Goal: Task Accomplishment & Management: Manage account settings

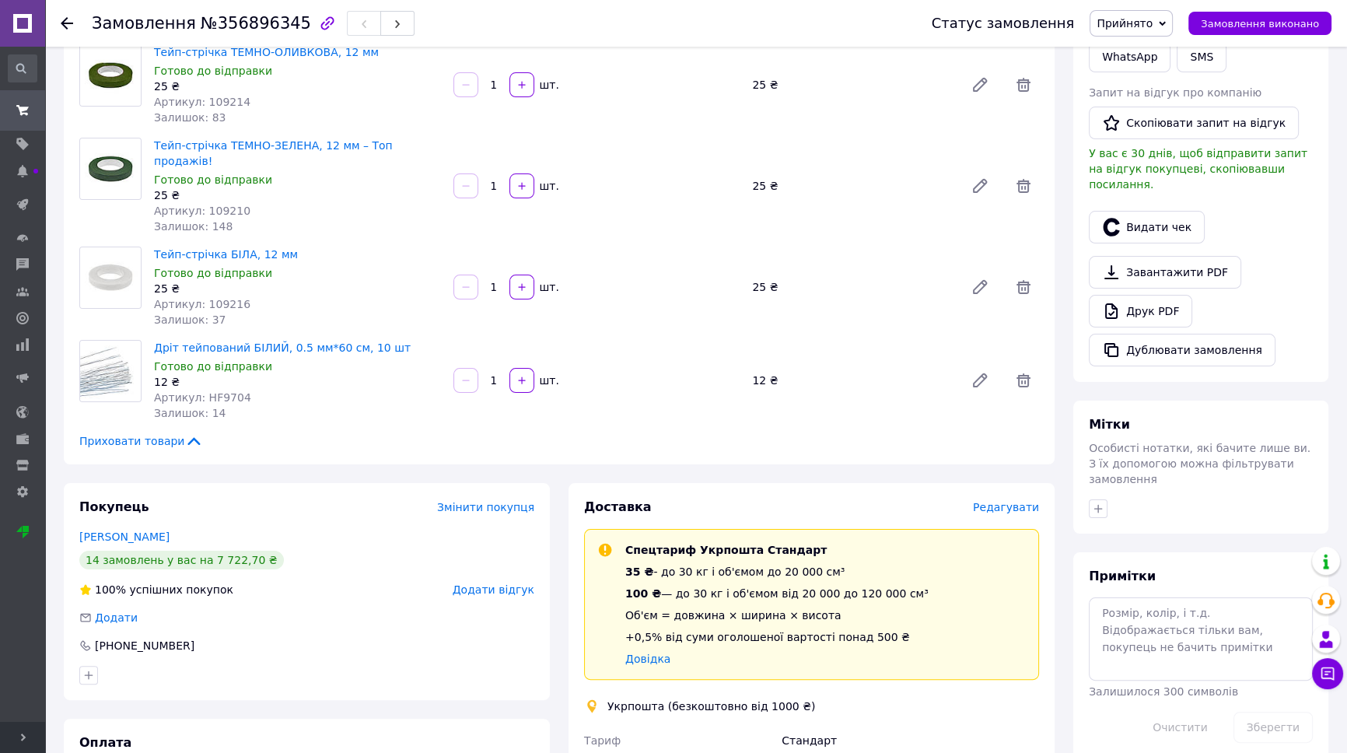
scroll to position [353, 0]
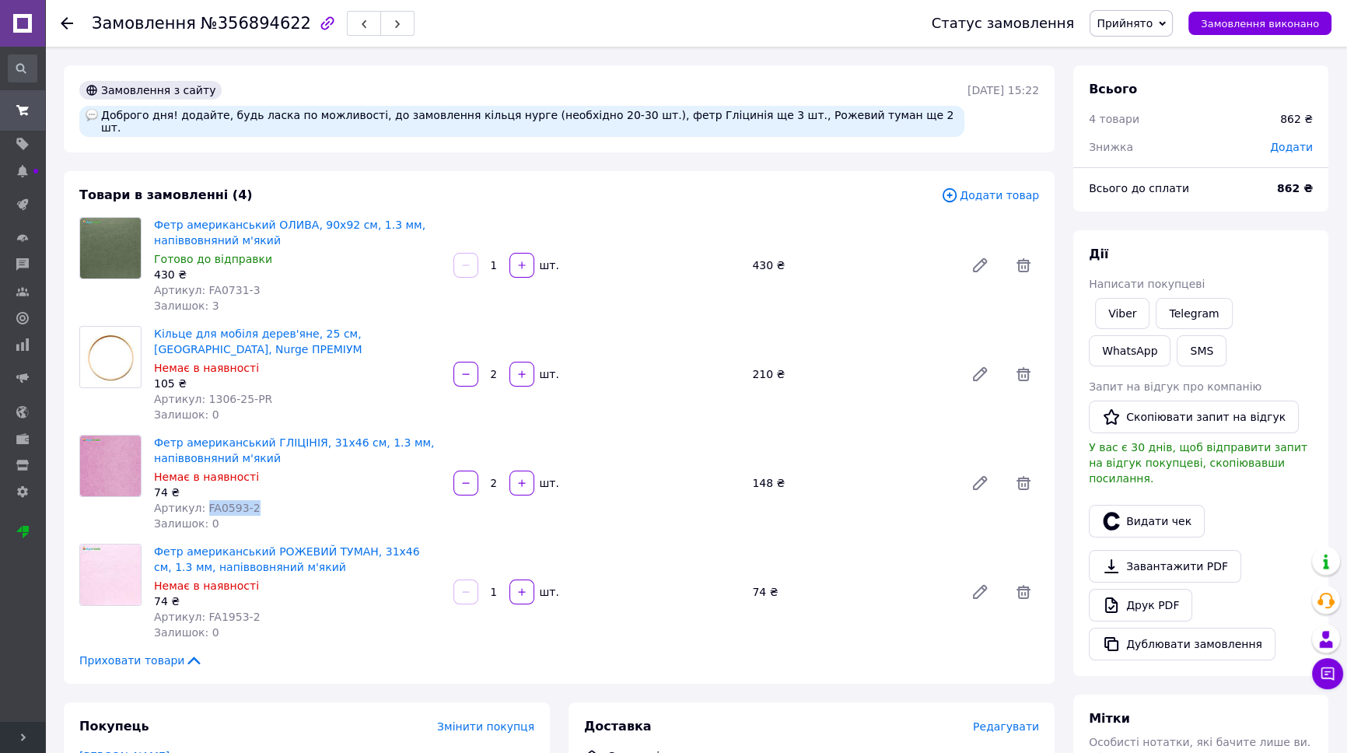
drag, startPoint x: 249, startPoint y: 495, endPoint x: 201, endPoint y: 496, distance: 48.3
click at [201, 500] on div "Артикул: FA0593-2" at bounding box center [297, 508] width 287 height 16
copy span "FA0593-2"
click at [519, 477] on button "button" at bounding box center [522, 483] width 25 height 25
type input "3"
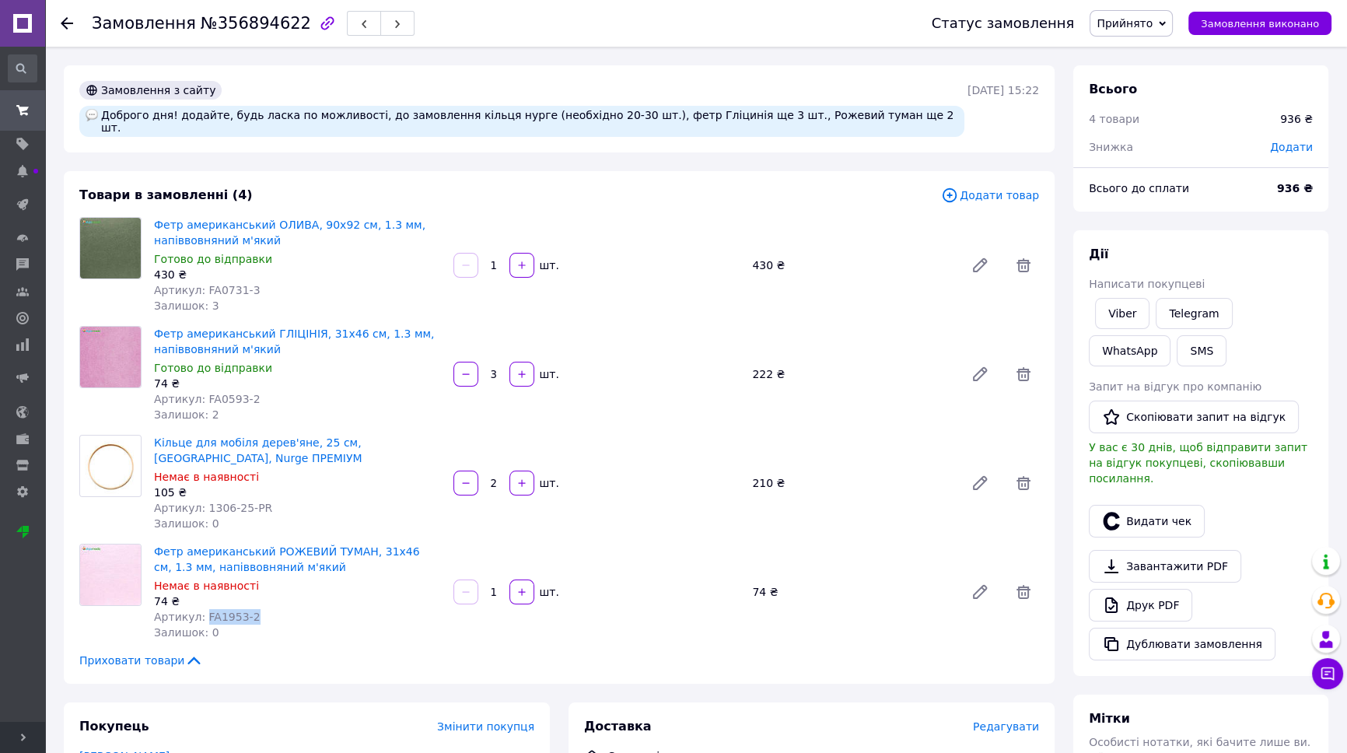
drag, startPoint x: 251, startPoint y: 607, endPoint x: 198, endPoint y: 607, distance: 52.9
click at [198, 609] on div "Артикул: FA1953-2" at bounding box center [297, 617] width 287 height 16
copy span "FA1953-2"
click at [496, 587] on input "1" at bounding box center [494, 593] width 25 height 12
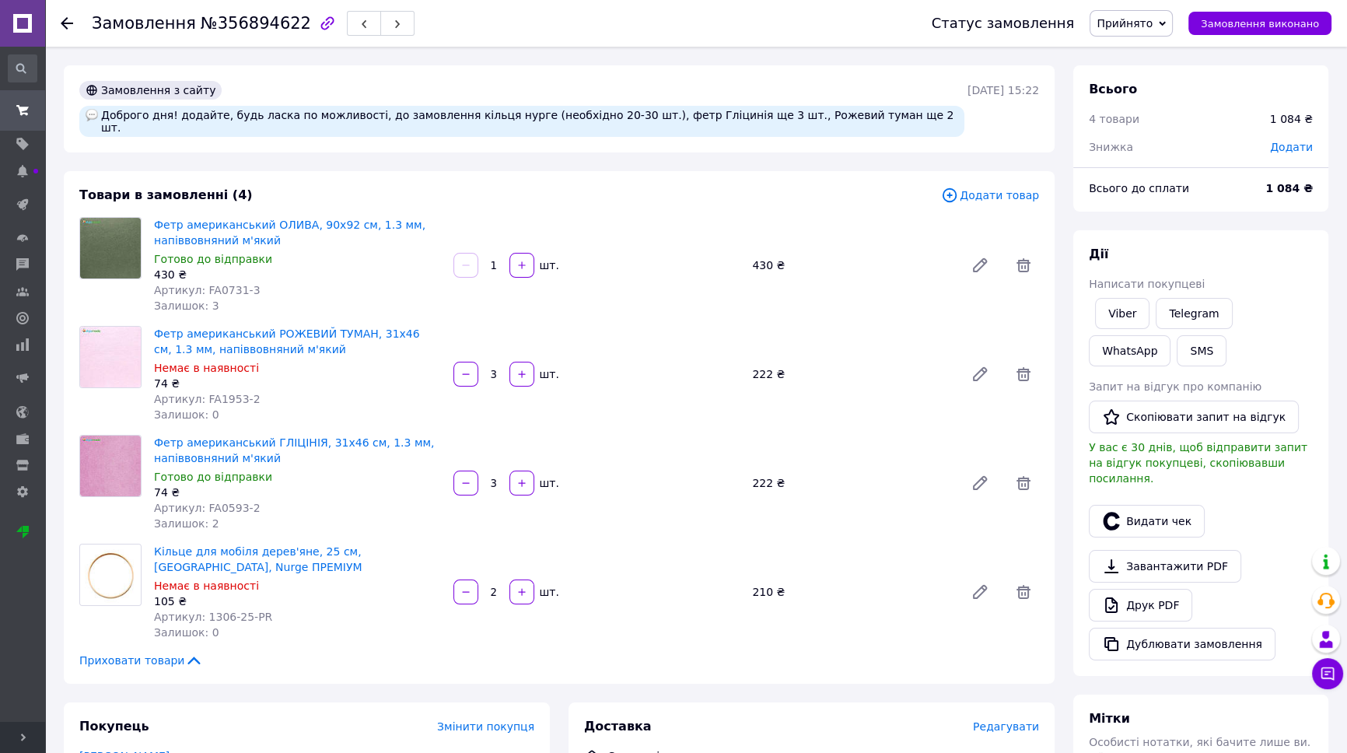
type input "3"
drag, startPoint x: 237, startPoint y: 606, endPoint x: 200, endPoint y: 607, distance: 37.3
click at [200, 611] on span "Артикул: 1306-25-PR" at bounding box center [213, 617] width 118 height 12
copy span "1306-25"
click at [233, 393] on span "Артикул: FA1953-2" at bounding box center [207, 399] width 107 height 12
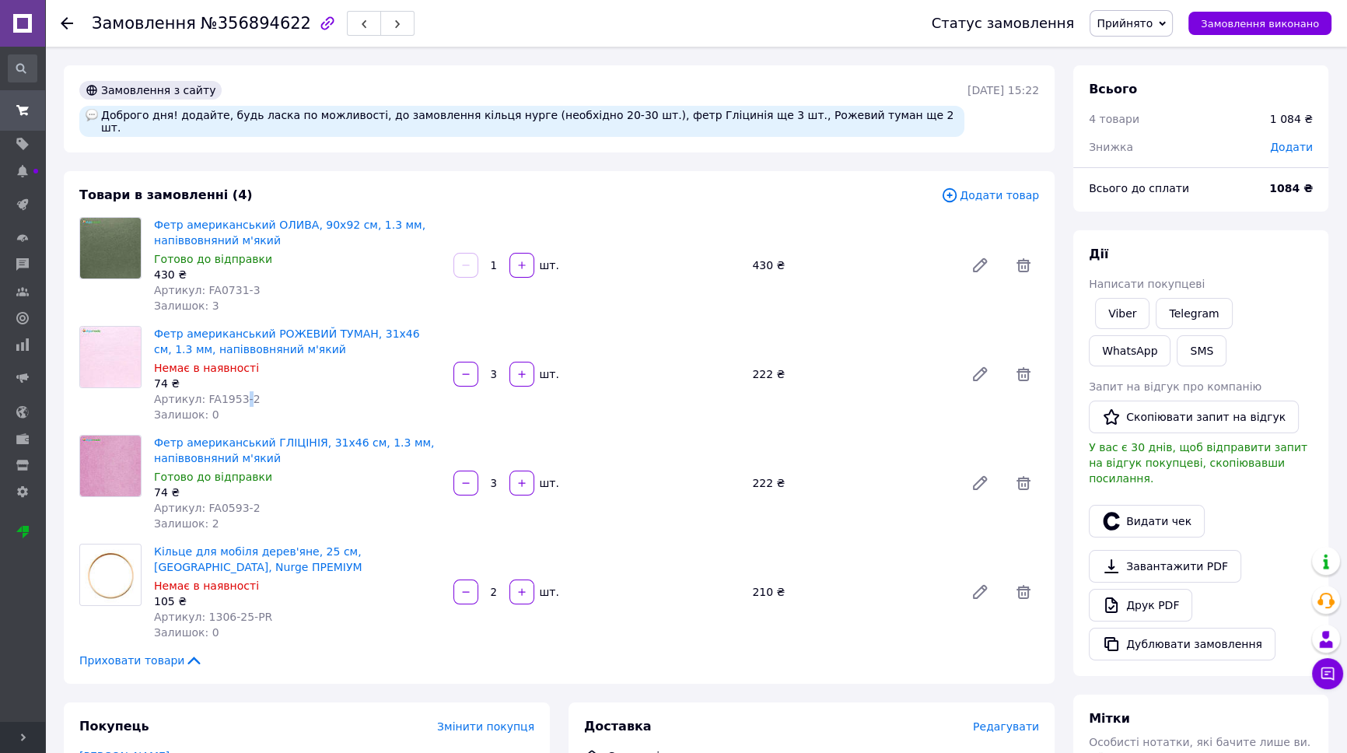
click at [233, 393] on span "Артикул: FA1953-2" at bounding box center [207, 399] width 107 height 12
click at [225, 393] on span "Артикул: FA1953-2" at bounding box center [207, 399] width 107 height 12
copy span "FA1953"
click at [989, 187] on span "Додати товар" at bounding box center [990, 195] width 98 height 17
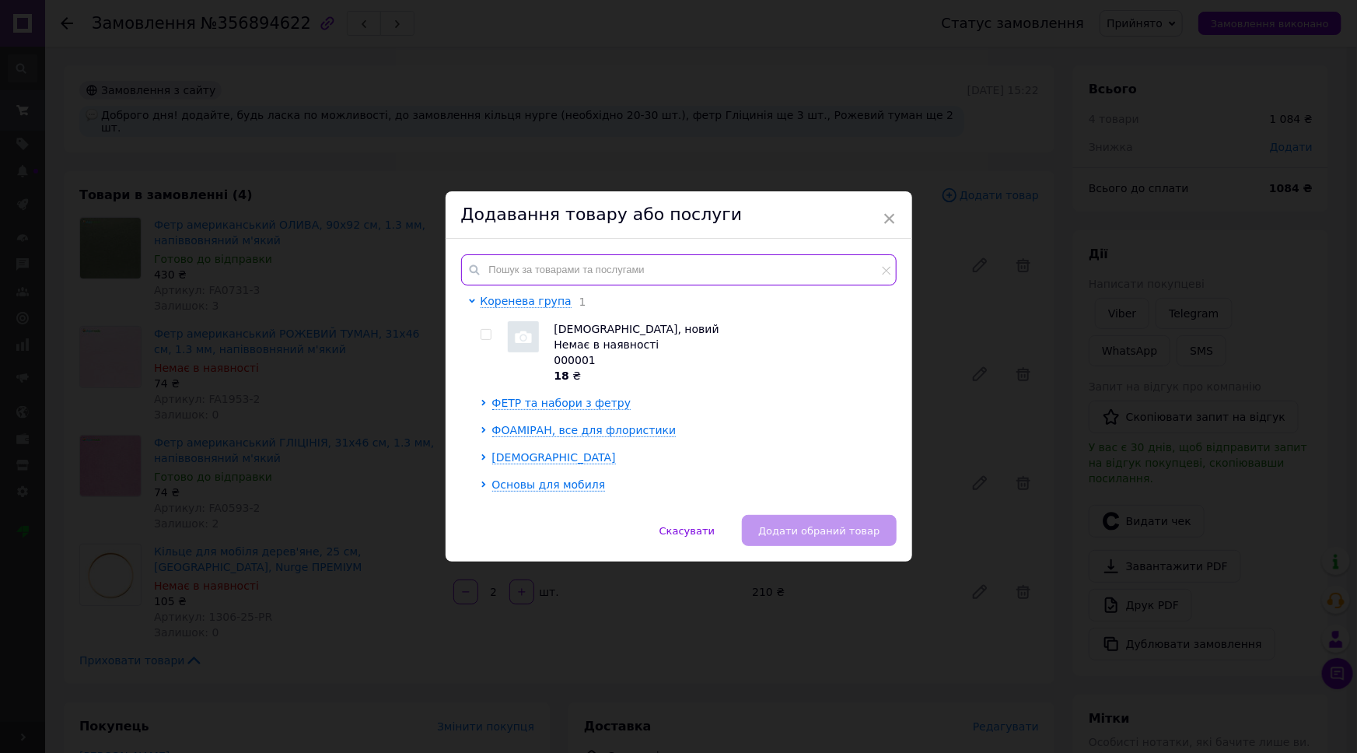
click at [604, 261] on input "text" at bounding box center [679, 269] width 436 height 31
paste input "FA1953"
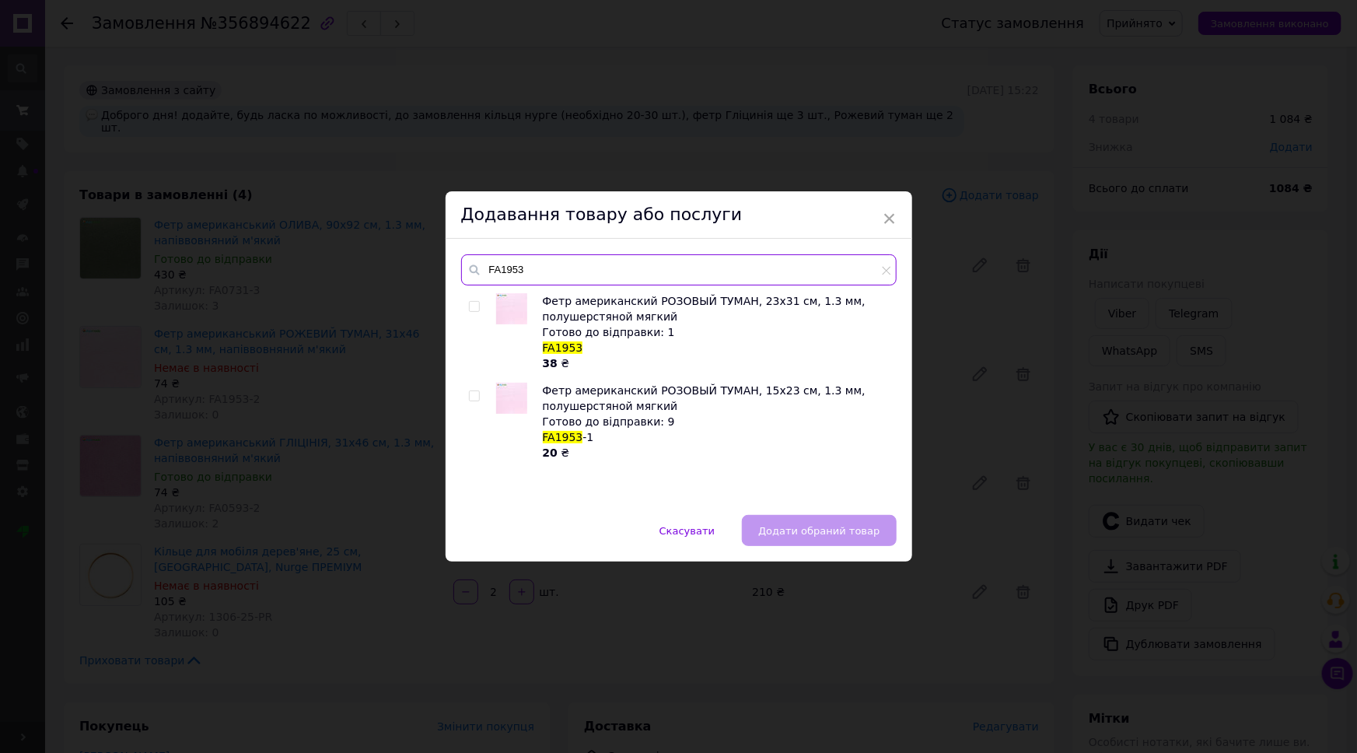
type input "FA1953"
click at [472, 309] on input "checkbox" at bounding box center [474, 307] width 10 height 10
checkbox input "true"
click at [868, 536] on span "Додати обраний товар" at bounding box center [818, 531] width 121 height 12
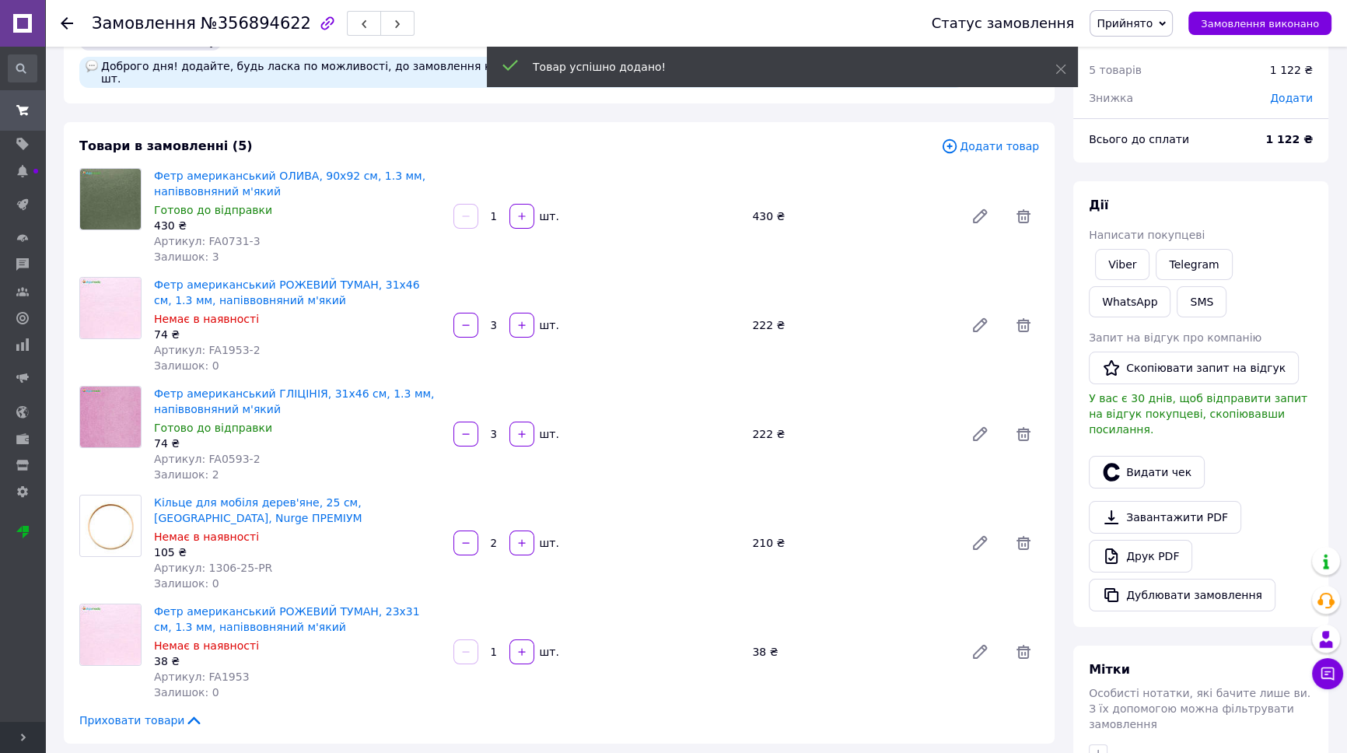
scroll to position [70, 0]
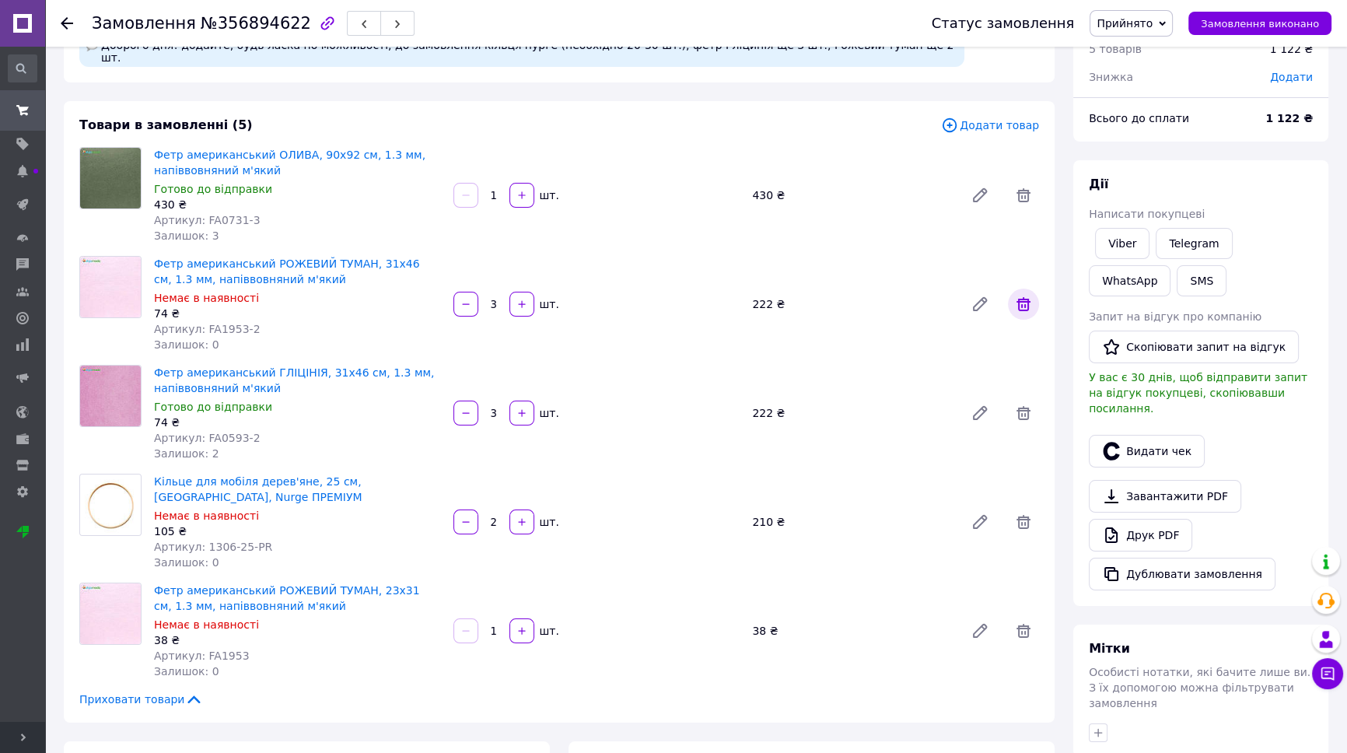
click at [1028, 297] on icon at bounding box center [1024, 304] width 14 height 14
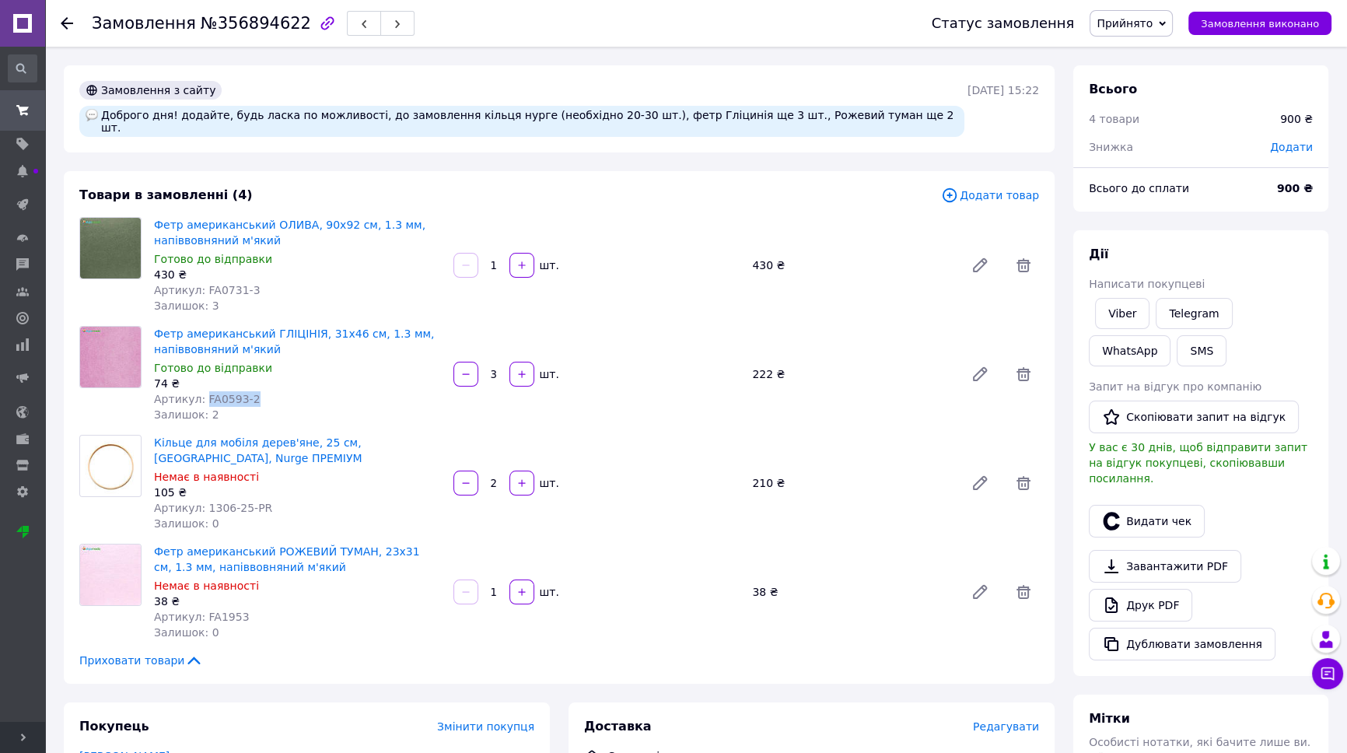
drag, startPoint x: 243, startPoint y: 388, endPoint x: 202, endPoint y: 390, distance: 41.3
click at [202, 393] on span "Артикул: FA0593-2" at bounding box center [207, 399] width 107 height 12
copy span "FA0593-2"
click at [222, 611] on span "Артикул: FA1953" at bounding box center [202, 617] width 96 height 12
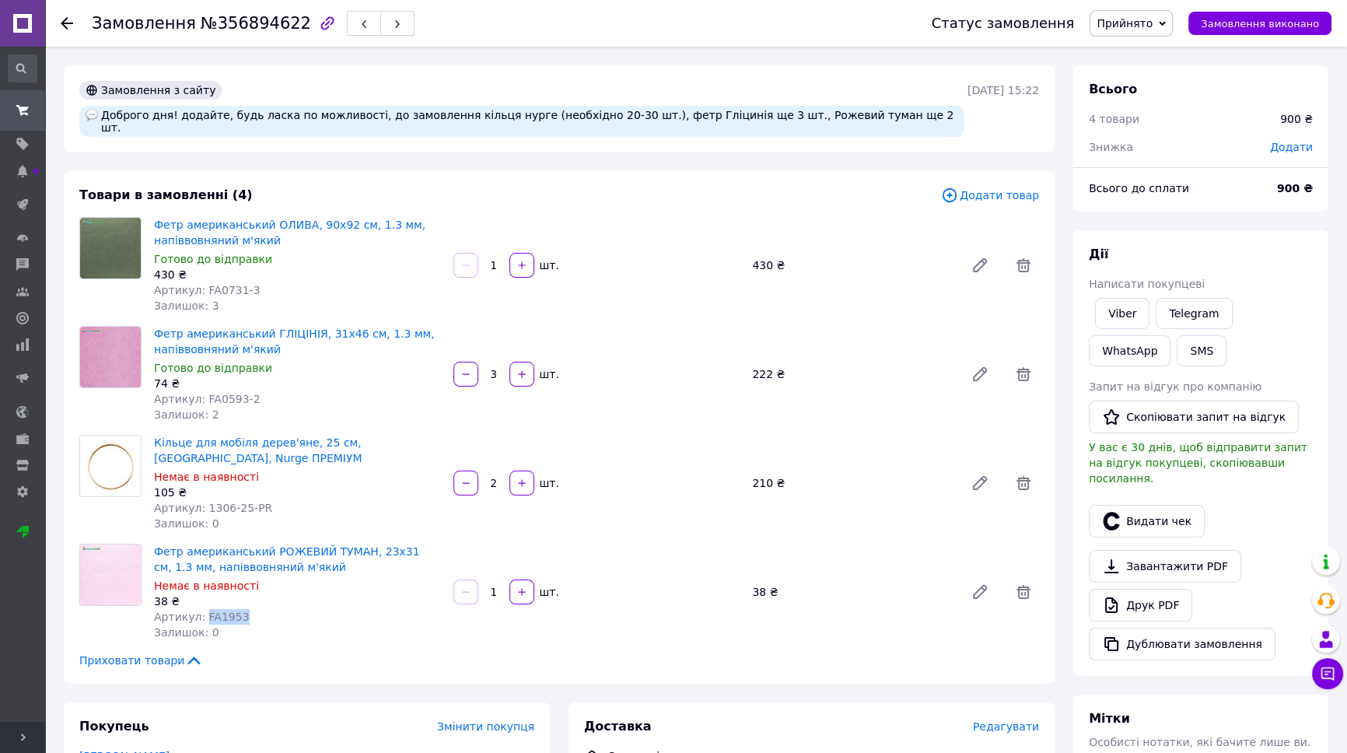
copy span "FA1953"
click at [1027, 583] on icon at bounding box center [1023, 592] width 19 height 19
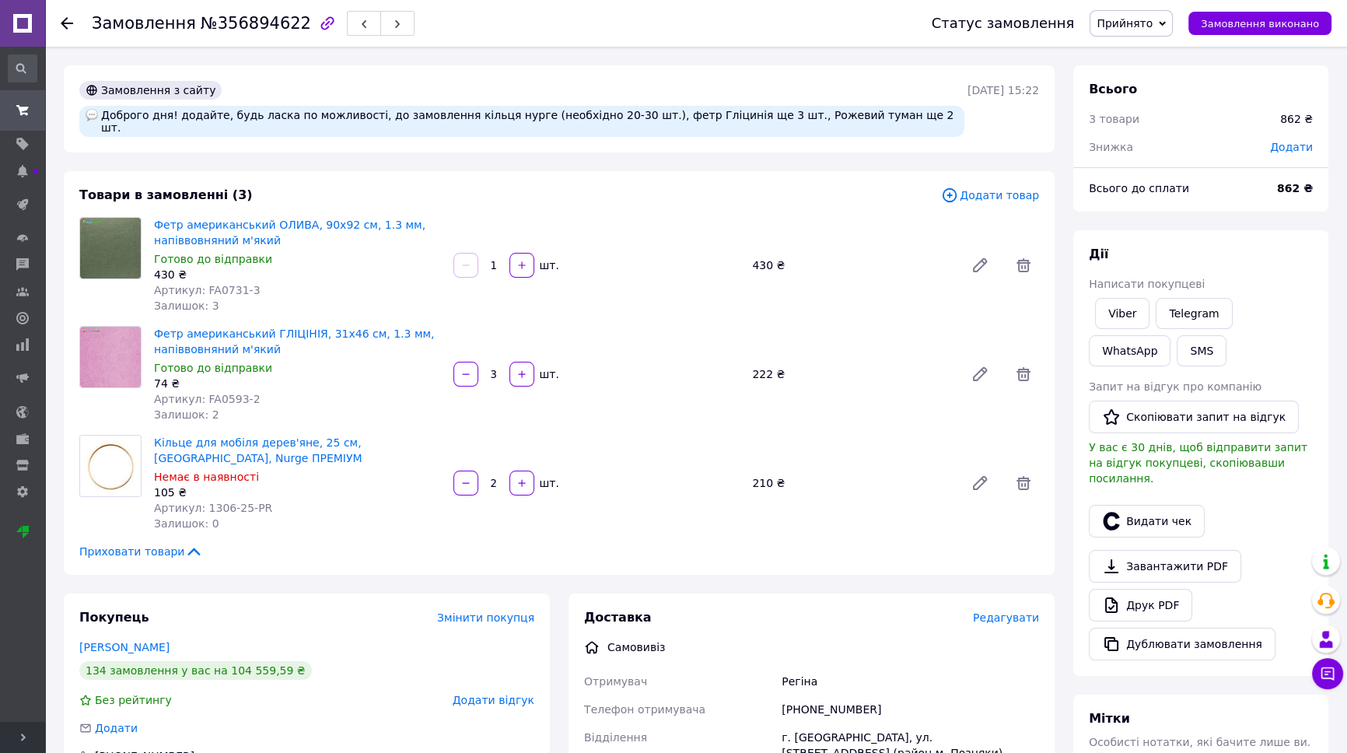
click at [999, 187] on span "Додати товар" at bounding box center [990, 195] width 98 height 17
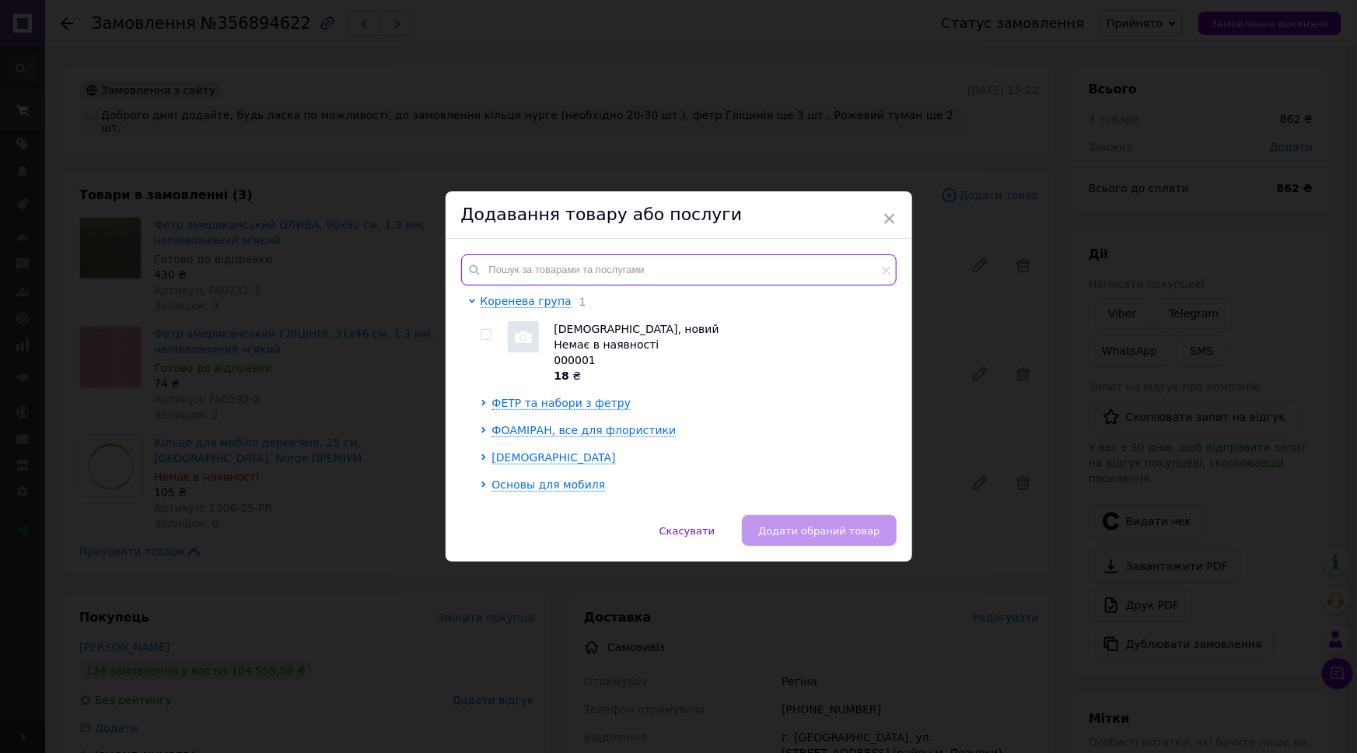
click at [611, 264] on input "text" at bounding box center [679, 269] width 436 height 31
paste input "FA1953"
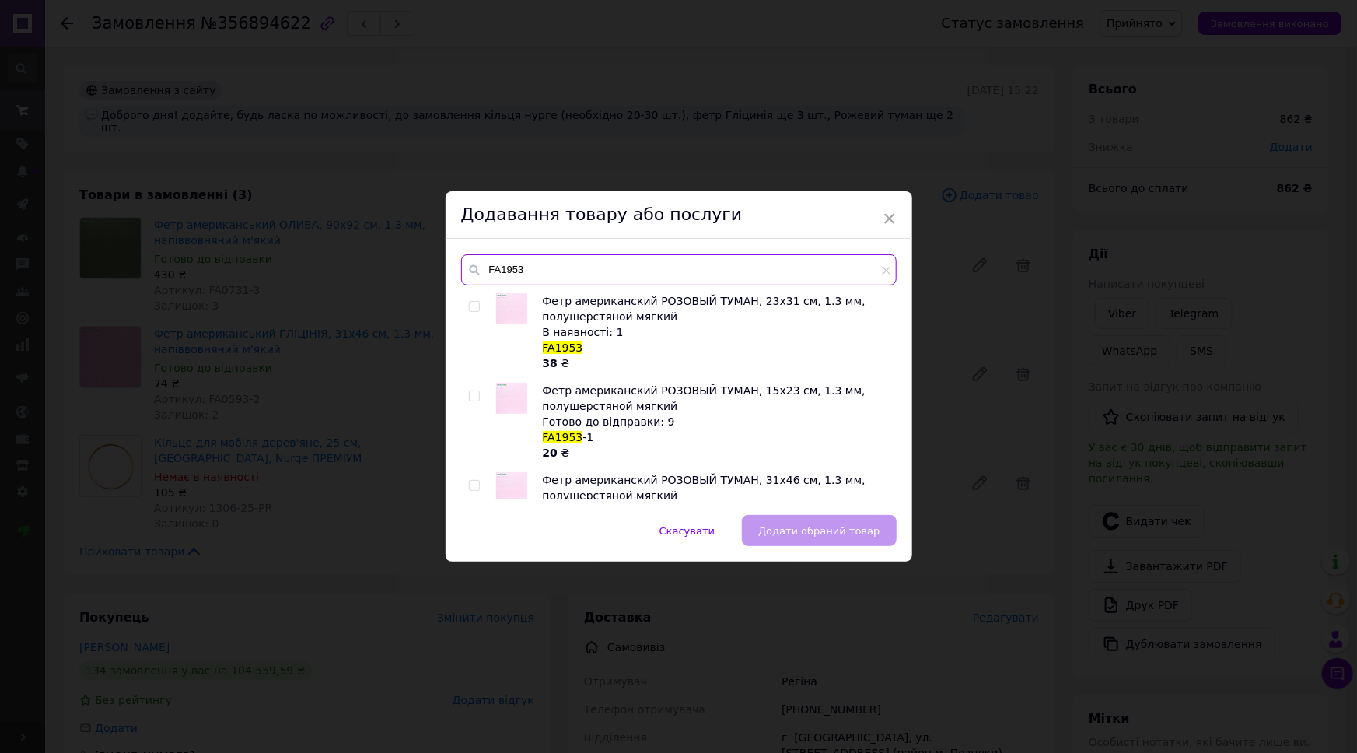
type input "FA1953"
drag, startPoint x: 475, startPoint y: 306, endPoint x: 566, endPoint y: 357, distance: 105.2
click at [475, 305] on input "checkbox" at bounding box center [474, 307] width 10 height 10
checkbox input "true"
click at [850, 529] on span "Додати обраний товар" at bounding box center [818, 531] width 121 height 12
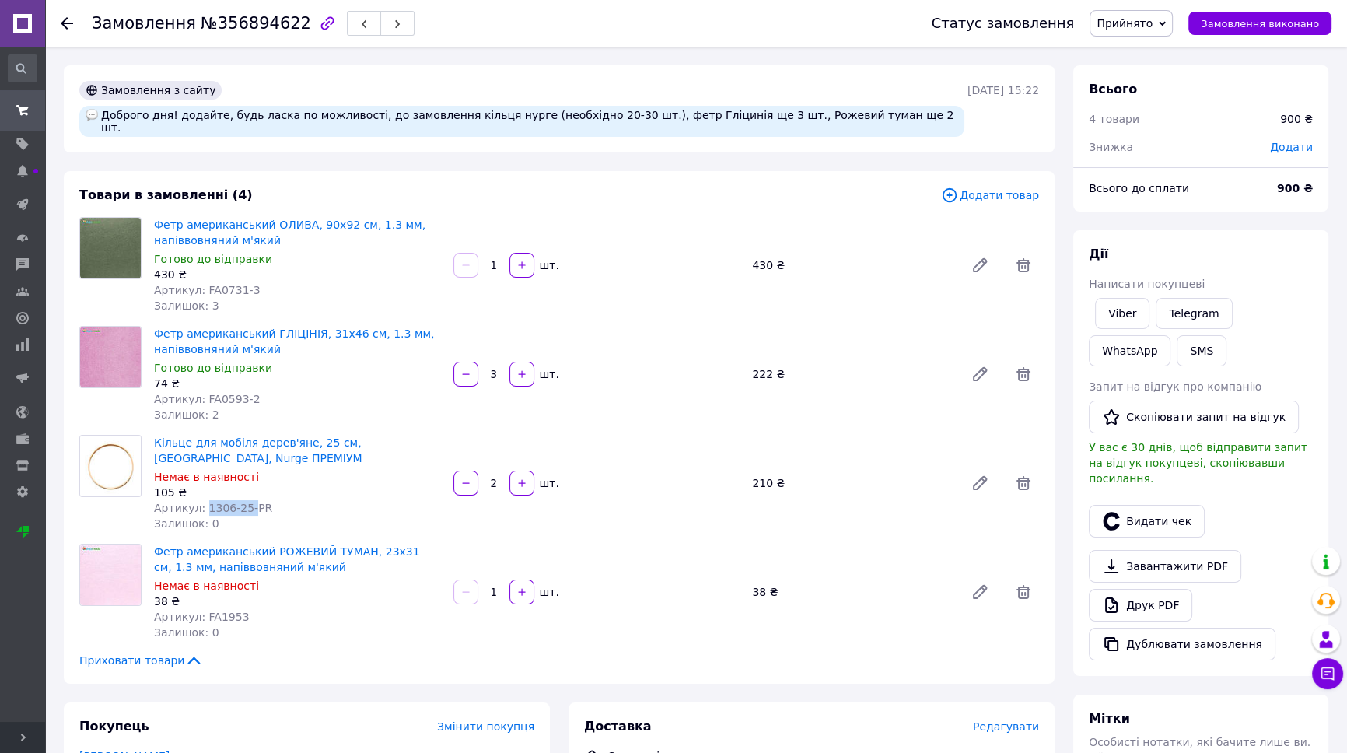
drag, startPoint x: 241, startPoint y: 493, endPoint x: 199, endPoint y: 493, distance: 42.0
click at [199, 502] on span "Артикул: 1306-25-PR" at bounding box center [213, 508] width 118 height 12
copy span "1306-25-"
click at [1018, 187] on span "Додати товар" at bounding box center [990, 195] width 98 height 17
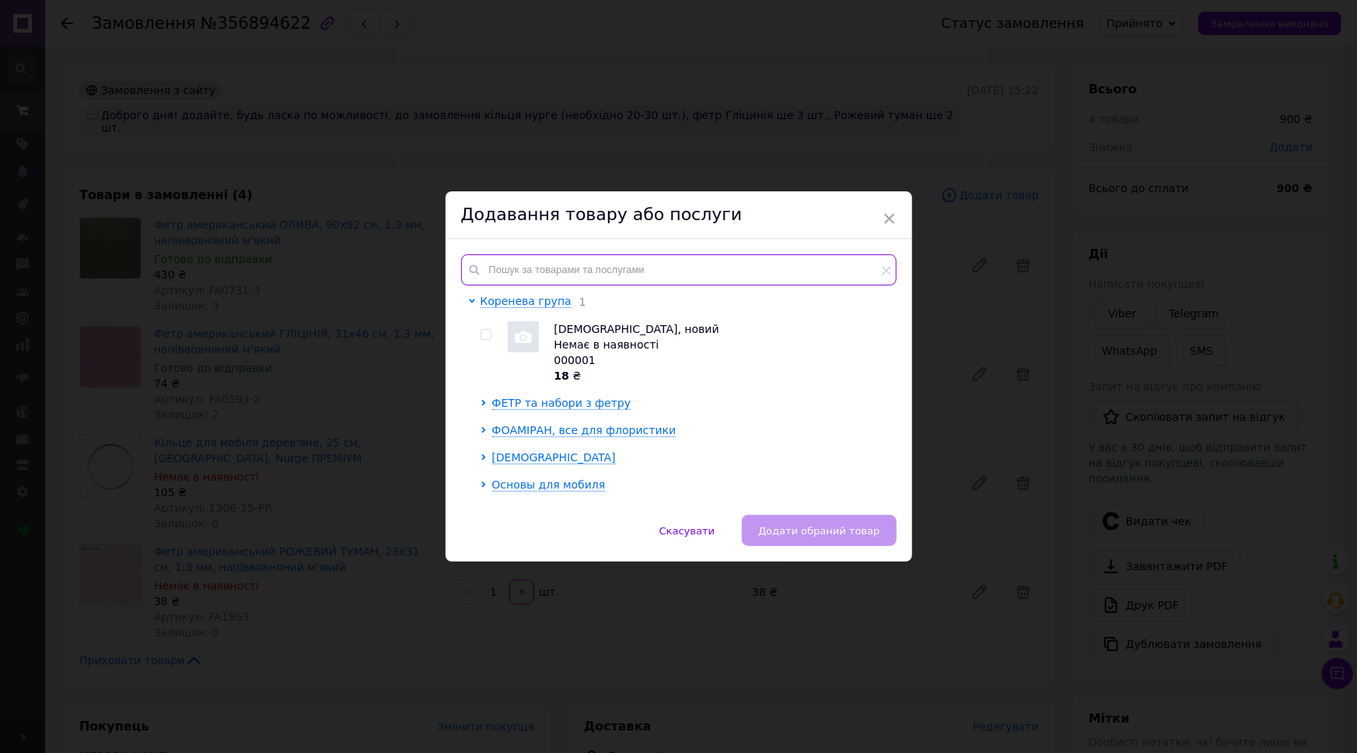
click at [667, 264] on input "text" at bounding box center [679, 269] width 436 height 31
paste input "1306-25-"
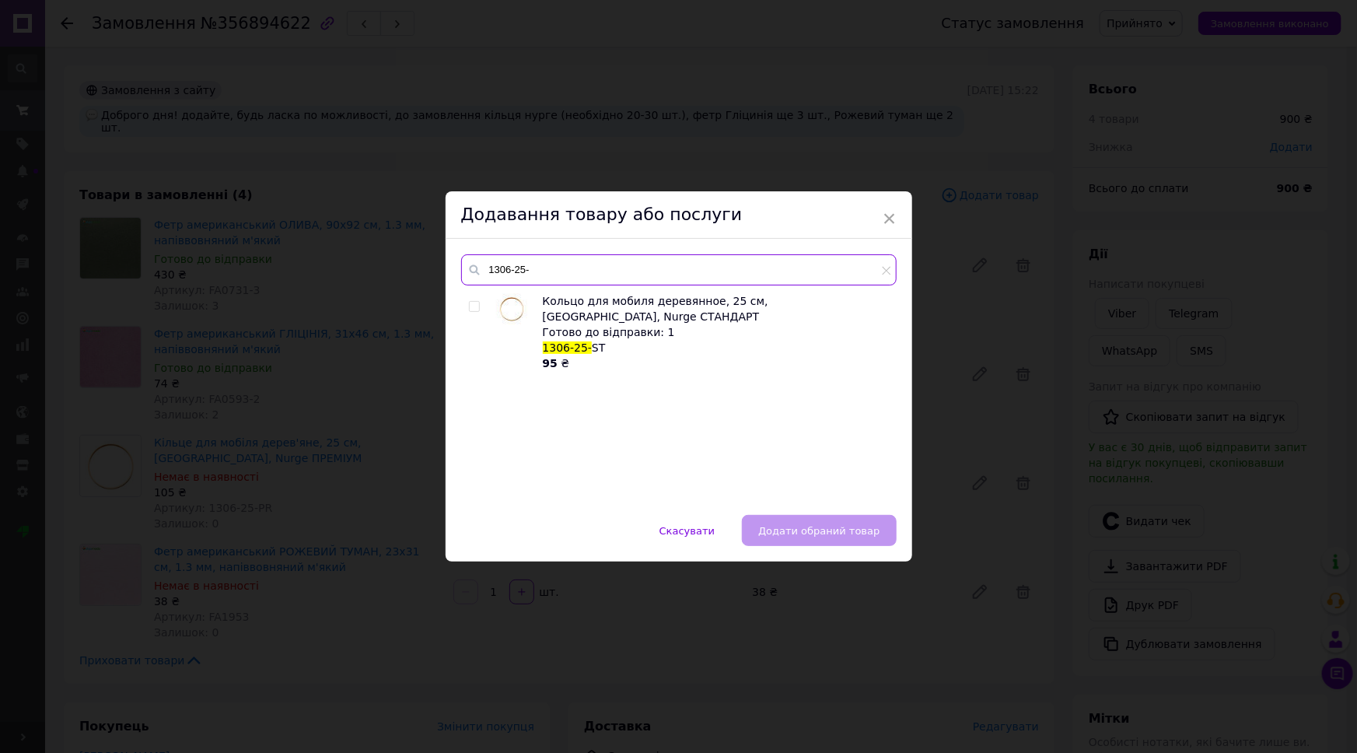
type input "1306-25-"
click at [470, 306] on input "checkbox" at bounding box center [474, 307] width 10 height 10
checkbox input "true"
click at [861, 529] on span "Додати обраний товар" at bounding box center [818, 531] width 121 height 12
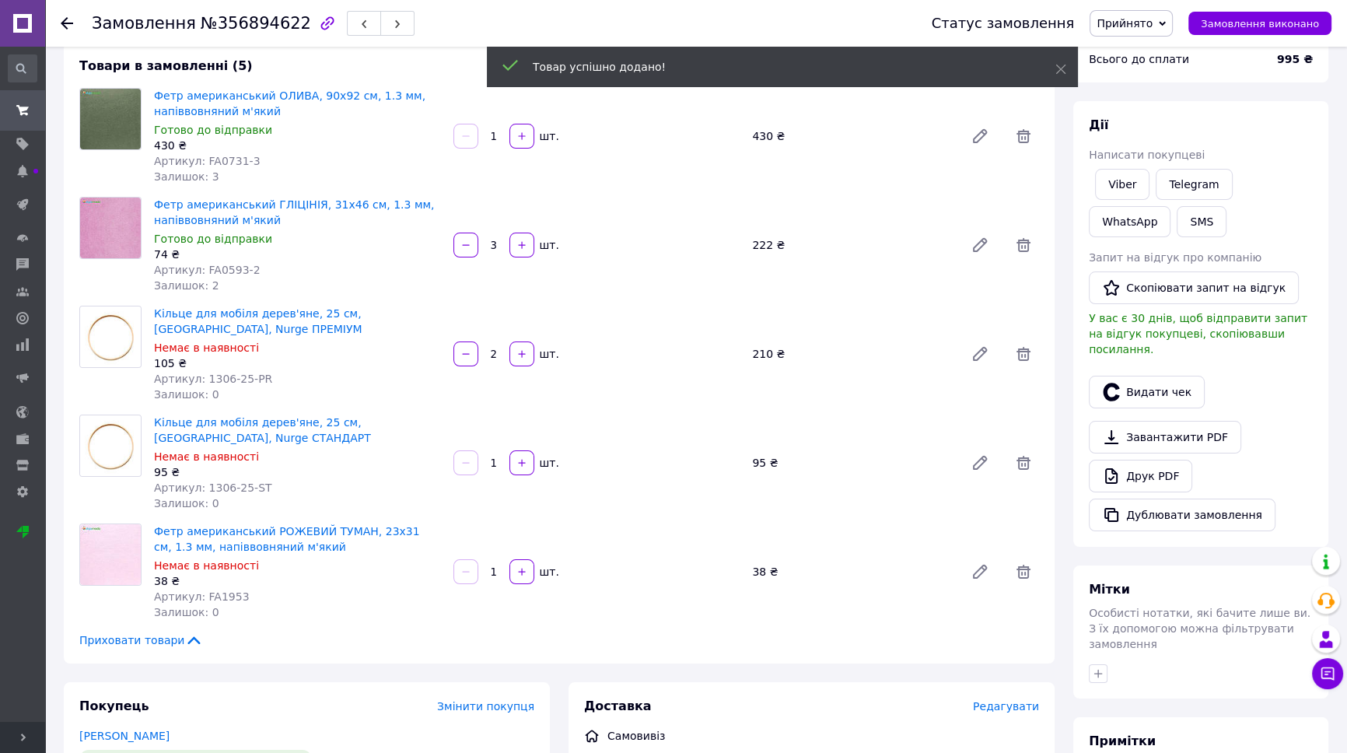
scroll to position [141, 0]
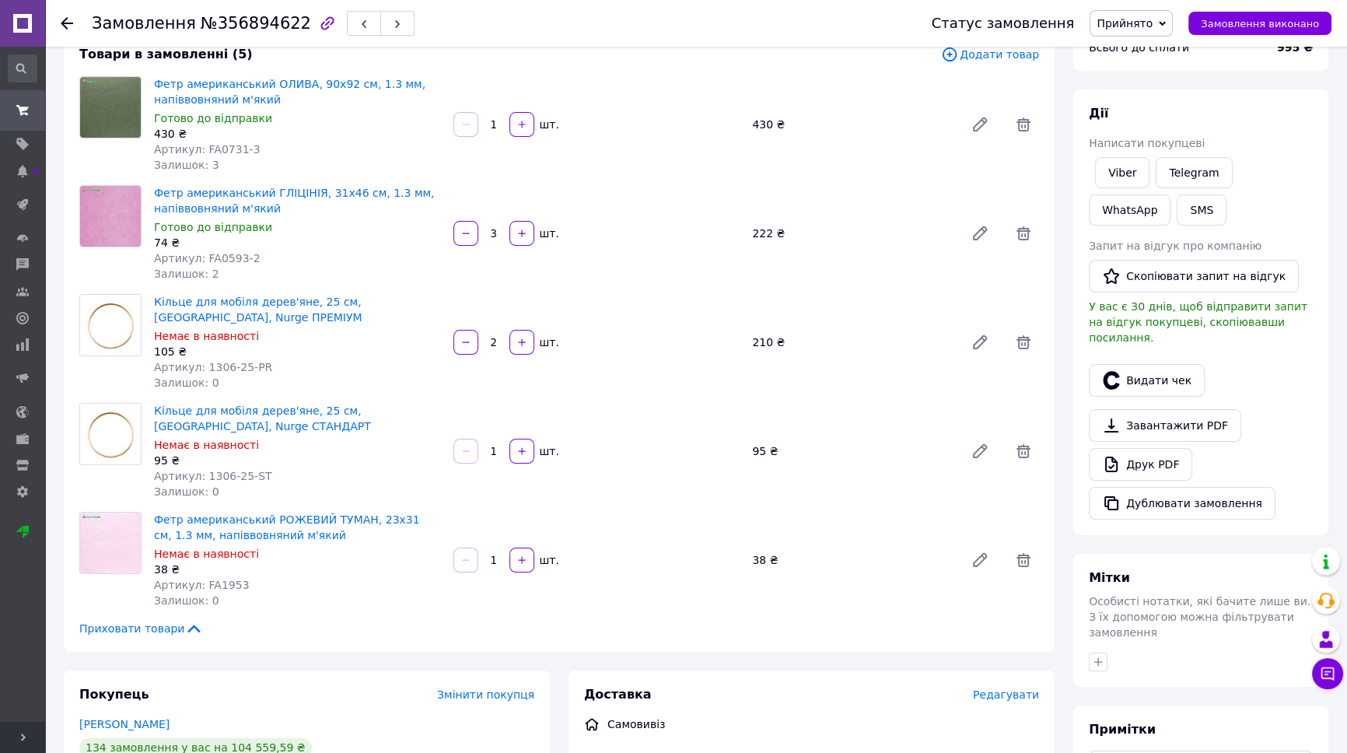
click at [498, 337] on input "2" at bounding box center [494, 343] width 25 height 12
type input "10"
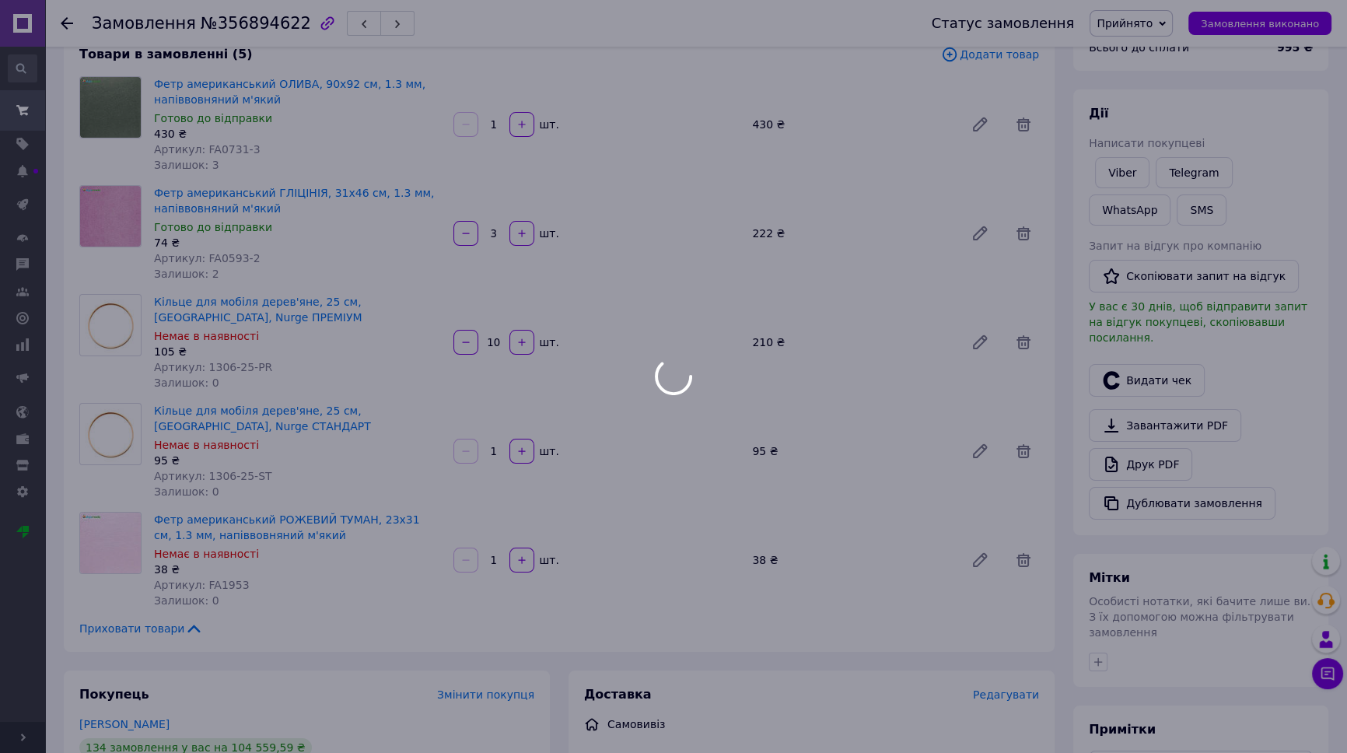
type input "10"
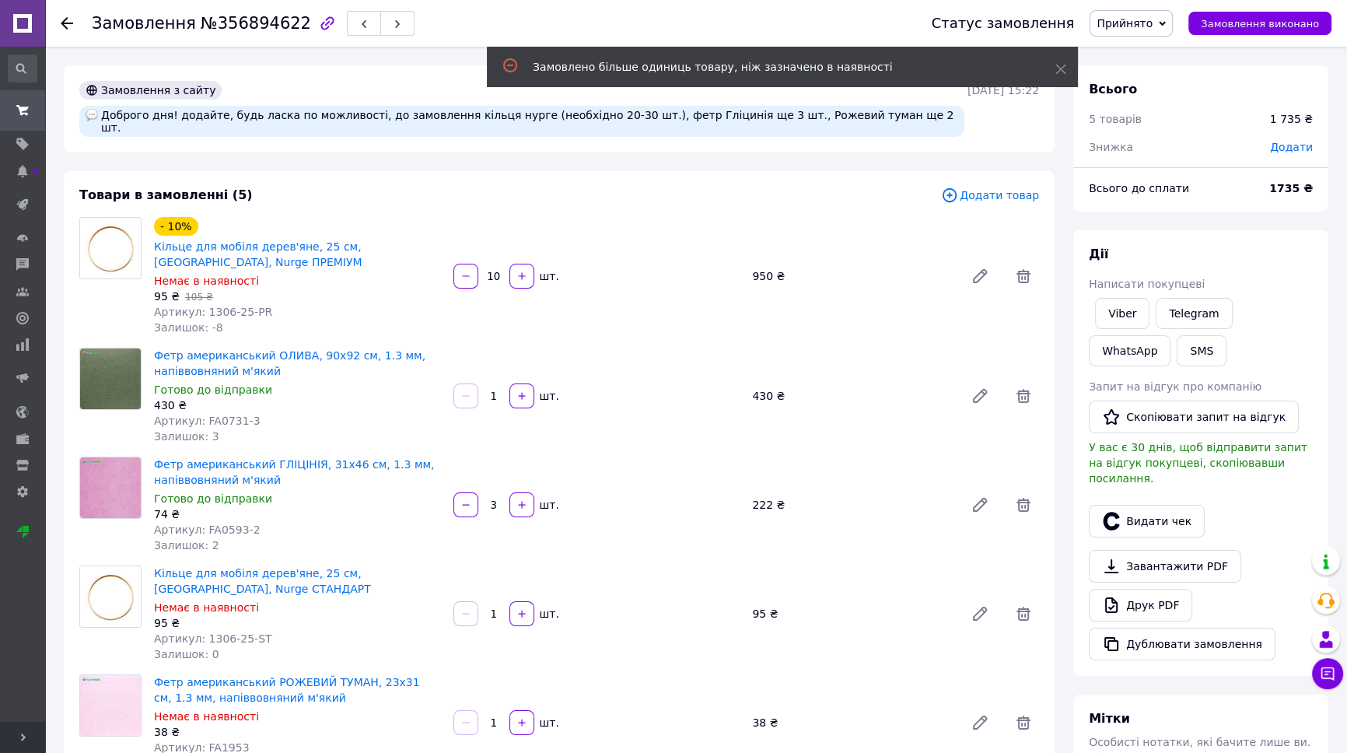
scroll to position [70, 0]
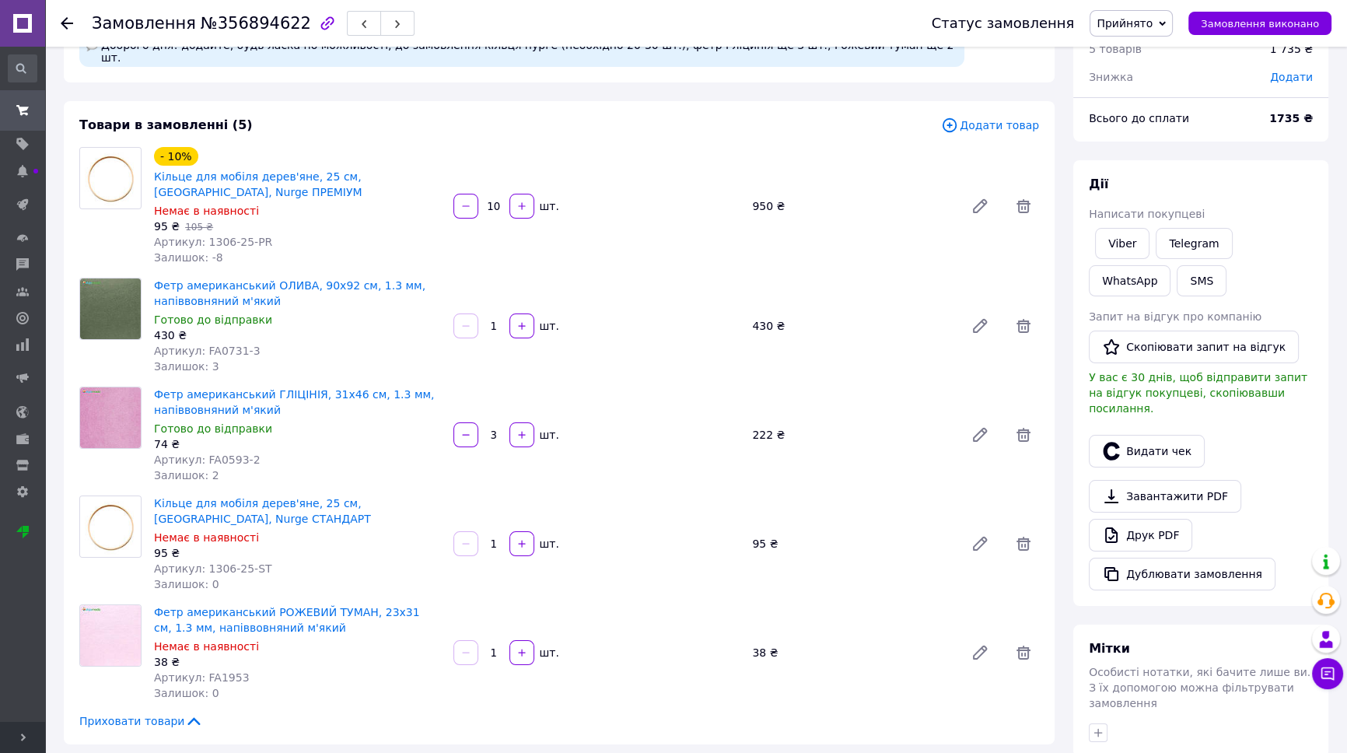
click at [490, 538] on input "1" at bounding box center [494, 544] width 25 height 12
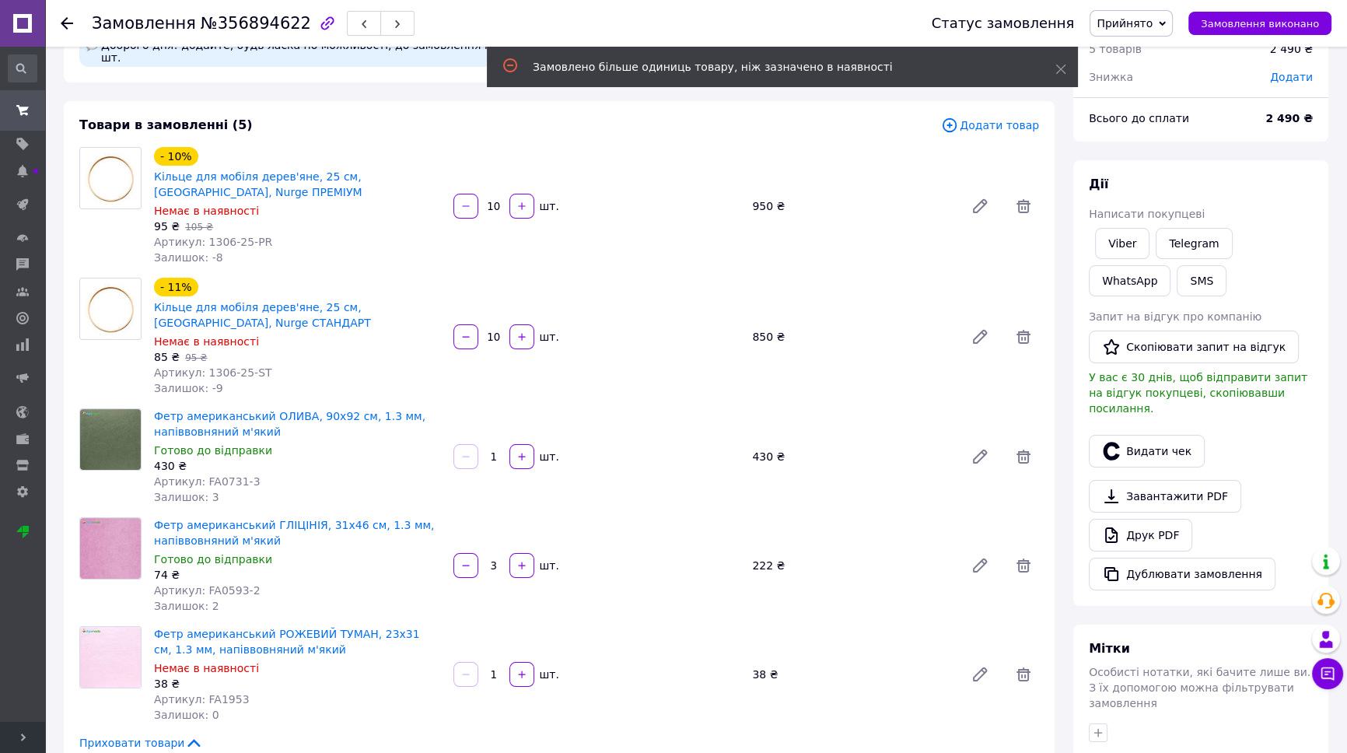
type input "10"
click at [493, 201] on input "10" at bounding box center [494, 207] width 25 height 12
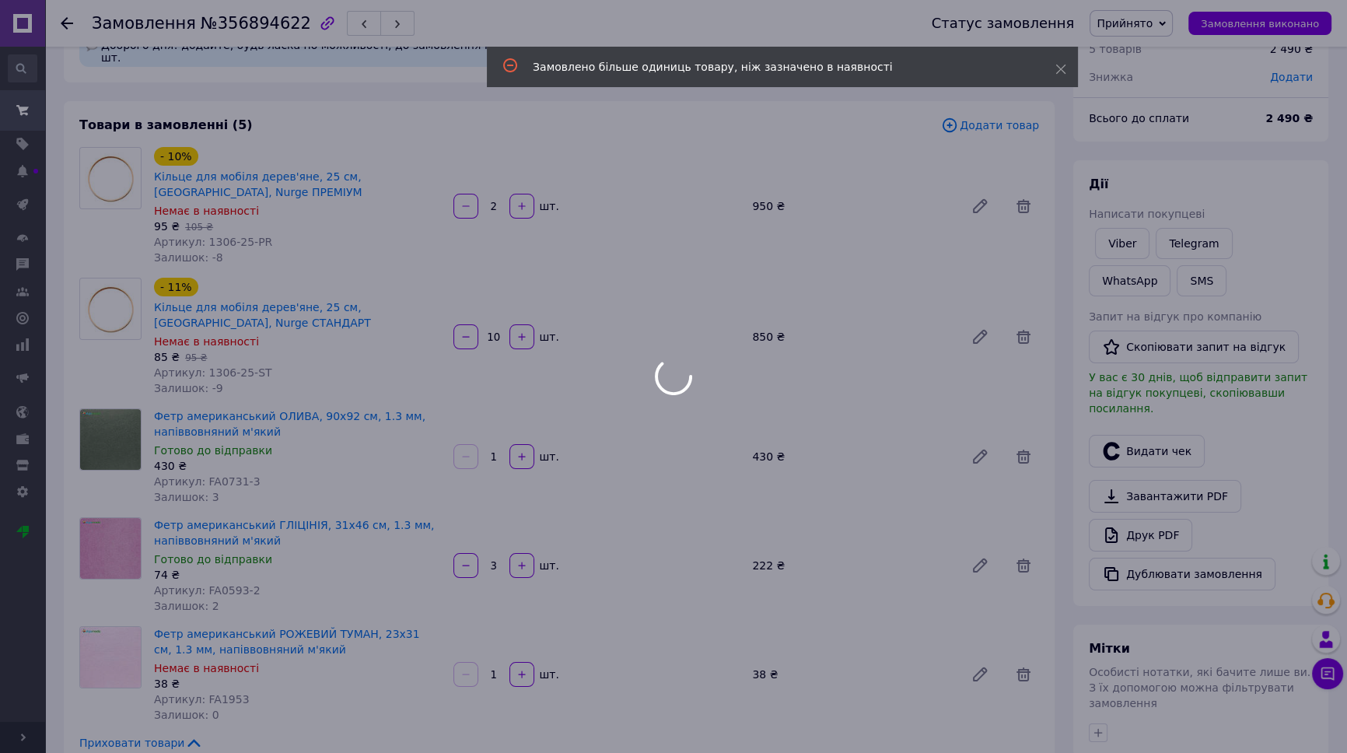
type input "10"
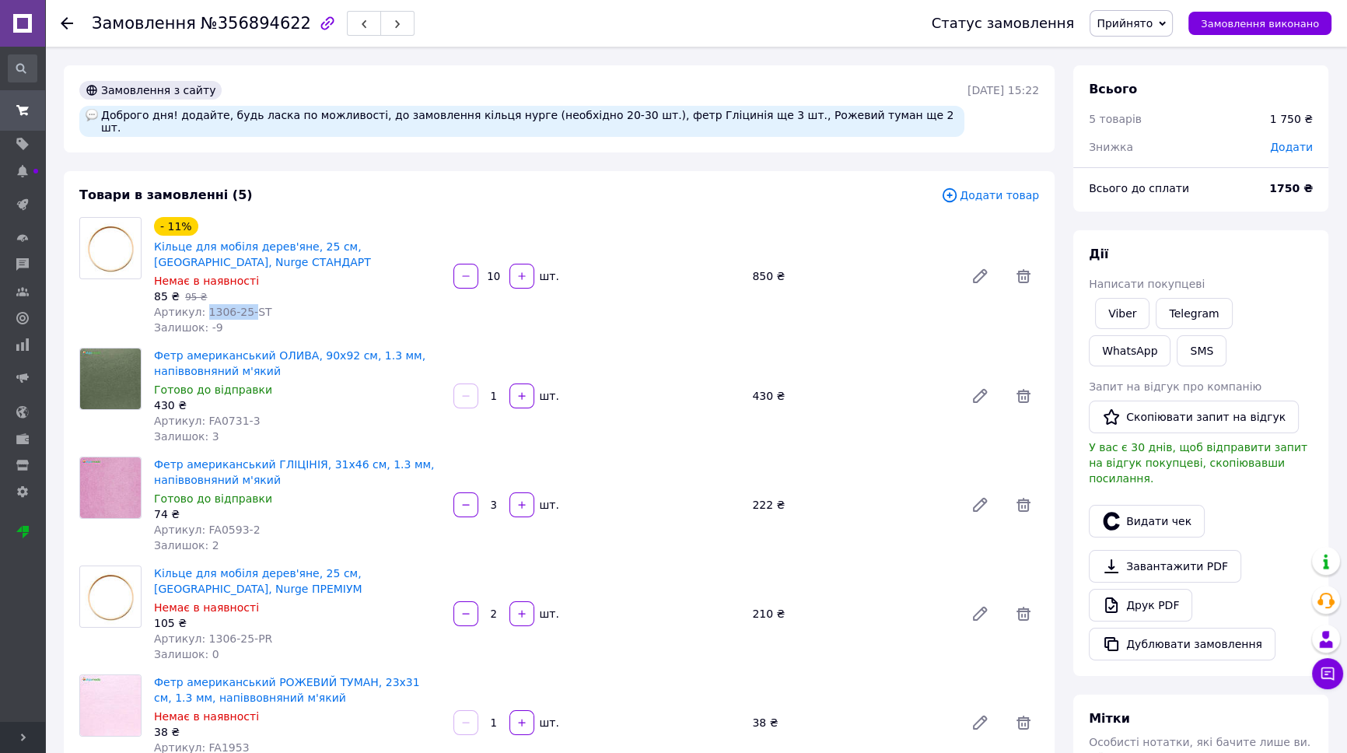
drag, startPoint x: 246, startPoint y: 299, endPoint x: 201, endPoint y: 301, distance: 44.4
click at [201, 306] on span "Артикул: 1306-25-ST" at bounding box center [213, 312] width 118 height 12
copy span "1306-25-"
click at [23, 169] on use at bounding box center [22, 171] width 10 height 12
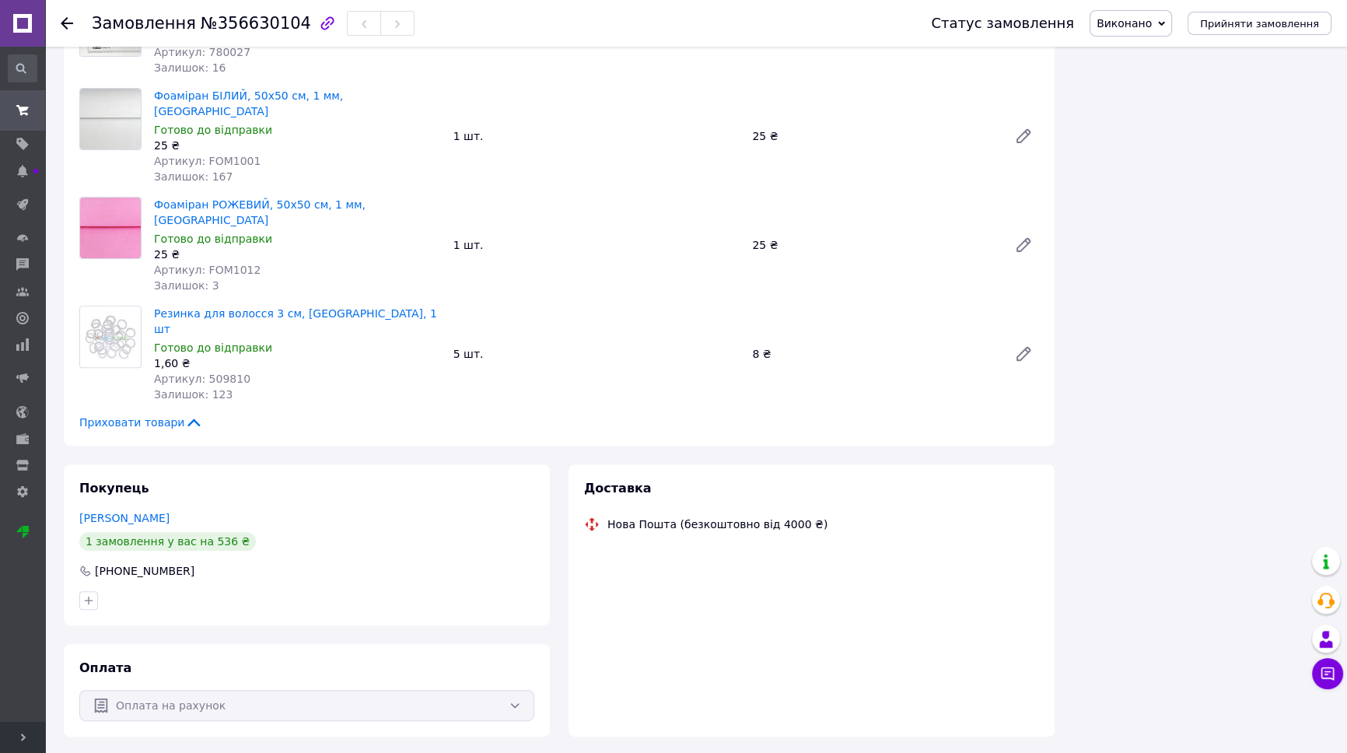
scroll to position [656, 0]
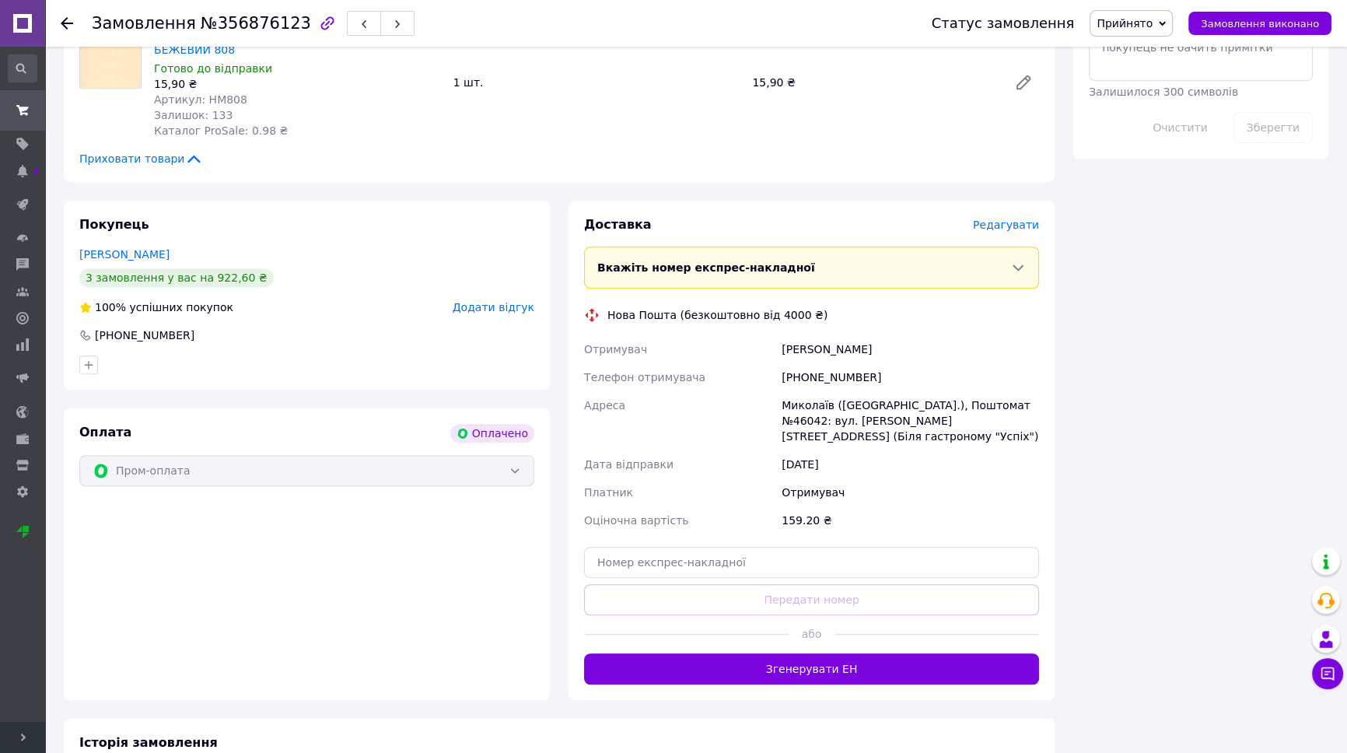
scroll to position [1653, 0]
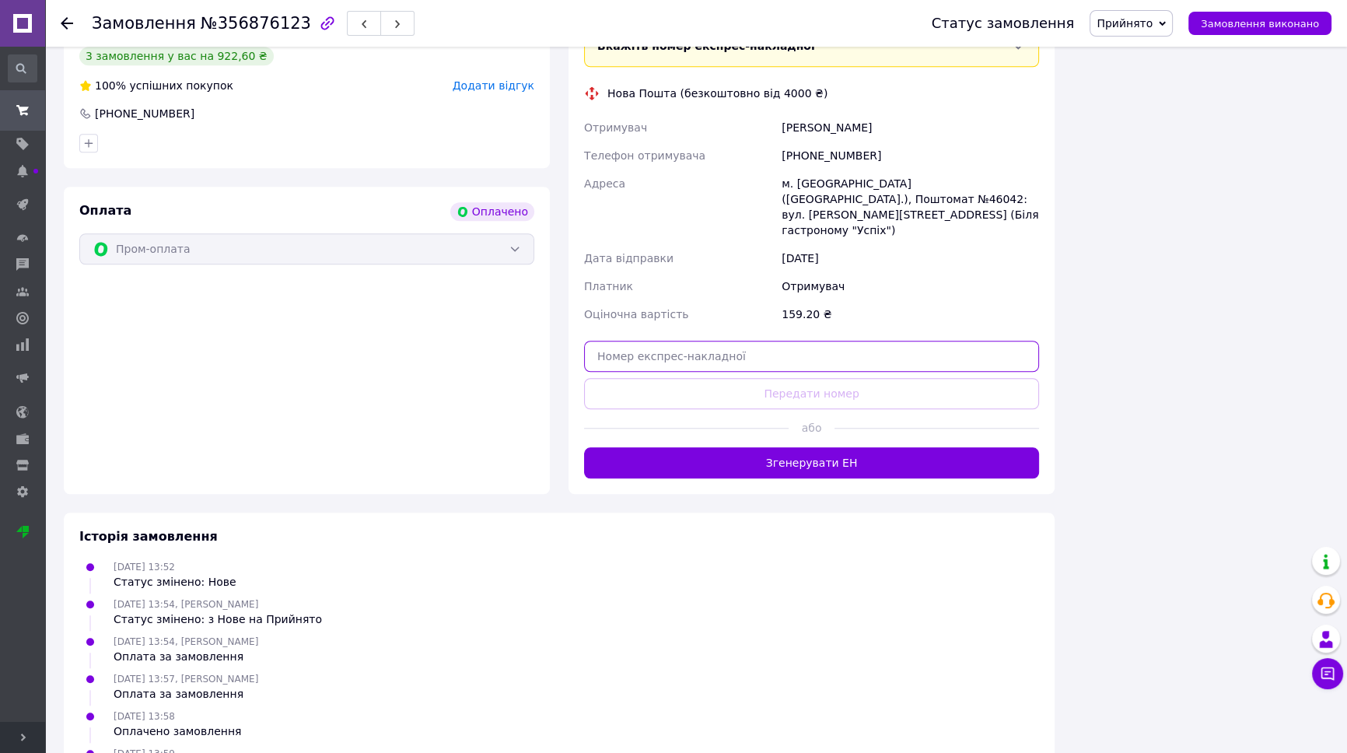
click at [842, 341] on input "text" at bounding box center [811, 356] width 455 height 31
paste input "20451225266630"
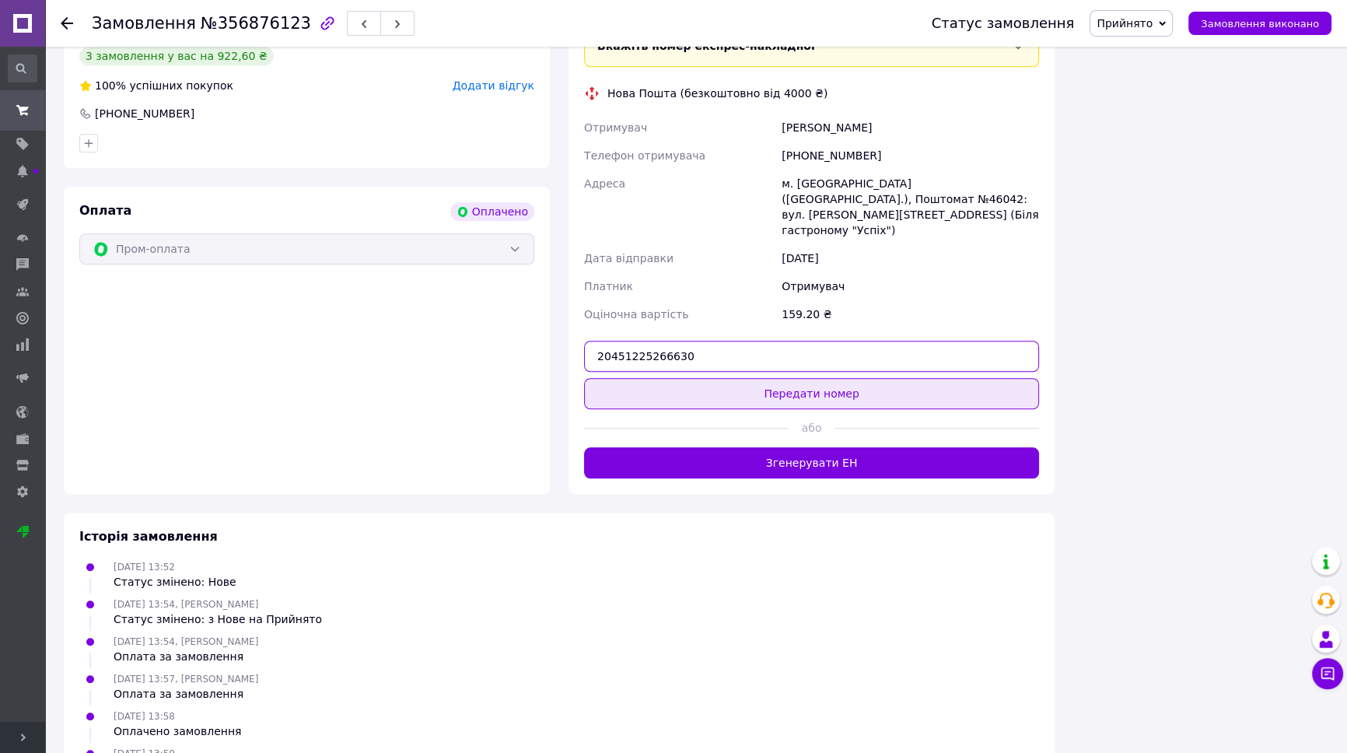
type input "20451225266630"
click at [825, 378] on button "Передати номер" at bounding box center [811, 393] width 455 height 31
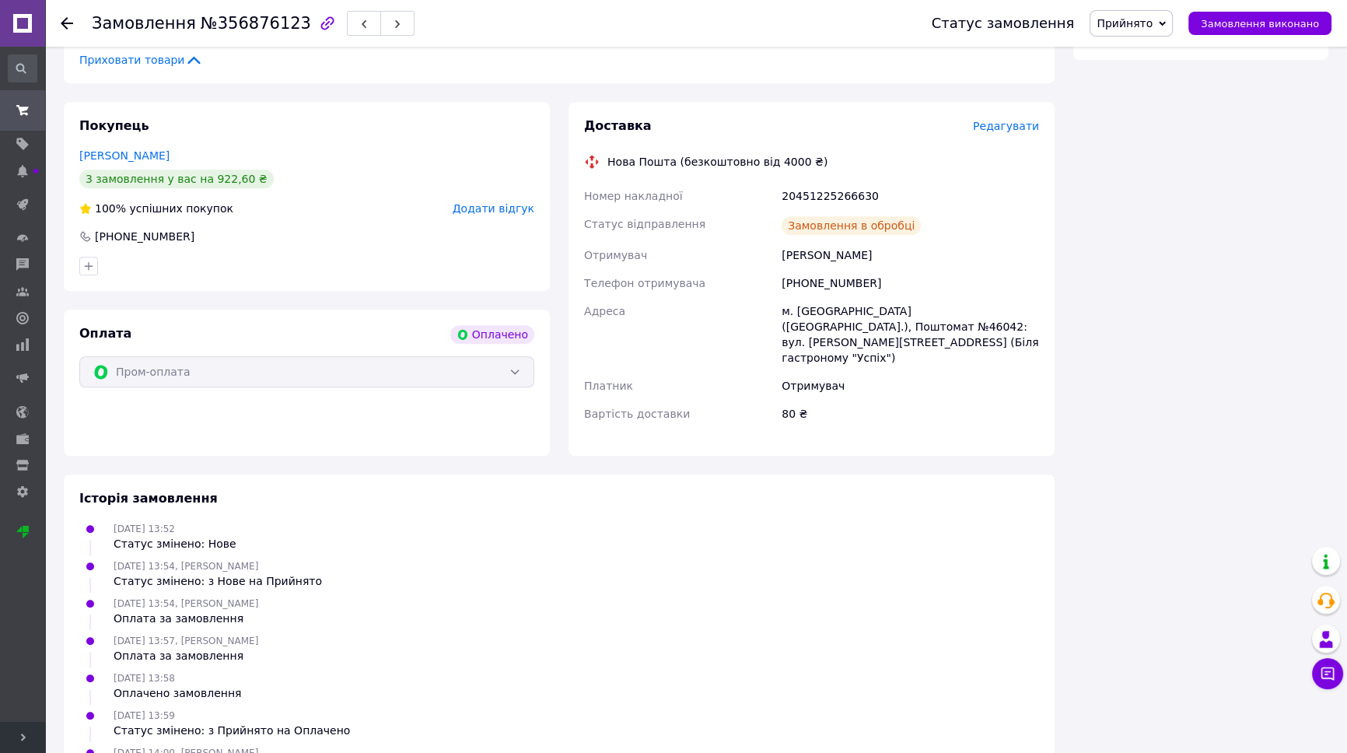
scroll to position [1543, 0]
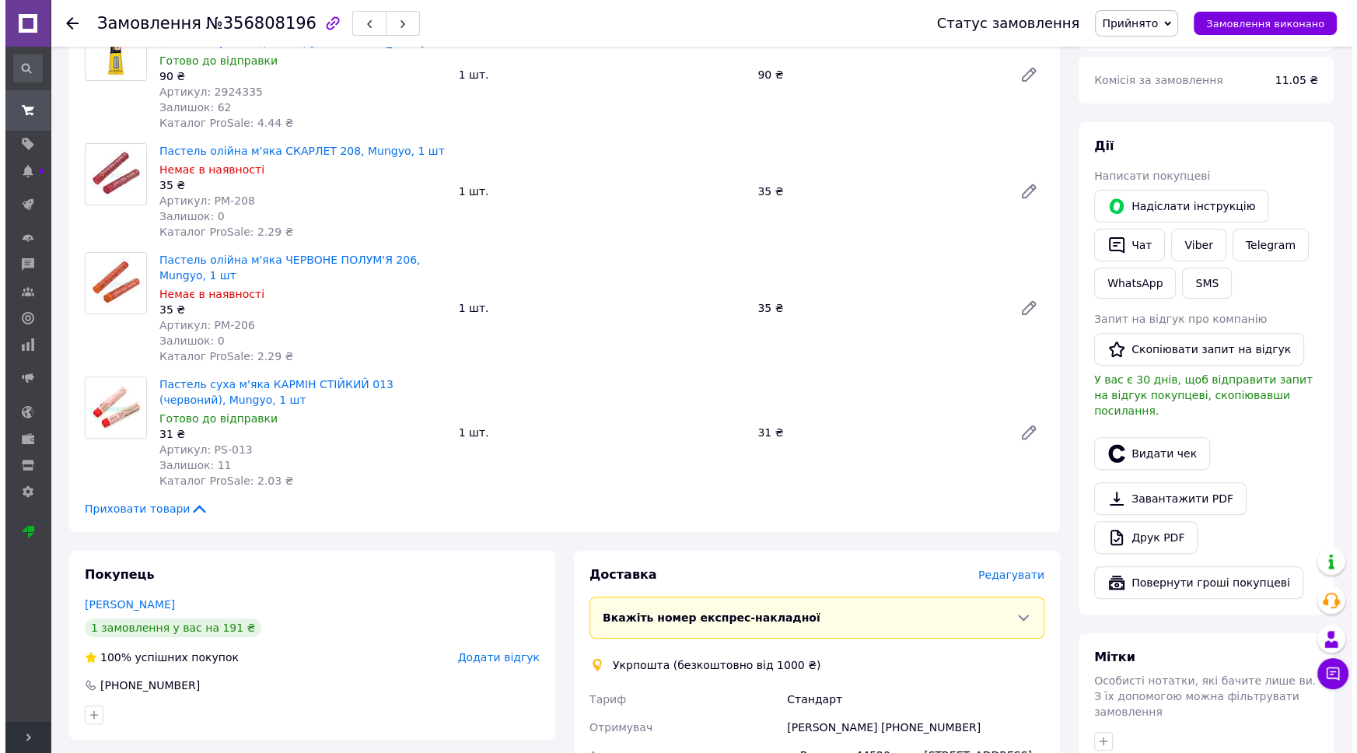
scroll to position [778, 0]
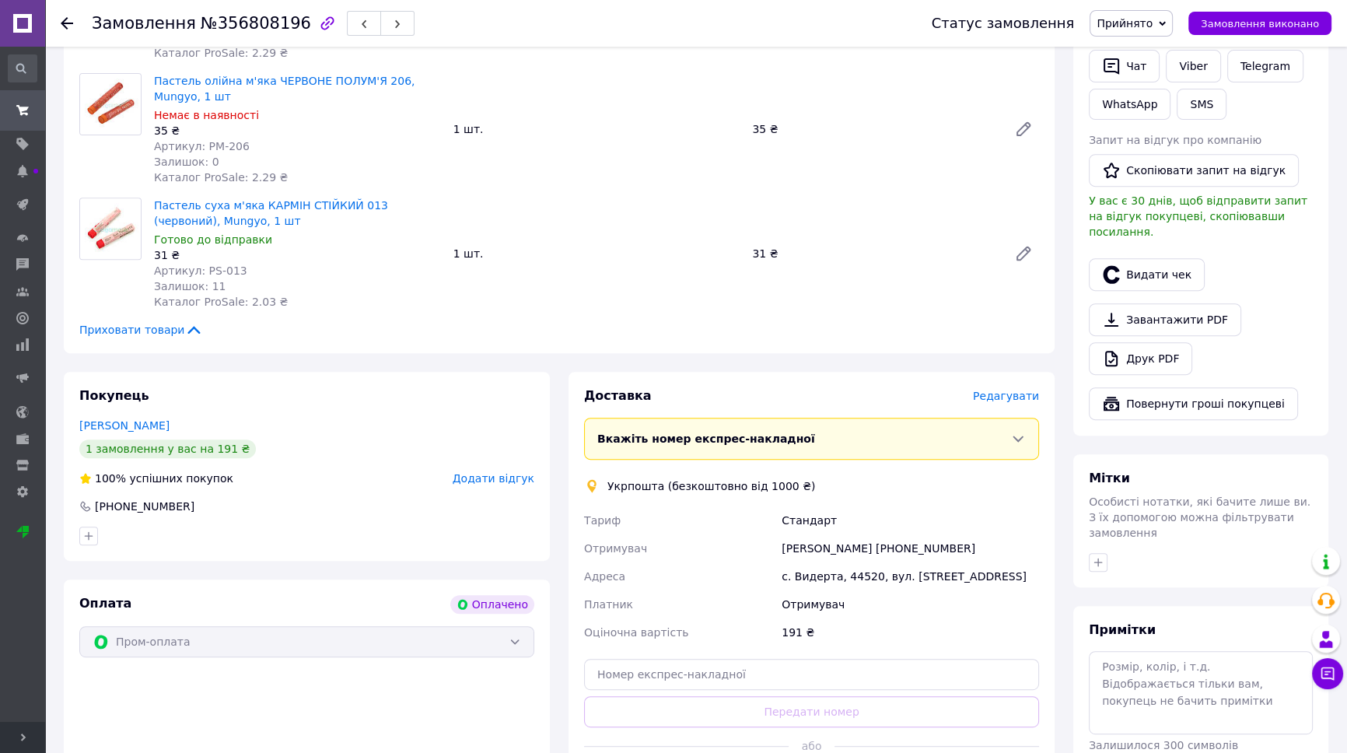
click at [1017, 390] on span "Редагувати" at bounding box center [1006, 396] width 66 height 12
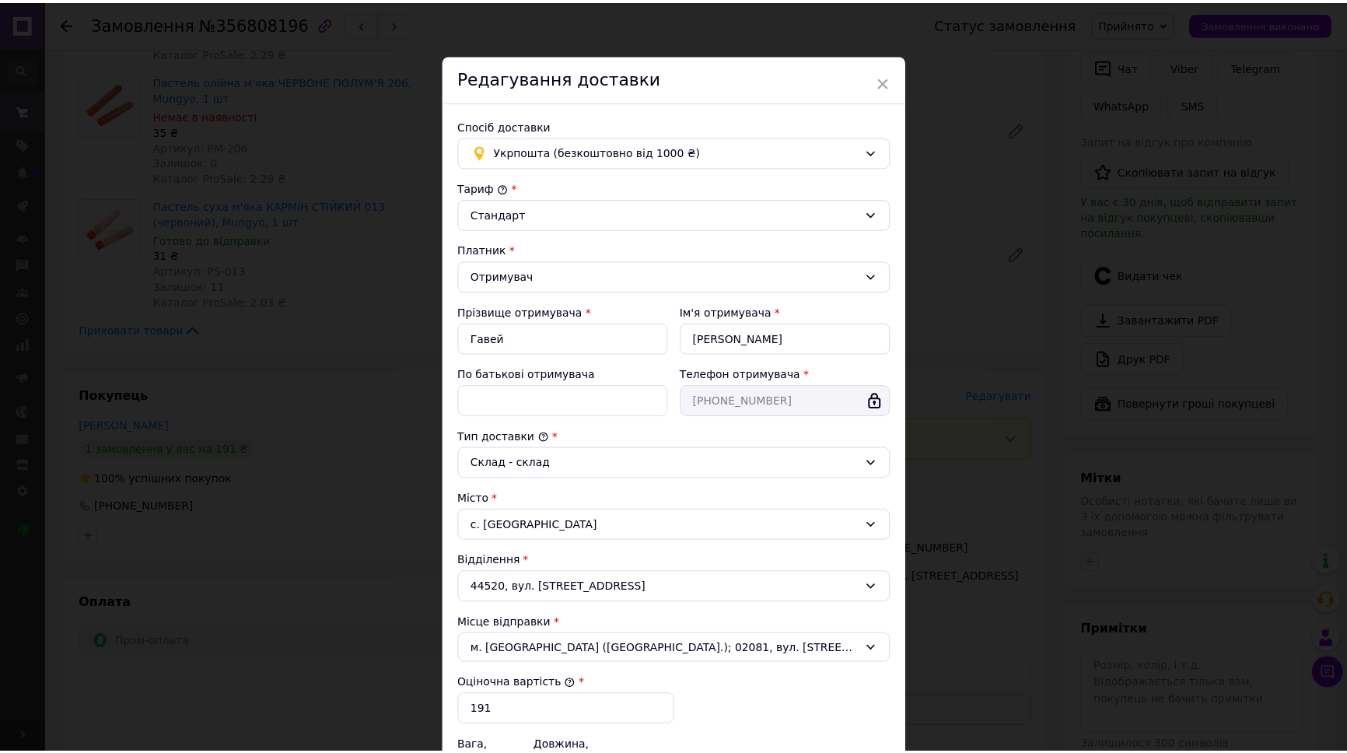
scroll to position [218, 0]
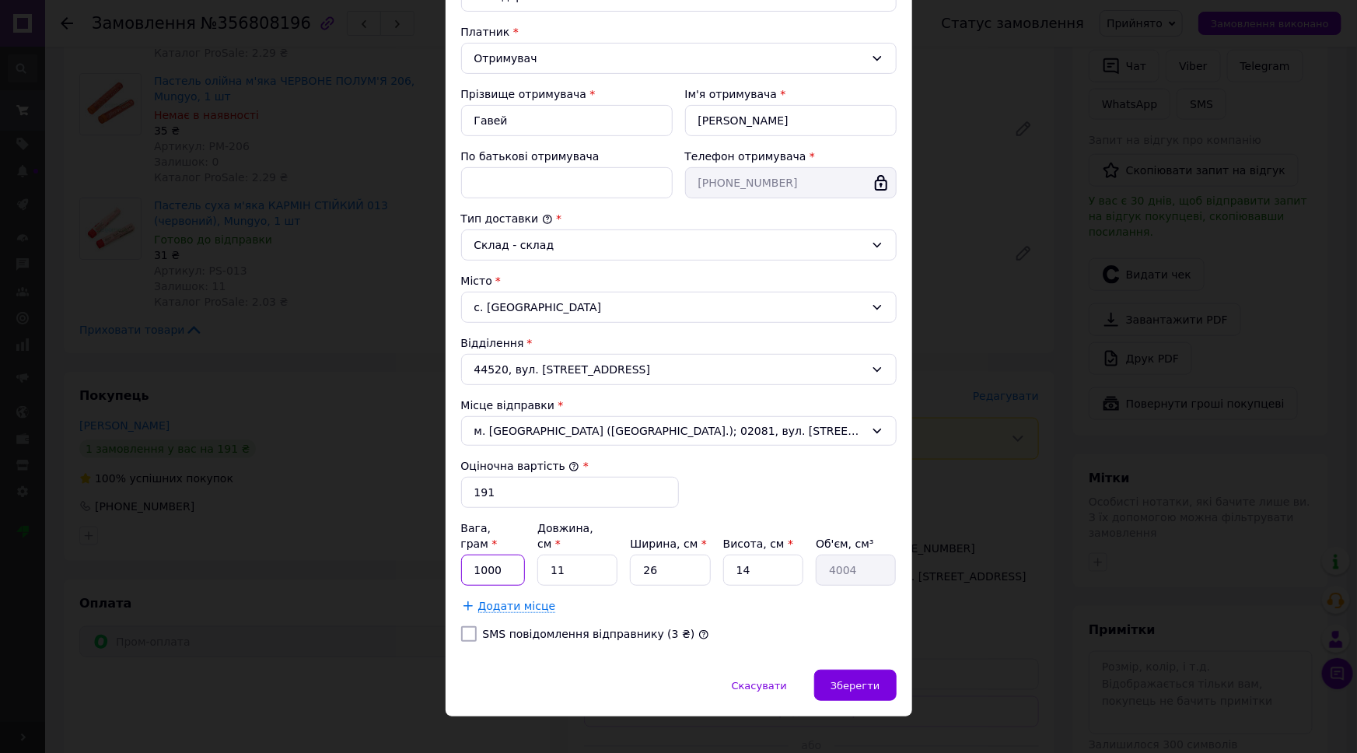
click at [479, 560] on input "1000" at bounding box center [493, 570] width 65 height 31
type input "120"
type input "2"
type input "728"
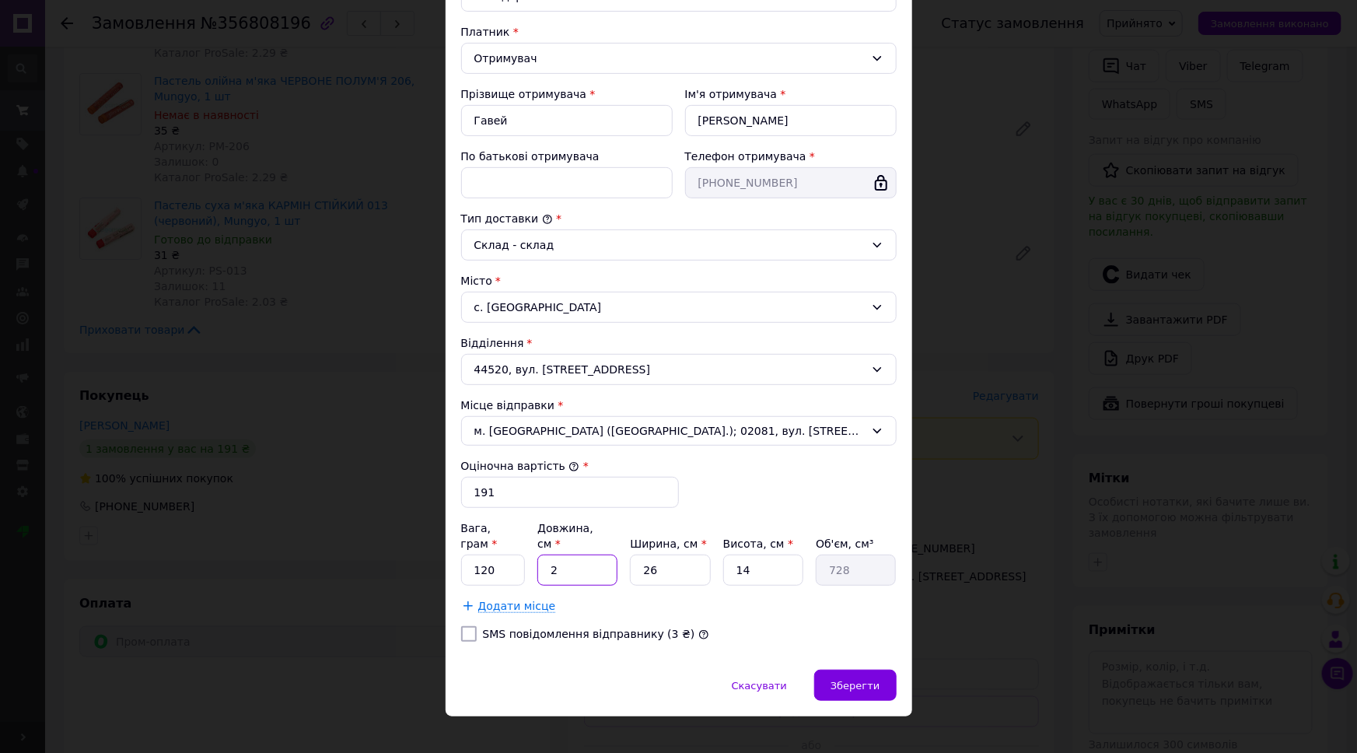
type input "20"
type input "7280"
type input "20"
type input "1"
type input "280"
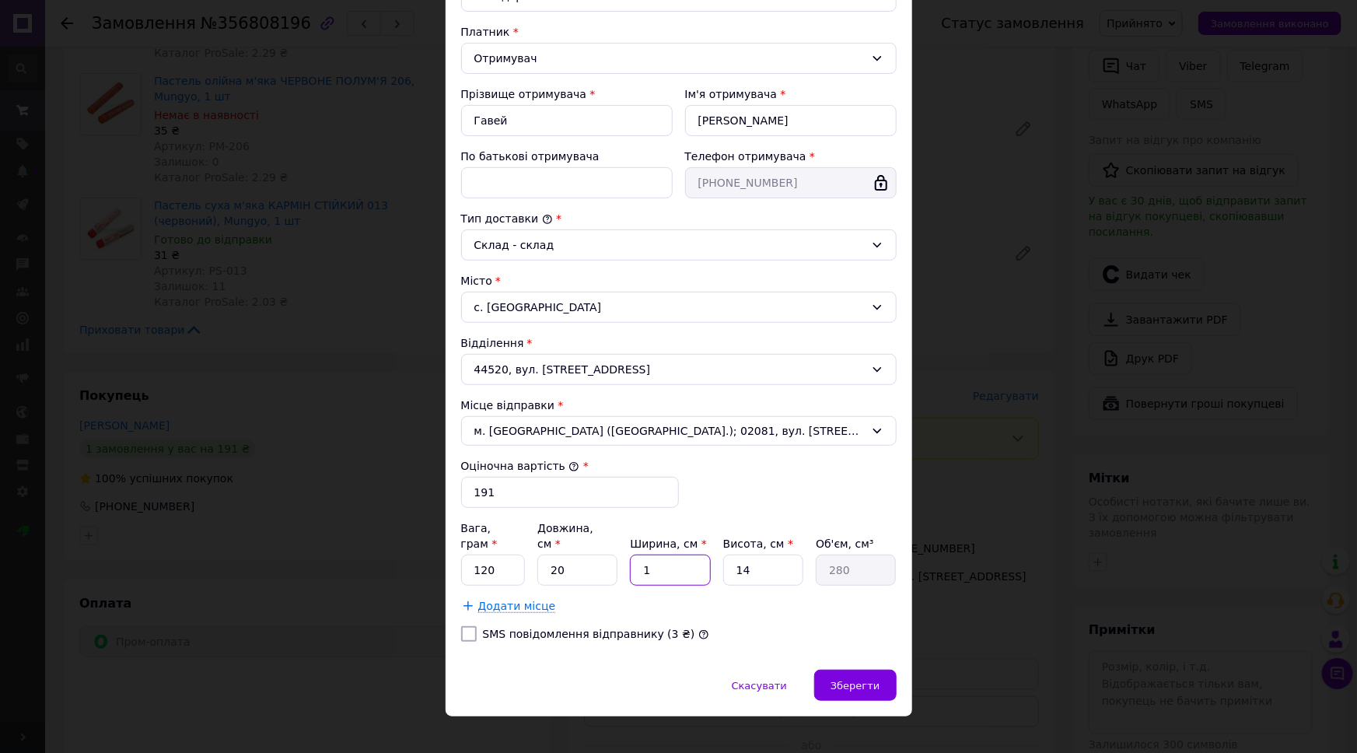
type input "18"
type input "5040"
type input "18"
type input "5"
type input "1800"
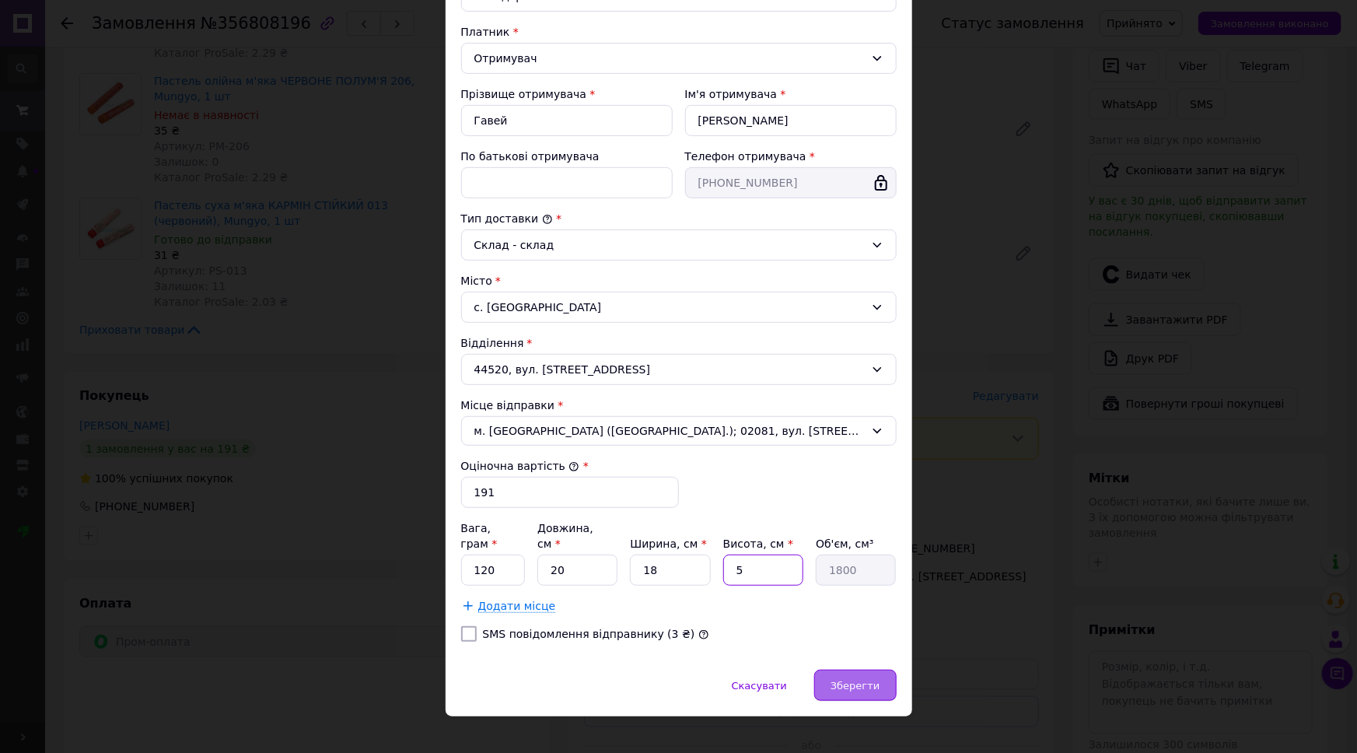
type input "5"
click at [868, 680] on span "Зберегти" at bounding box center [855, 686] width 49 height 12
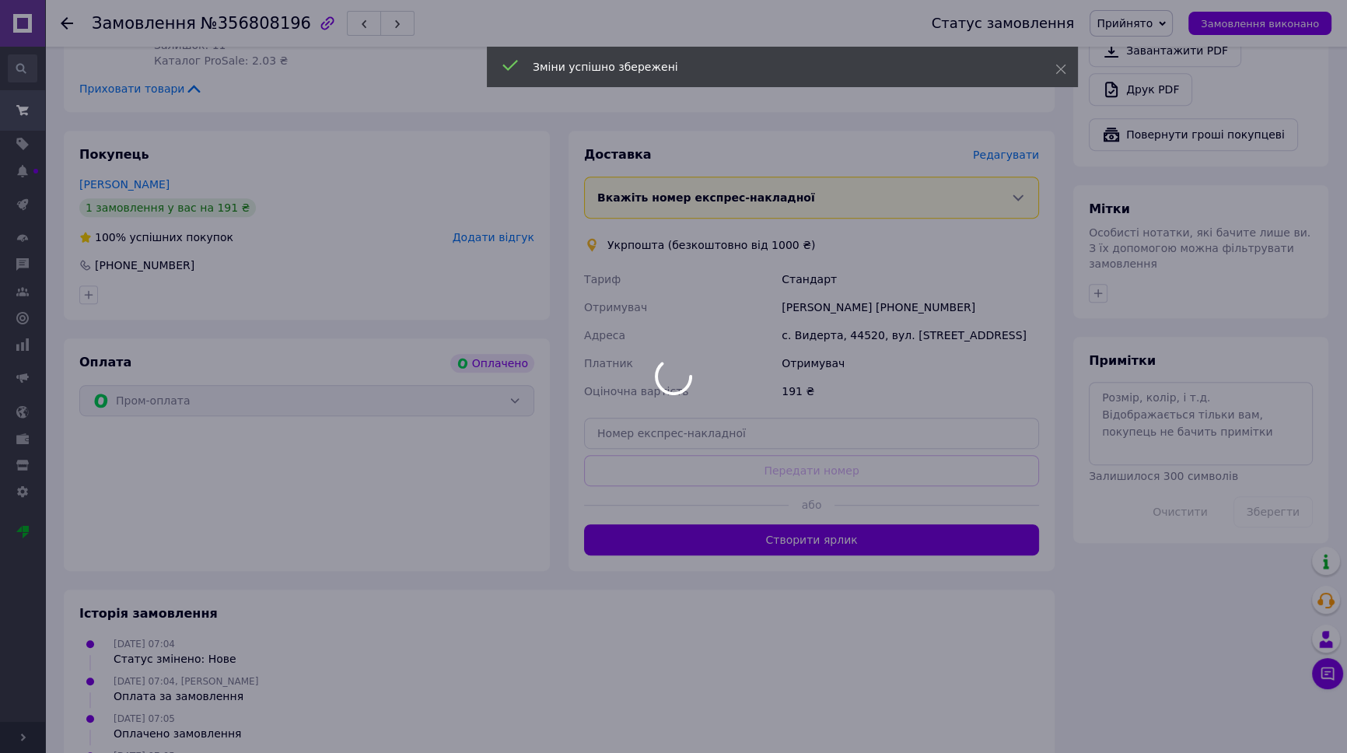
scroll to position [1060, 0]
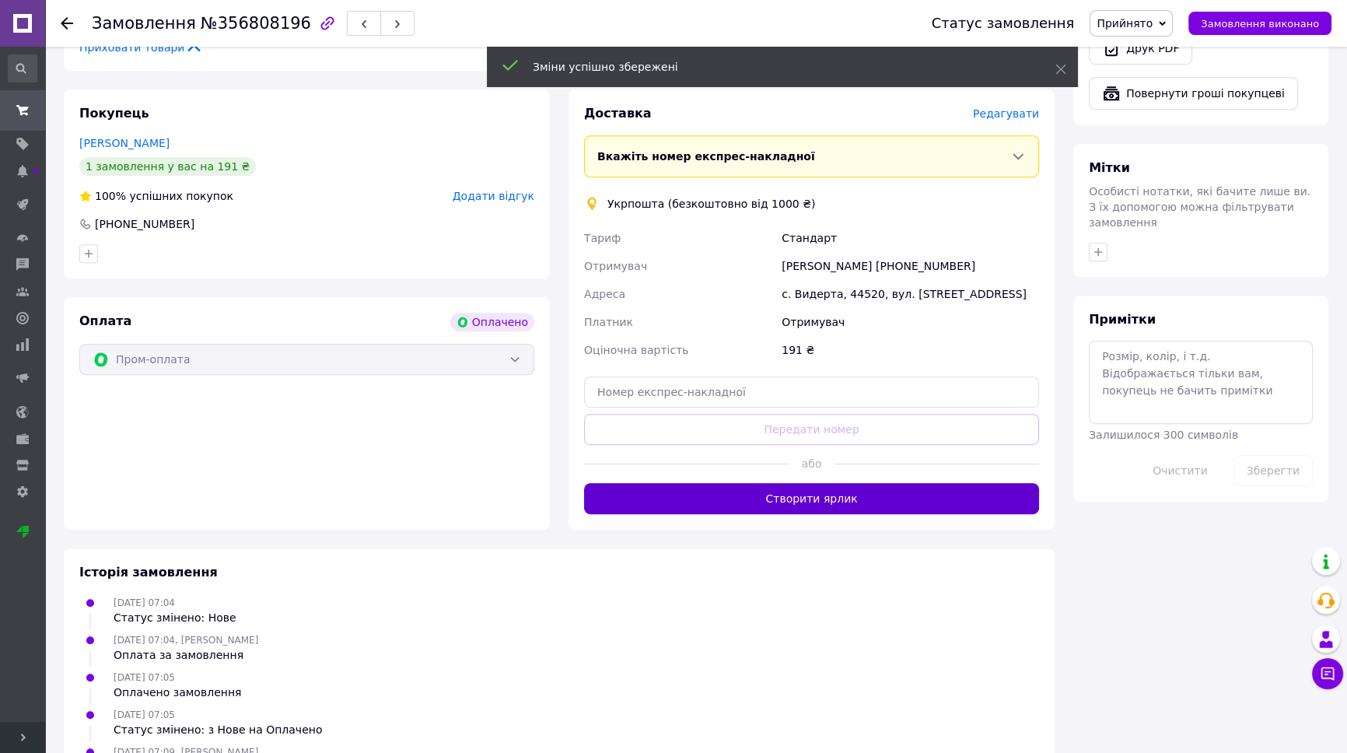
click at [844, 483] on button "Створити ярлик" at bounding box center [811, 498] width 455 height 31
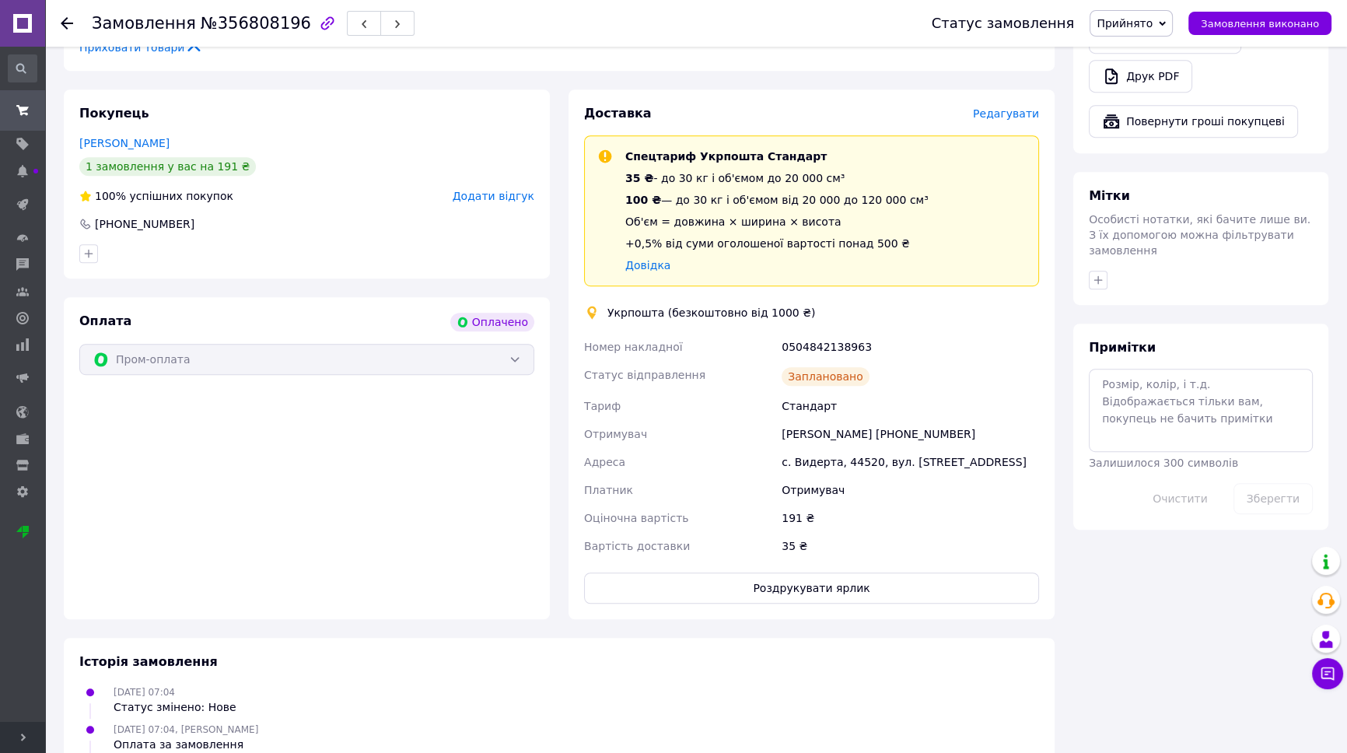
click at [819, 333] on div "0504842138963" at bounding box center [911, 347] width 264 height 28
copy div "0504842138963"
click at [785, 573] on button "Роздрукувати ярлик" at bounding box center [811, 588] width 455 height 31
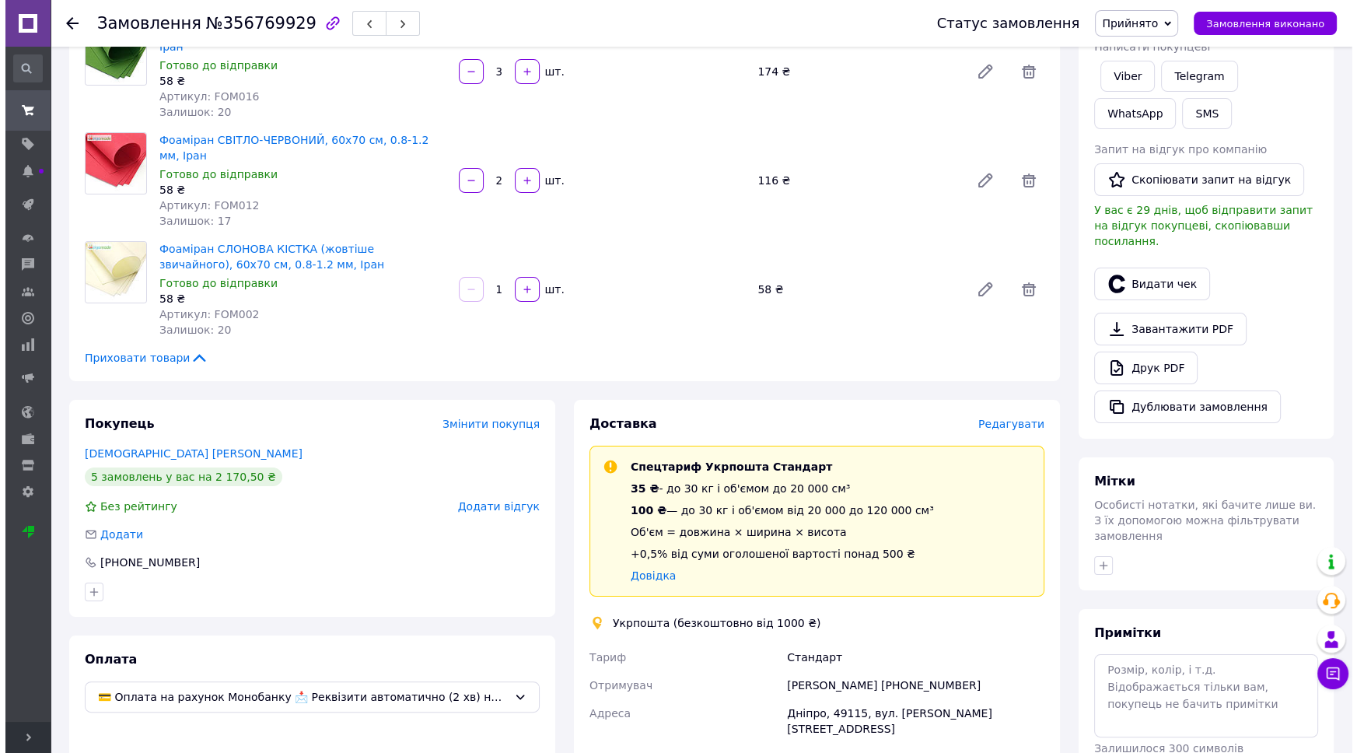
scroll to position [495, 0]
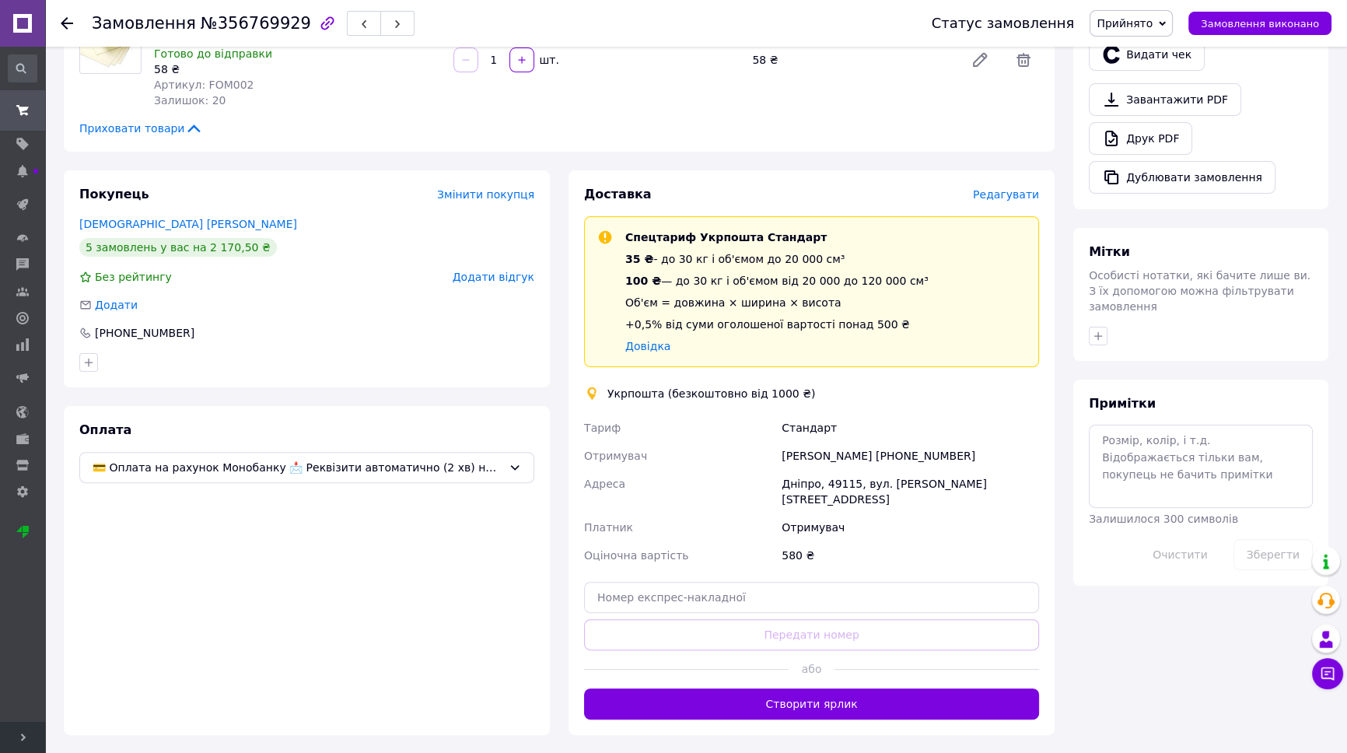
click at [1018, 188] on span "Редагувати" at bounding box center [1006, 194] width 66 height 12
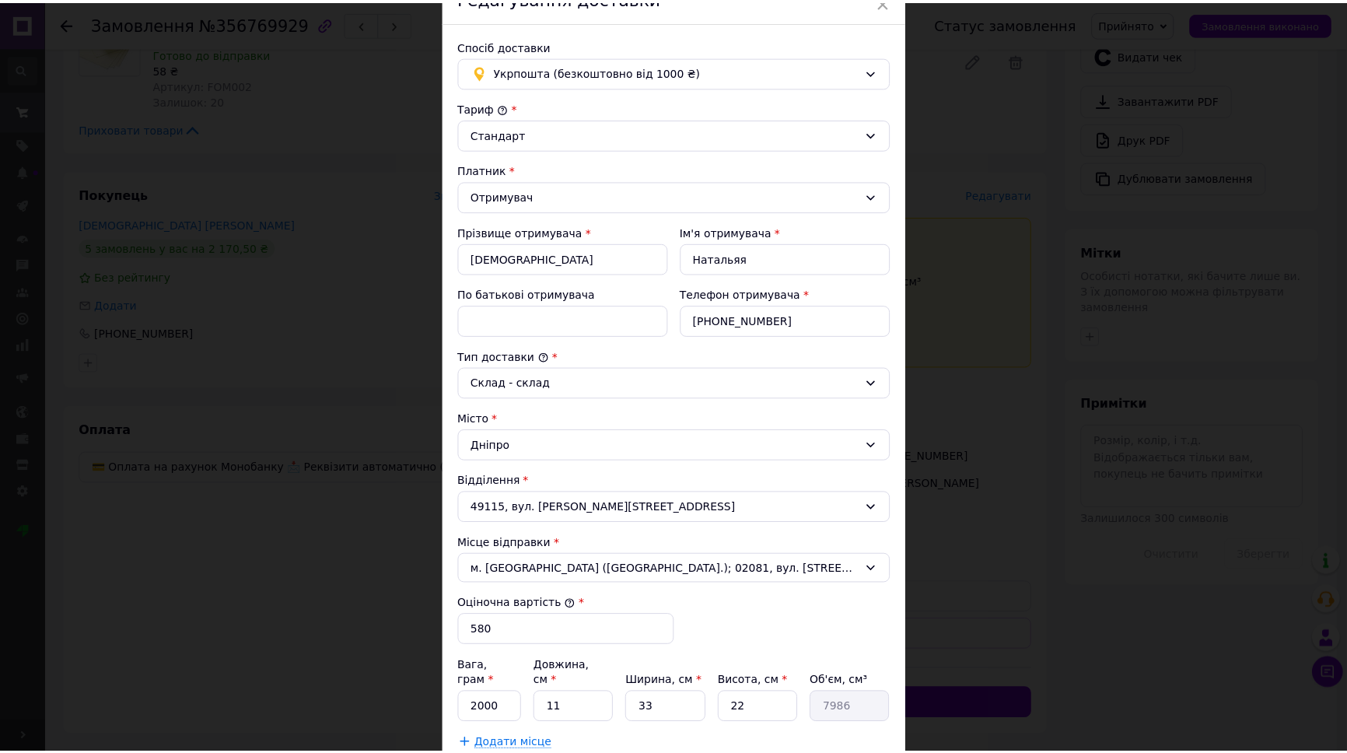
scroll to position [212, 0]
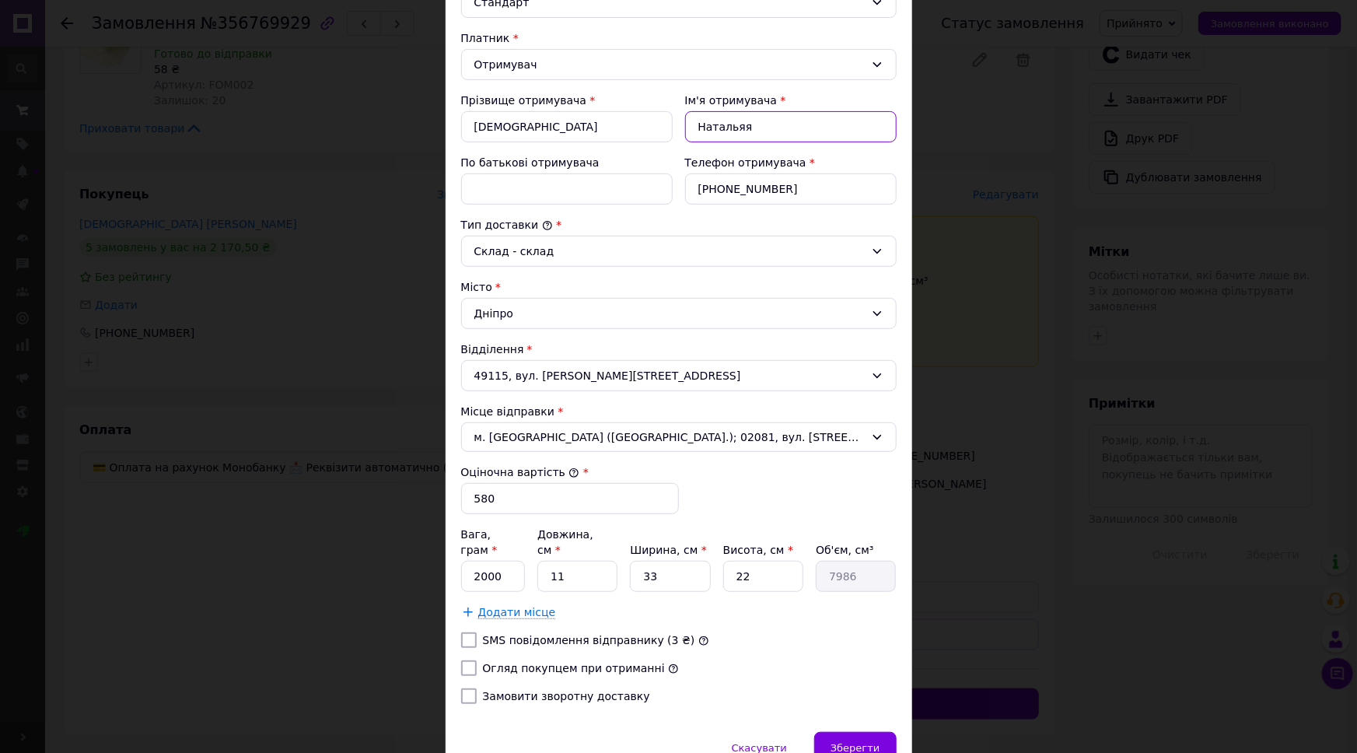
click at [779, 125] on input "Натальяя" at bounding box center [791, 126] width 212 height 31
type input "[PERSON_NAME]"
click at [506, 569] on input "2000" at bounding box center [493, 576] width 65 height 31
type input "310"
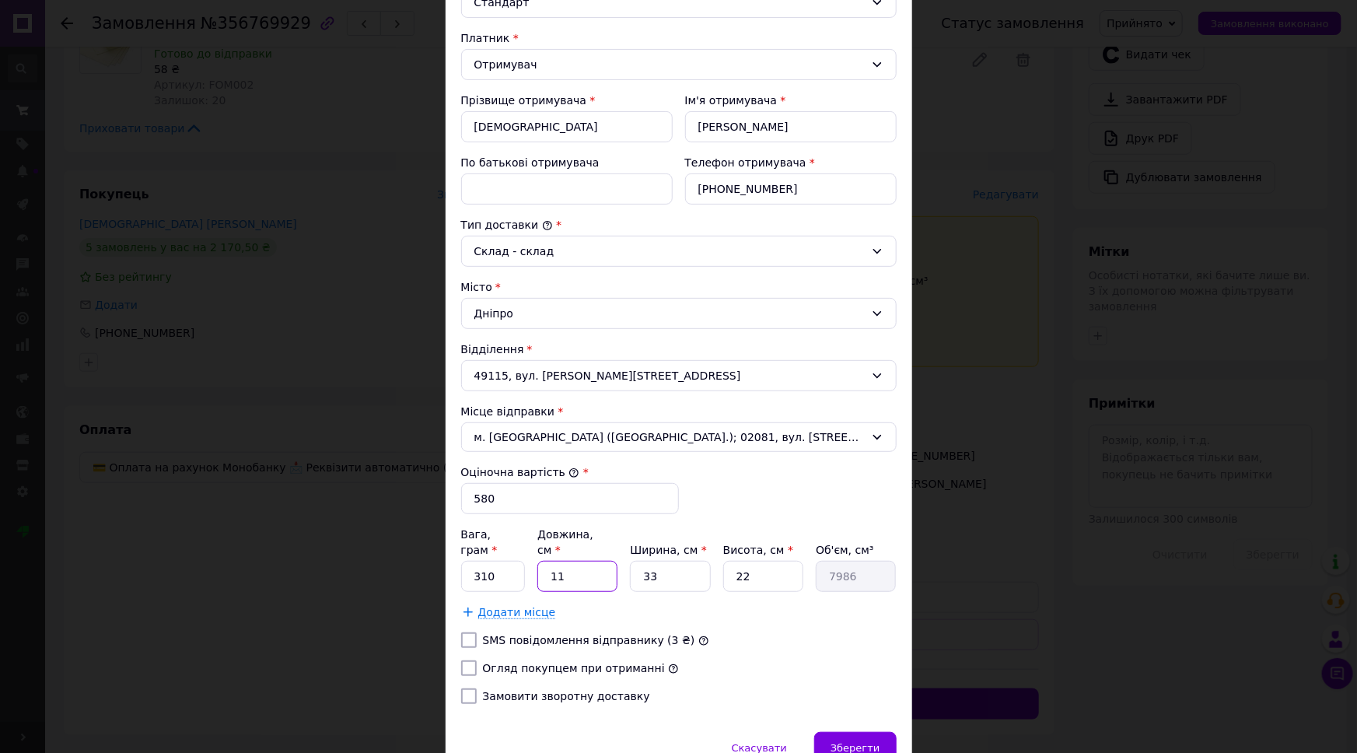
type input "3"
type input "2178"
type input "35"
type input "25410"
type input "35"
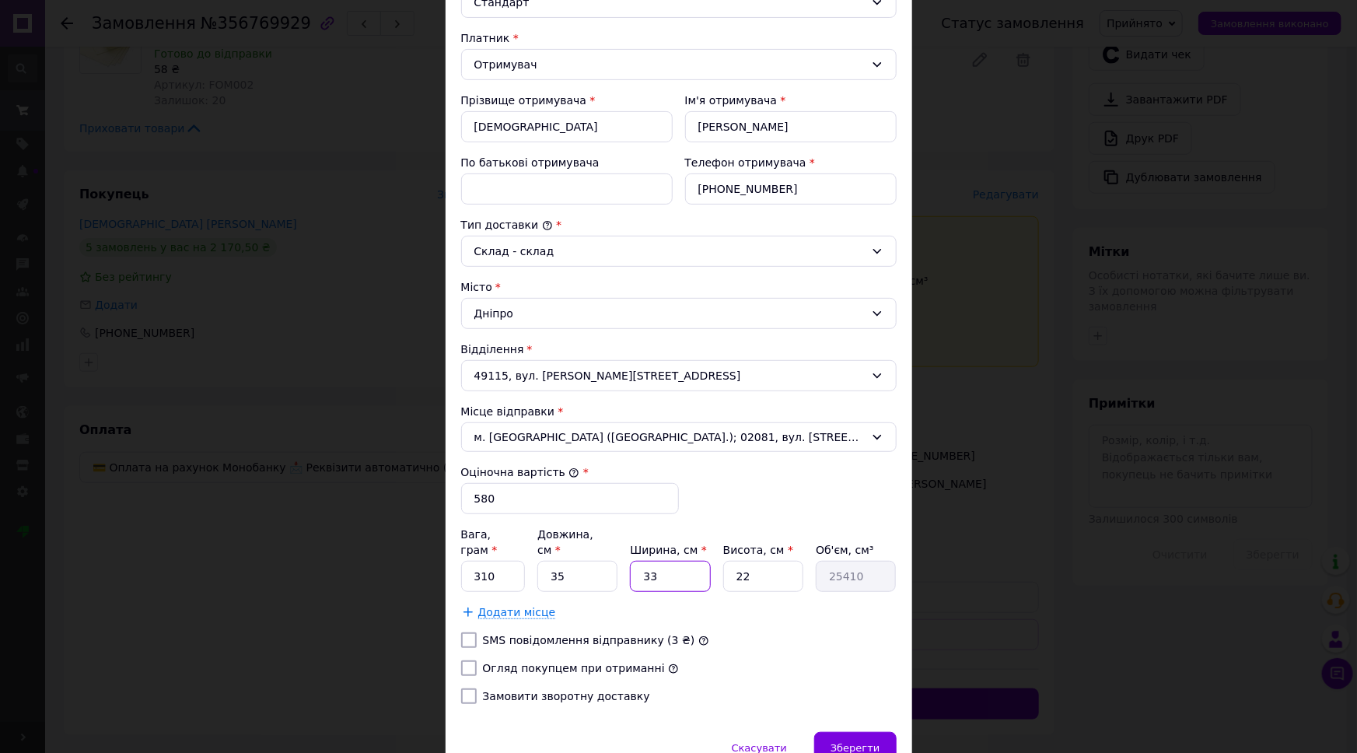
type input "2"
type input "1540"
type input "25"
type input "19250"
type input "25"
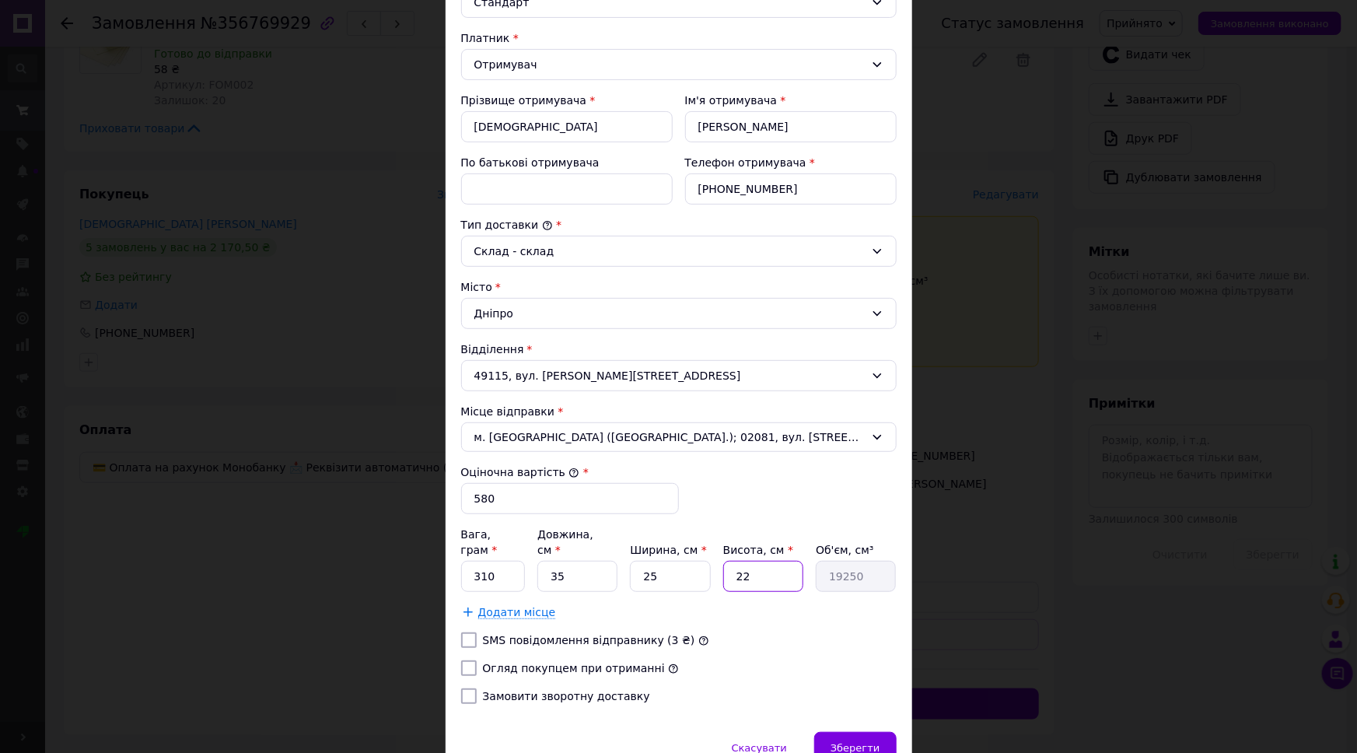
type input "1"
type input "875"
type input "10"
type input "8750"
type input "10"
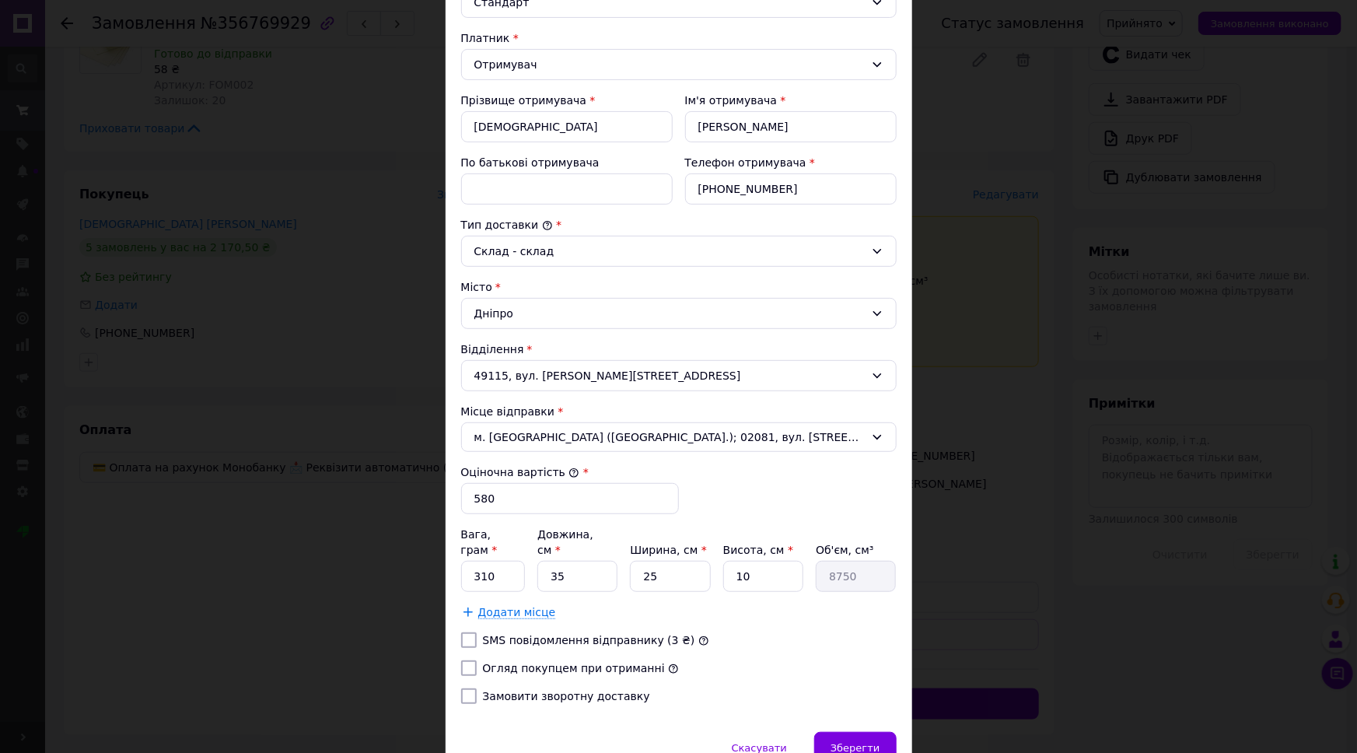
click at [557, 662] on label "Огляд покупцем при отриманні" at bounding box center [574, 668] width 182 height 12
click at [477, 660] on input "Огляд покупцем при отриманні" at bounding box center [469, 668] width 16 height 16
checkbox input "true"
click at [867, 737] on div "Зберегти" at bounding box center [855, 747] width 82 height 31
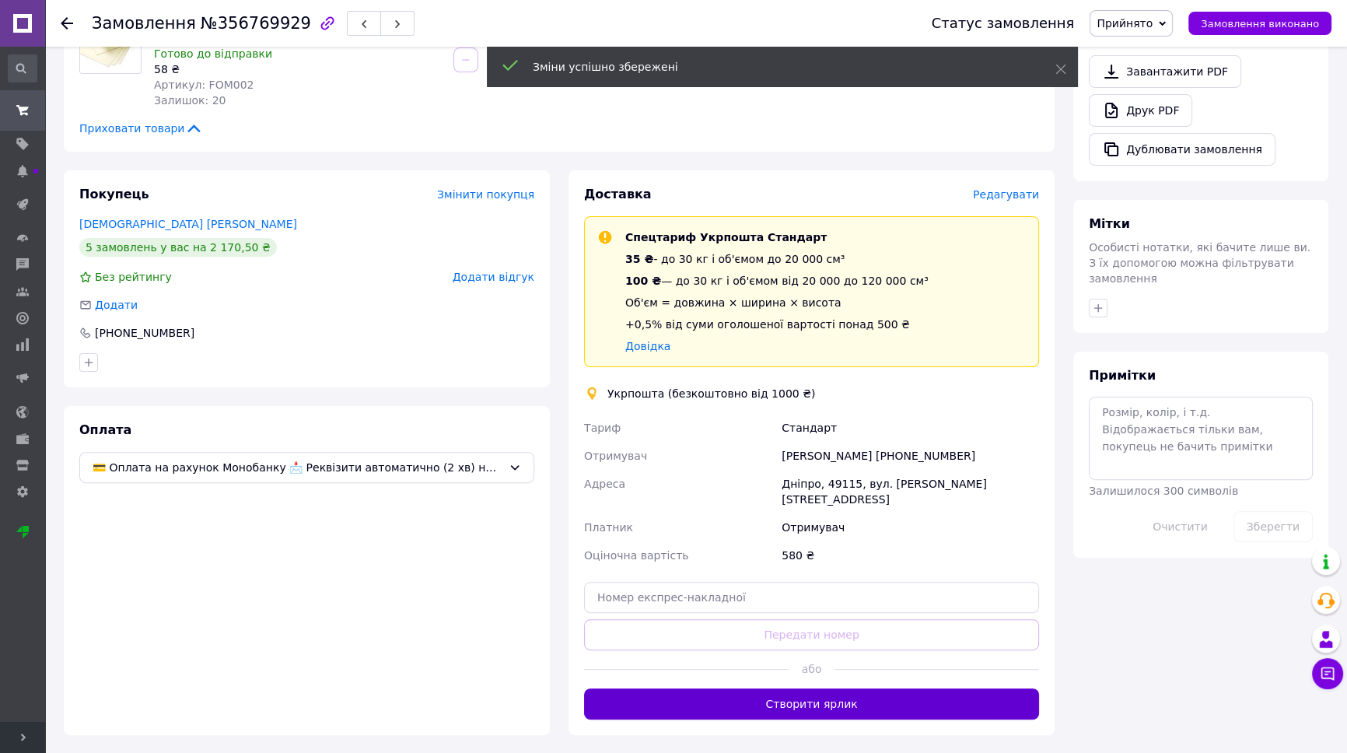
click at [884, 688] on button "Створити ярлик" at bounding box center [811, 703] width 455 height 31
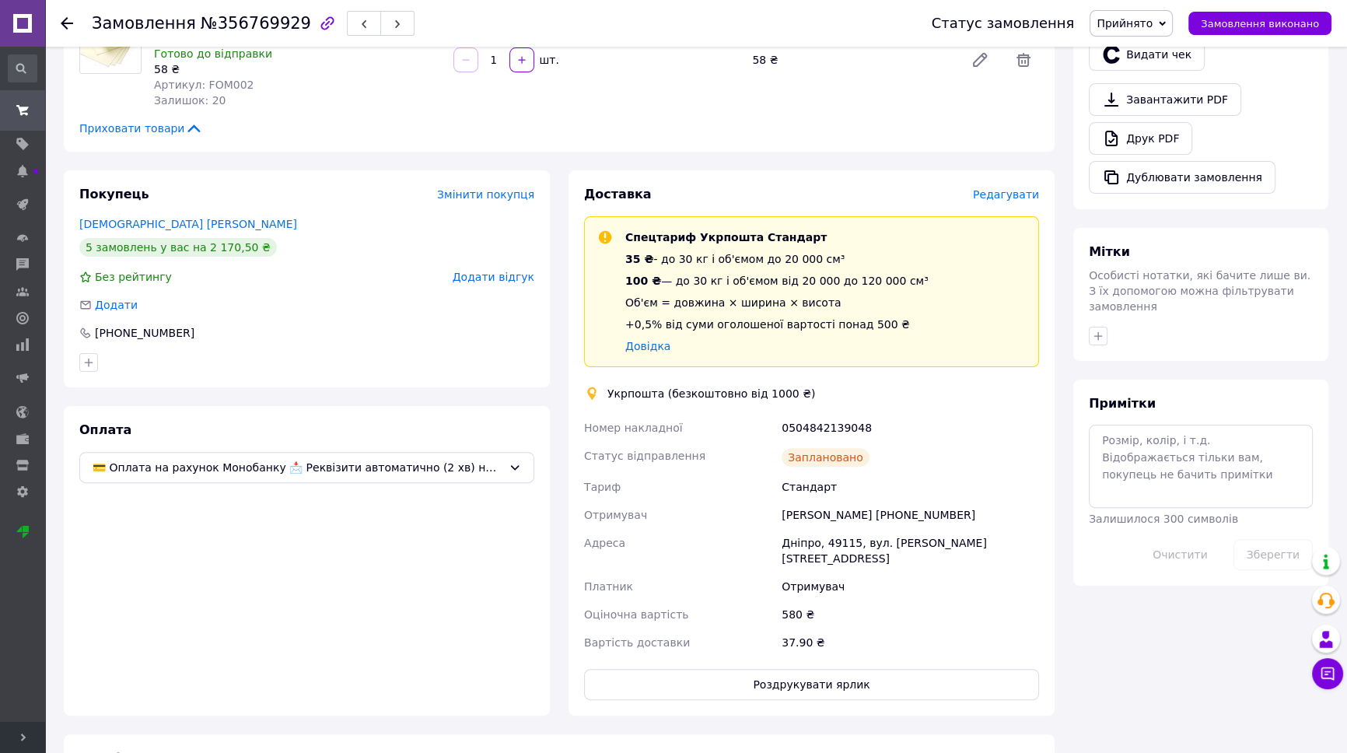
click at [815, 414] on div "0504842139048" at bounding box center [911, 428] width 264 height 28
copy div "0504842139048"
click at [818, 669] on button "Роздрукувати ярлик" at bounding box center [811, 684] width 455 height 31
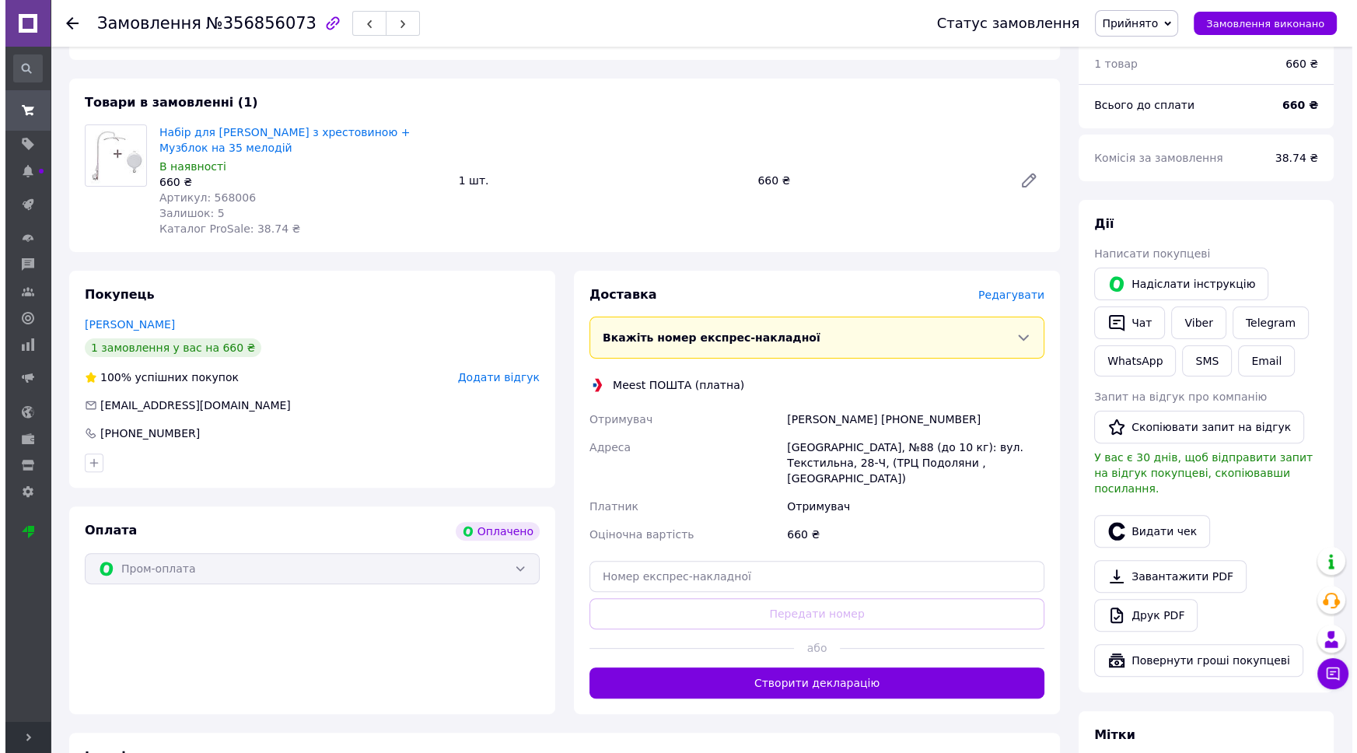
scroll to position [495, 0]
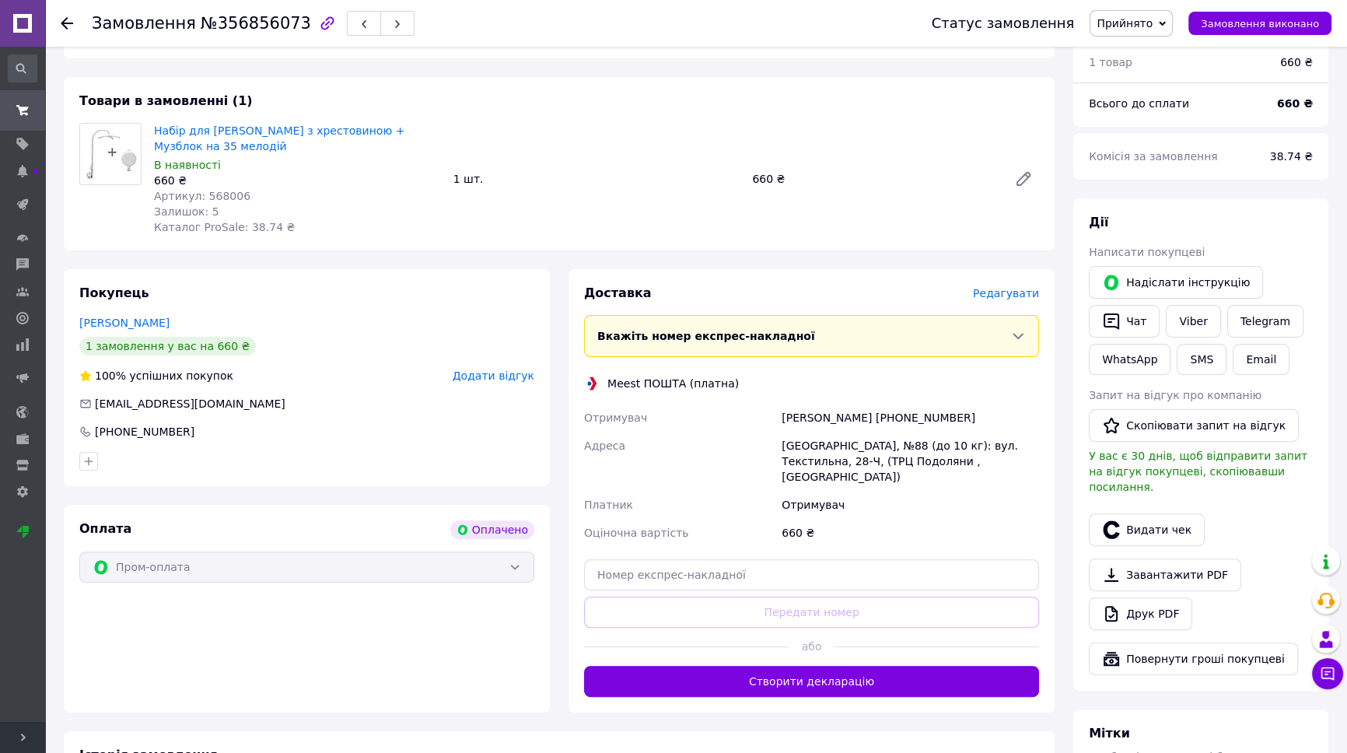
click at [1011, 287] on span "Редагувати" at bounding box center [1006, 293] width 66 height 12
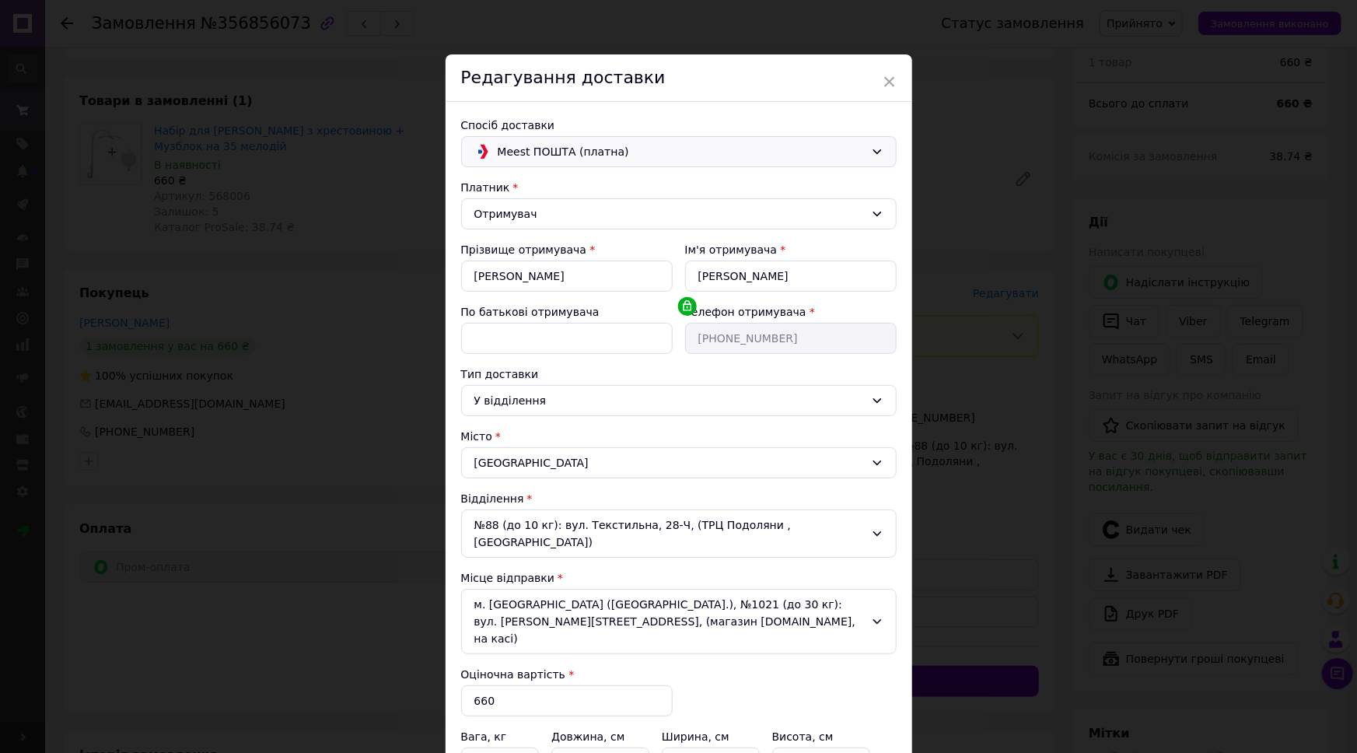
click at [585, 159] on span "Meest ПОШТА (платна)" at bounding box center [681, 151] width 367 height 17
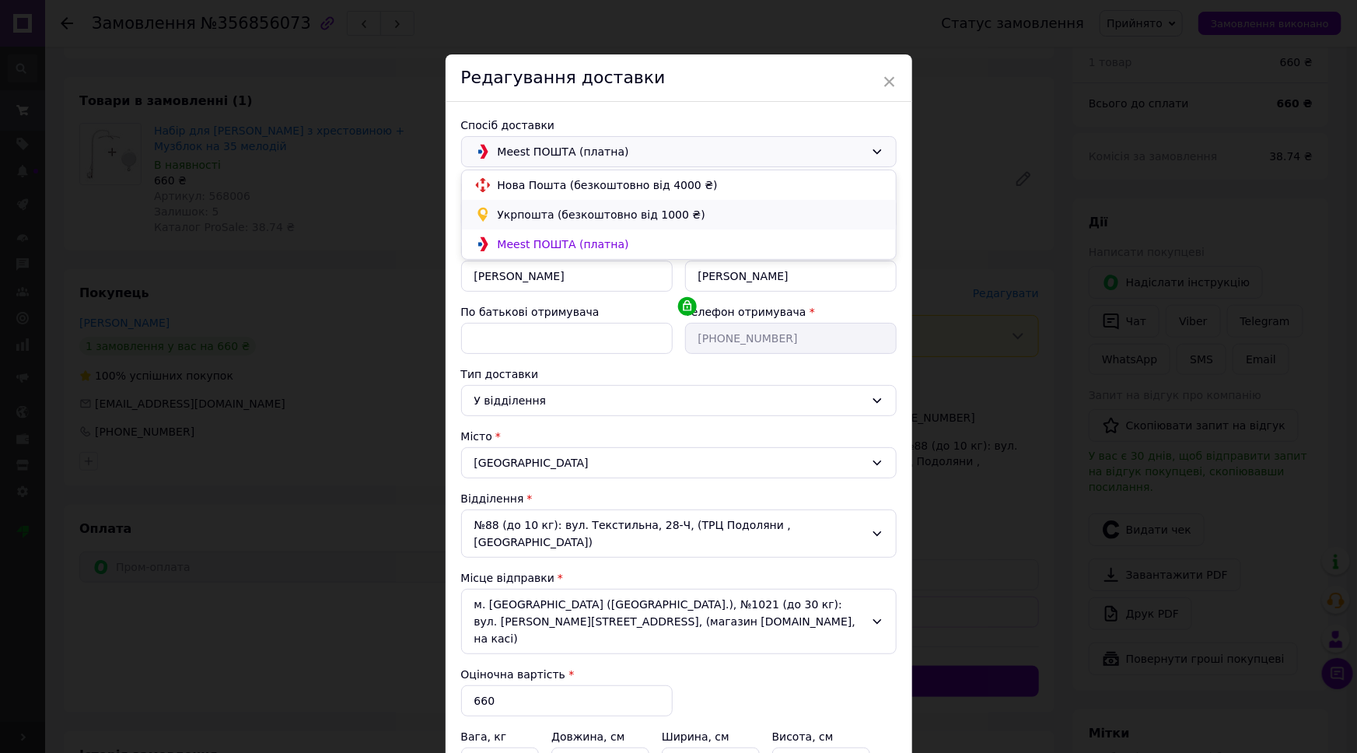
click at [560, 215] on span "Укрпошта (безкоштовно від 1000 ₴)" at bounding box center [691, 215] width 386 height 16
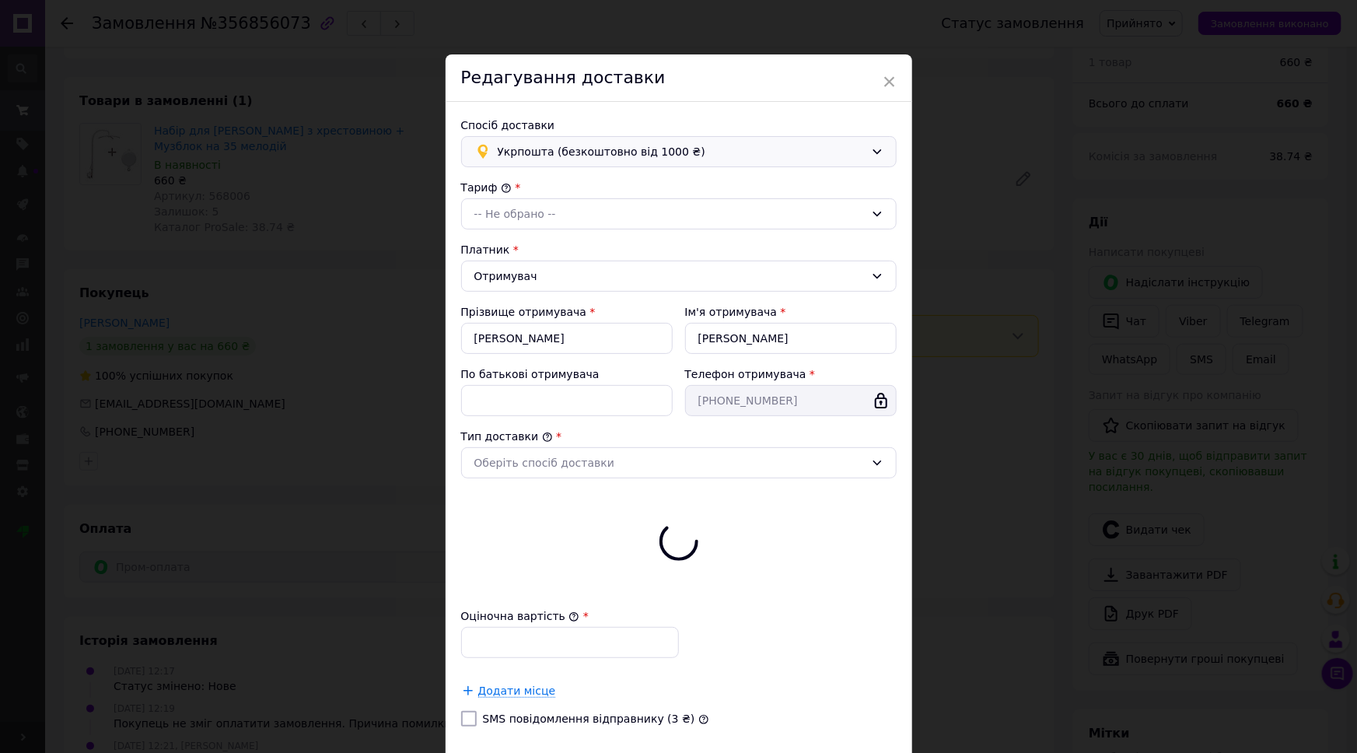
type input "660"
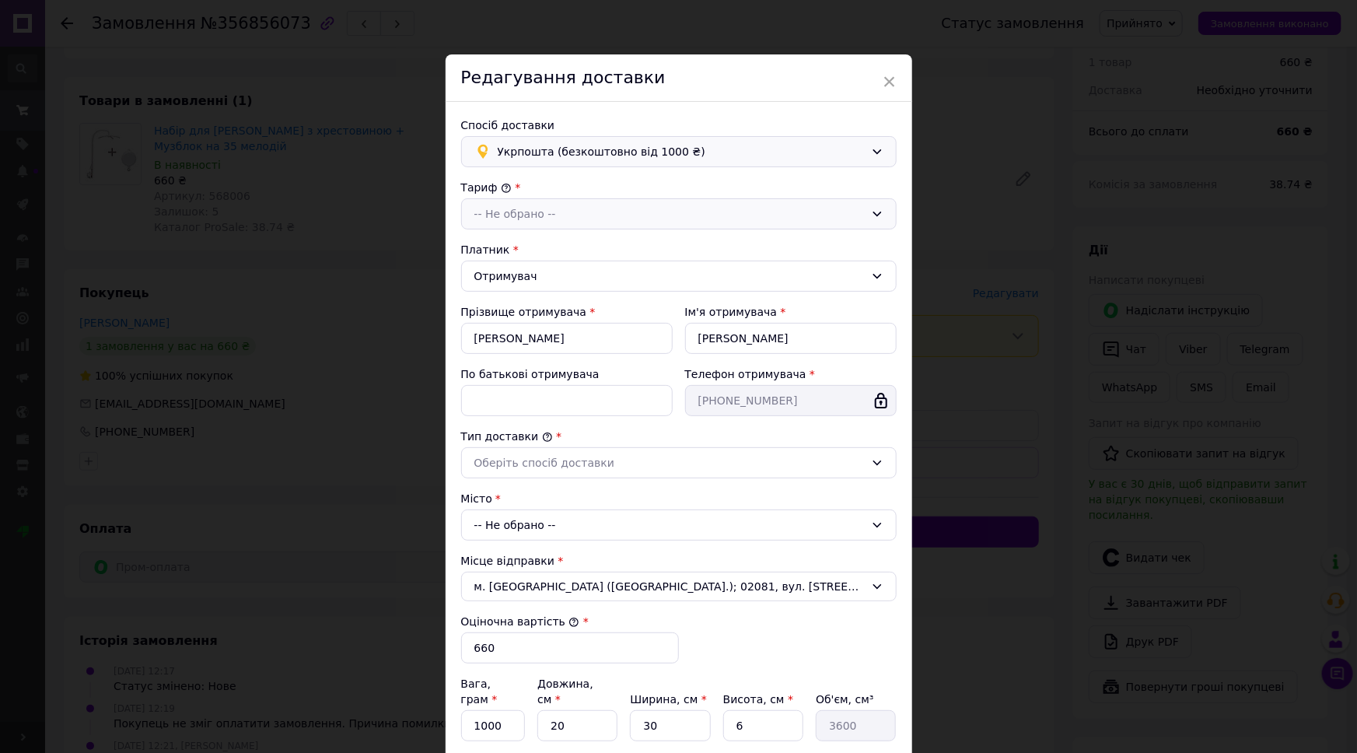
click at [506, 212] on div "-- Не обрано --" at bounding box center [670, 213] width 391 height 17
click at [497, 252] on li "Стандарт" at bounding box center [679, 248] width 434 height 30
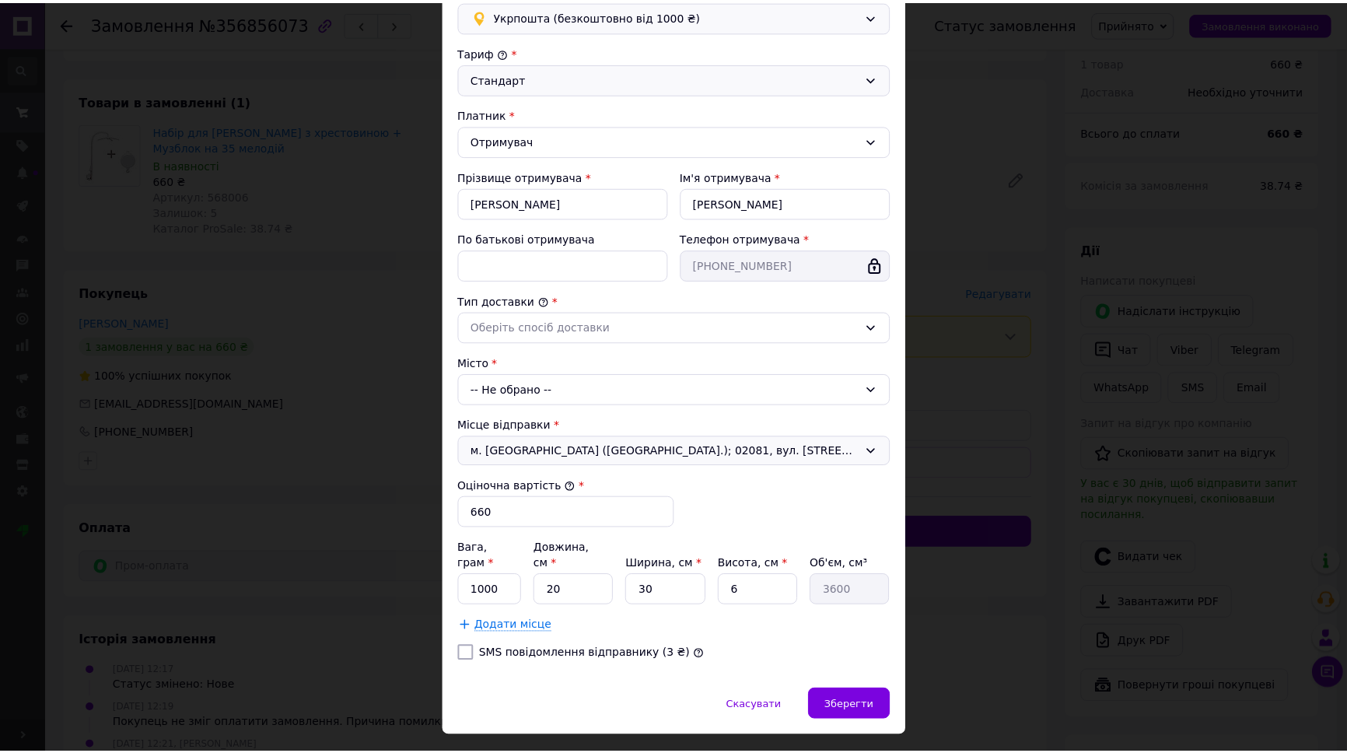
scroll to position [141, 0]
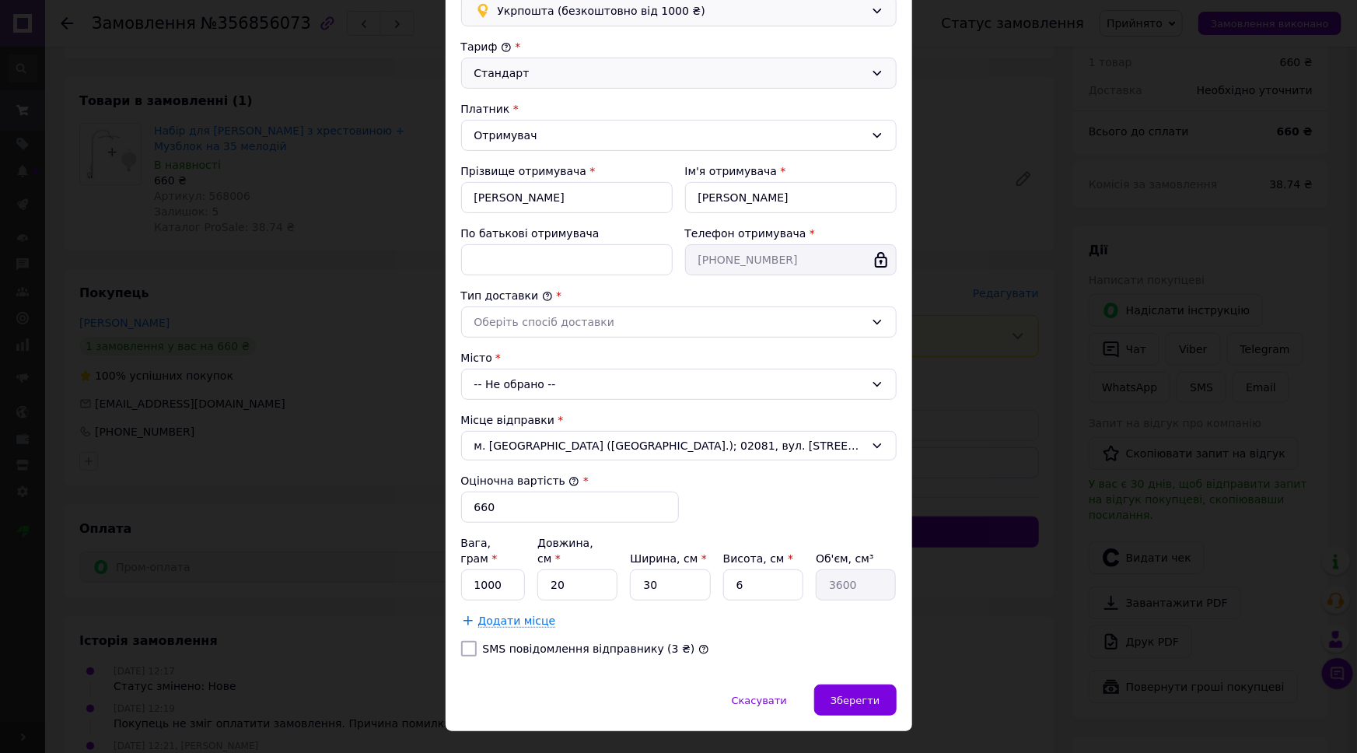
click at [518, 384] on div "-- Не обрано --" at bounding box center [679, 384] width 436 height 31
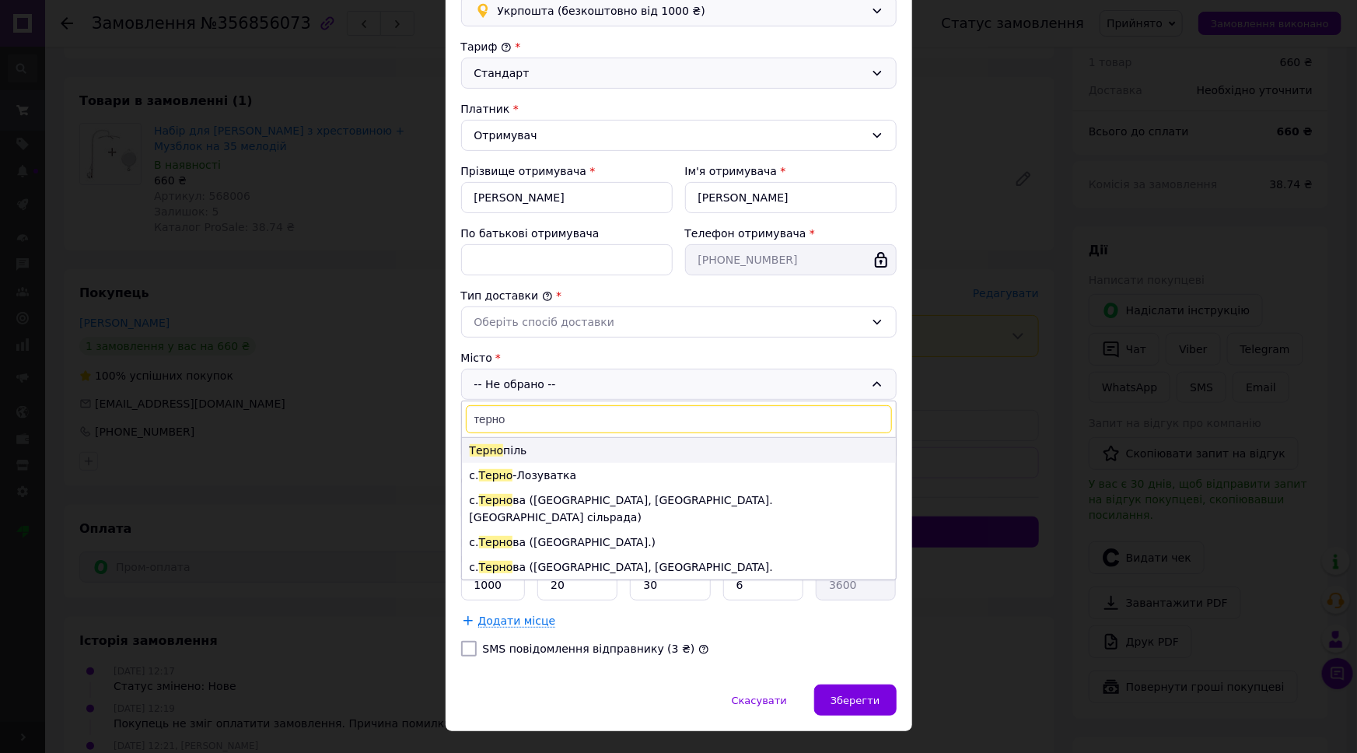
type input "терно"
click at [518, 443] on li "Терно піль" at bounding box center [679, 450] width 434 height 25
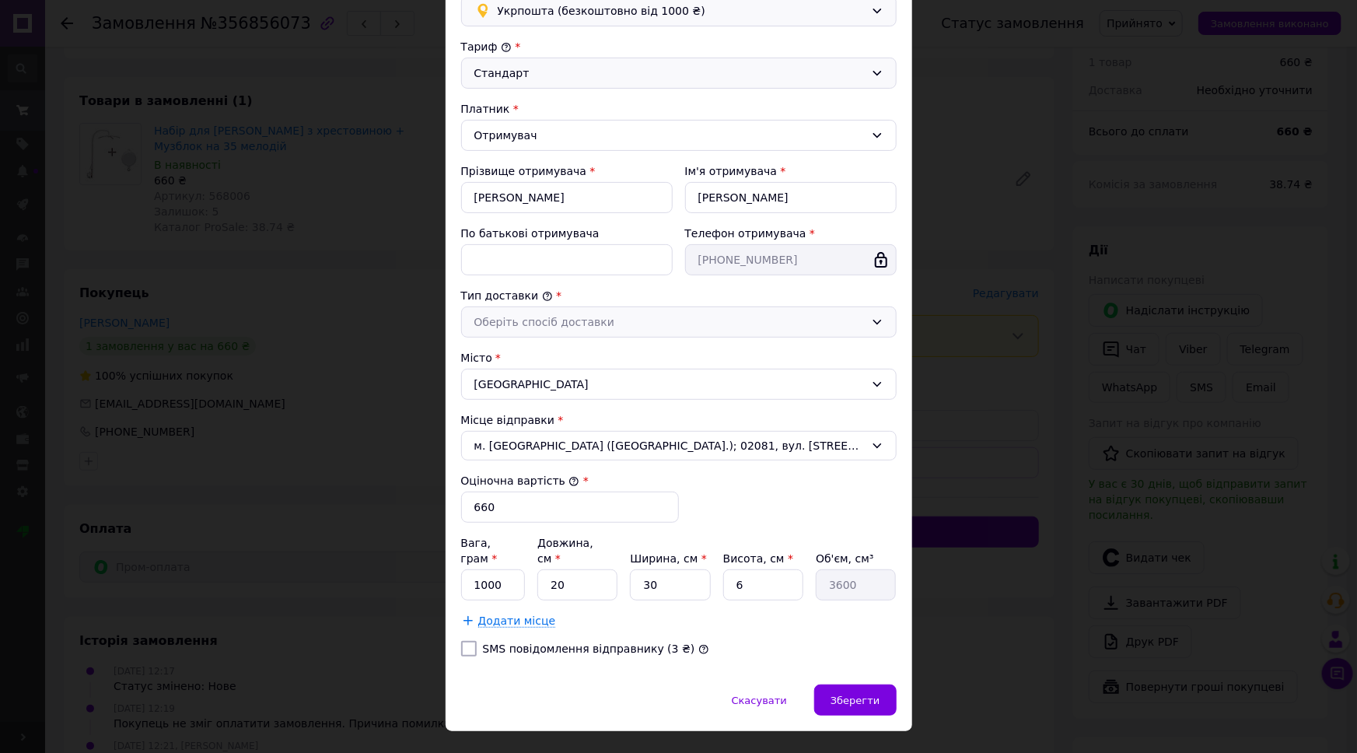
click at [548, 320] on div "Оберіть спосіб доставки" at bounding box center [670, 321] width 391 height 17
click at [533, 351] on li "Склад - склад" at bounding box center [679, 356] width 434 height 30
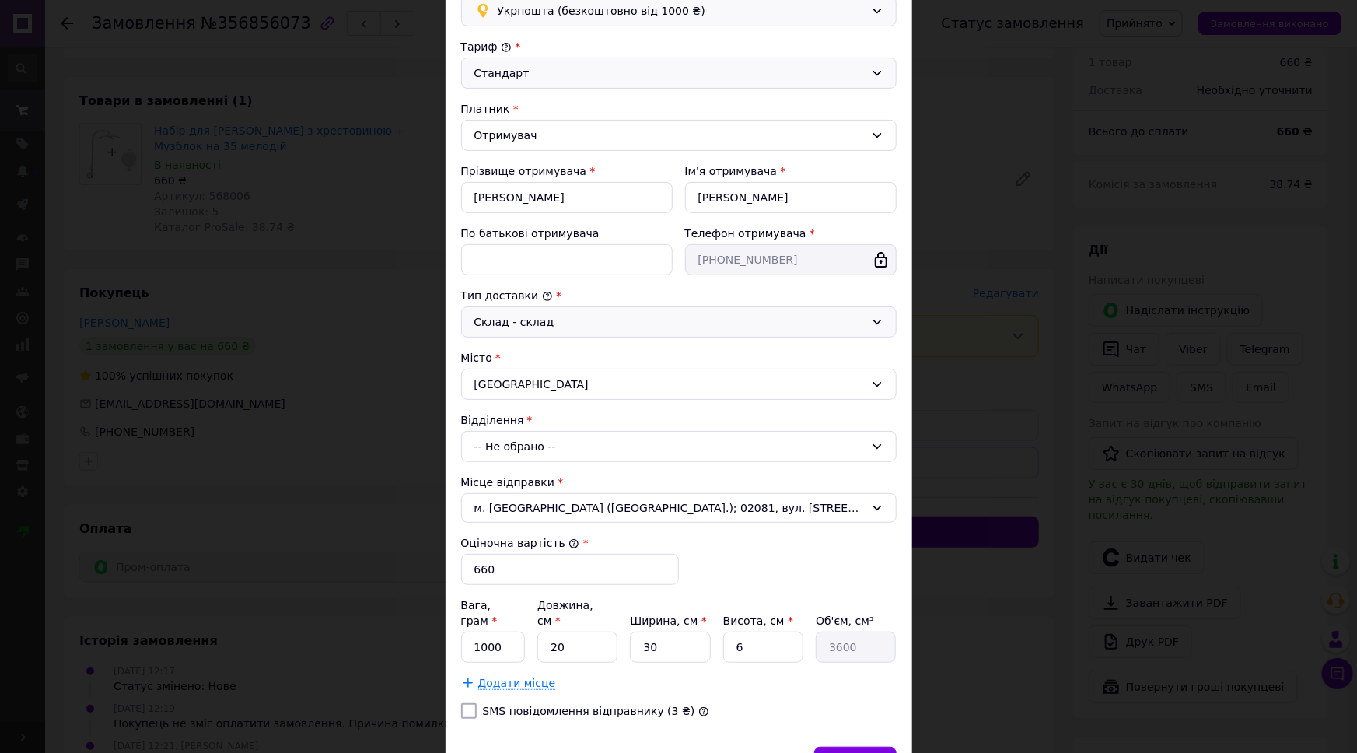
click at [528, 443] on div "-- Не обрано --" at bounding box center [679, 446] width 436 height 31
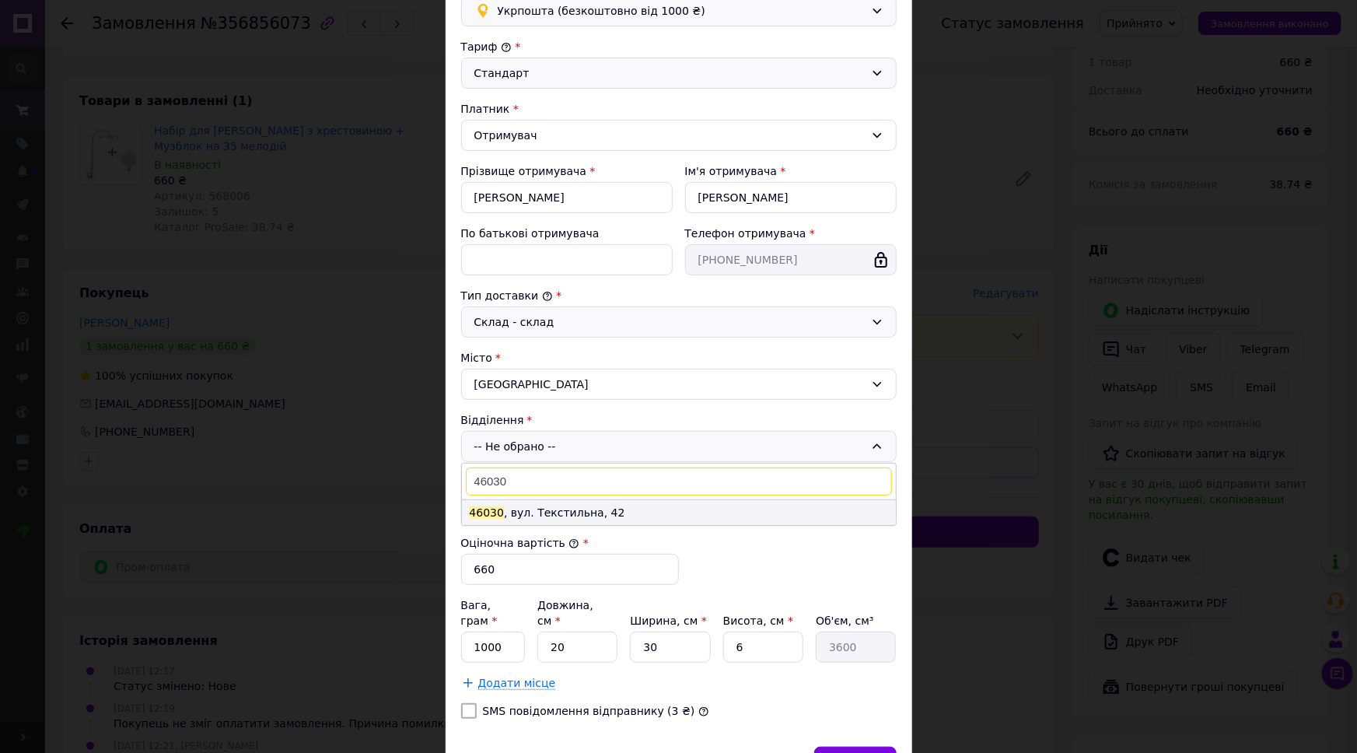
type input "46030"
click at [541, 510] on li "46030 , вул. Текстильна, 42" at bounding box center [679, 512] width 434 height 25
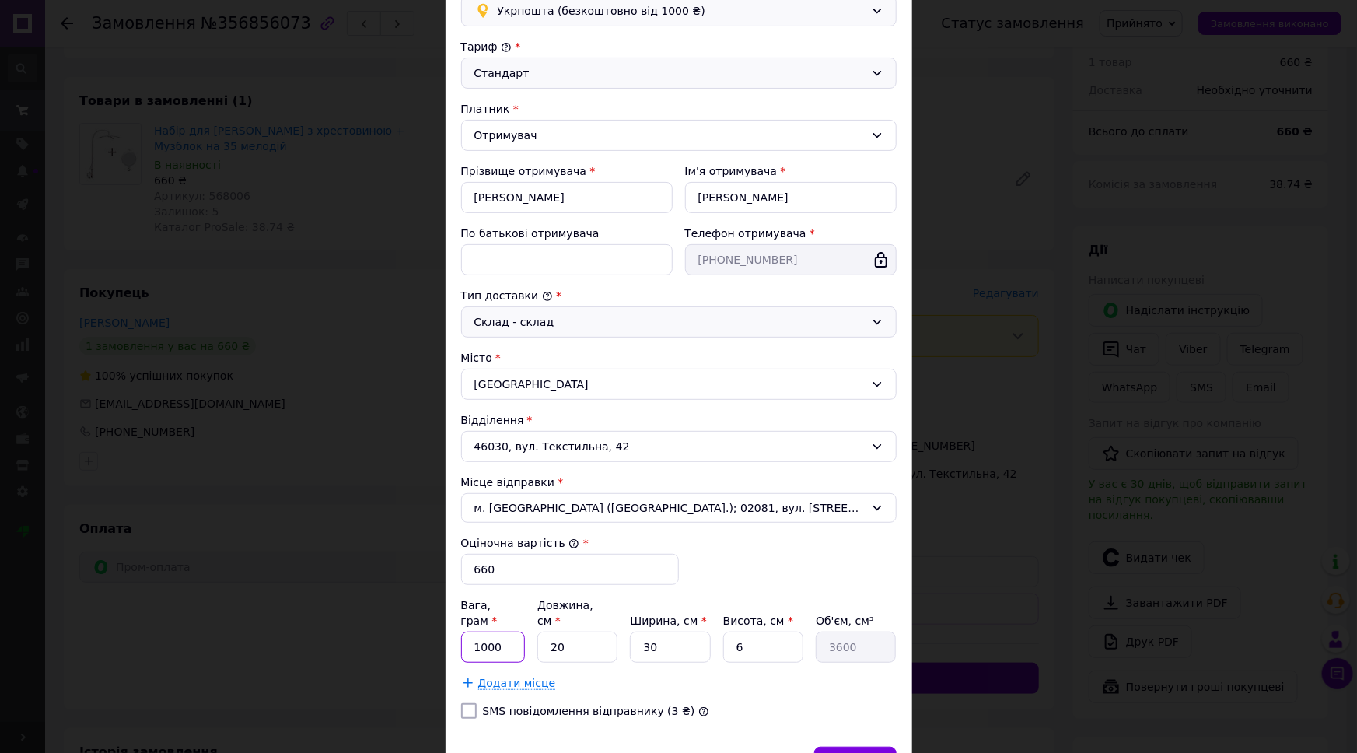
click at [486, 632] on input "1000" at bounding box center [493, 647] width 65 height 31
type input "530"
type input "3"
type input "540"
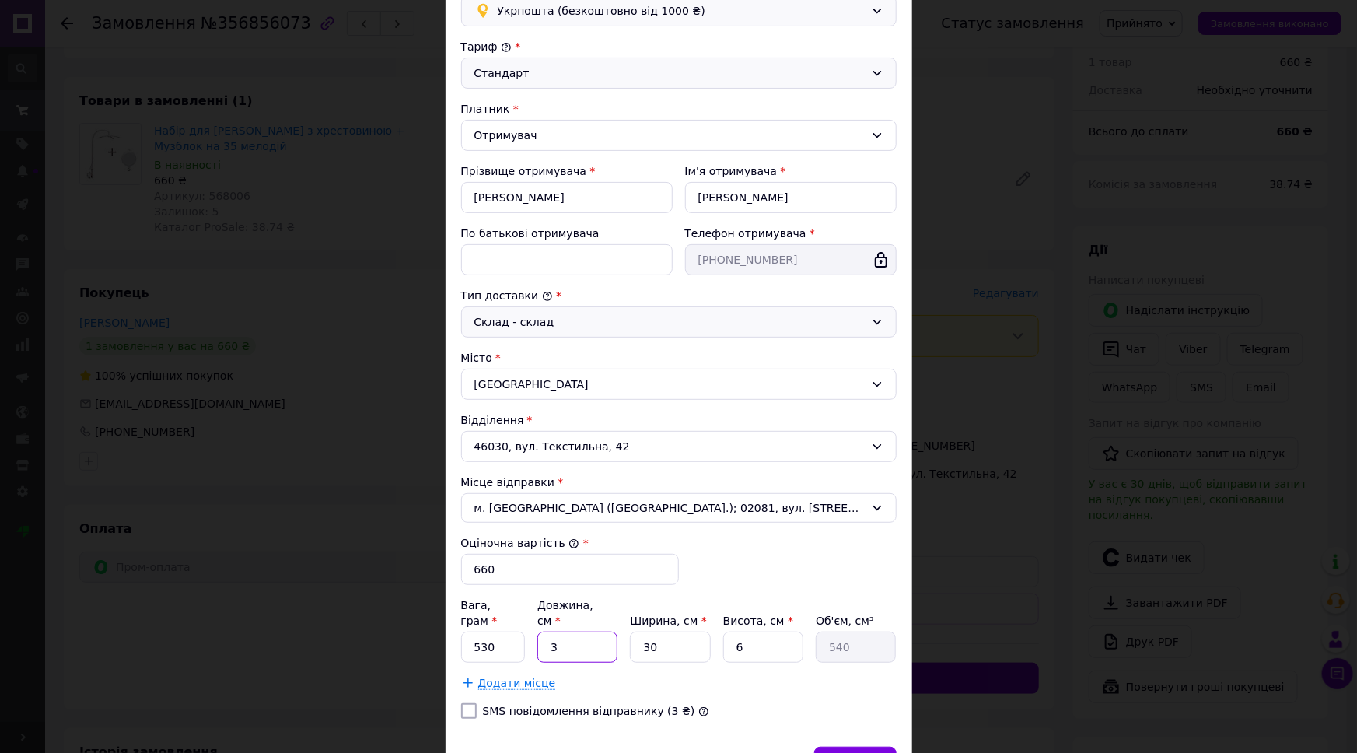
type input "30"
type input "5400"
type input "30"
type input "2"
type input "360"
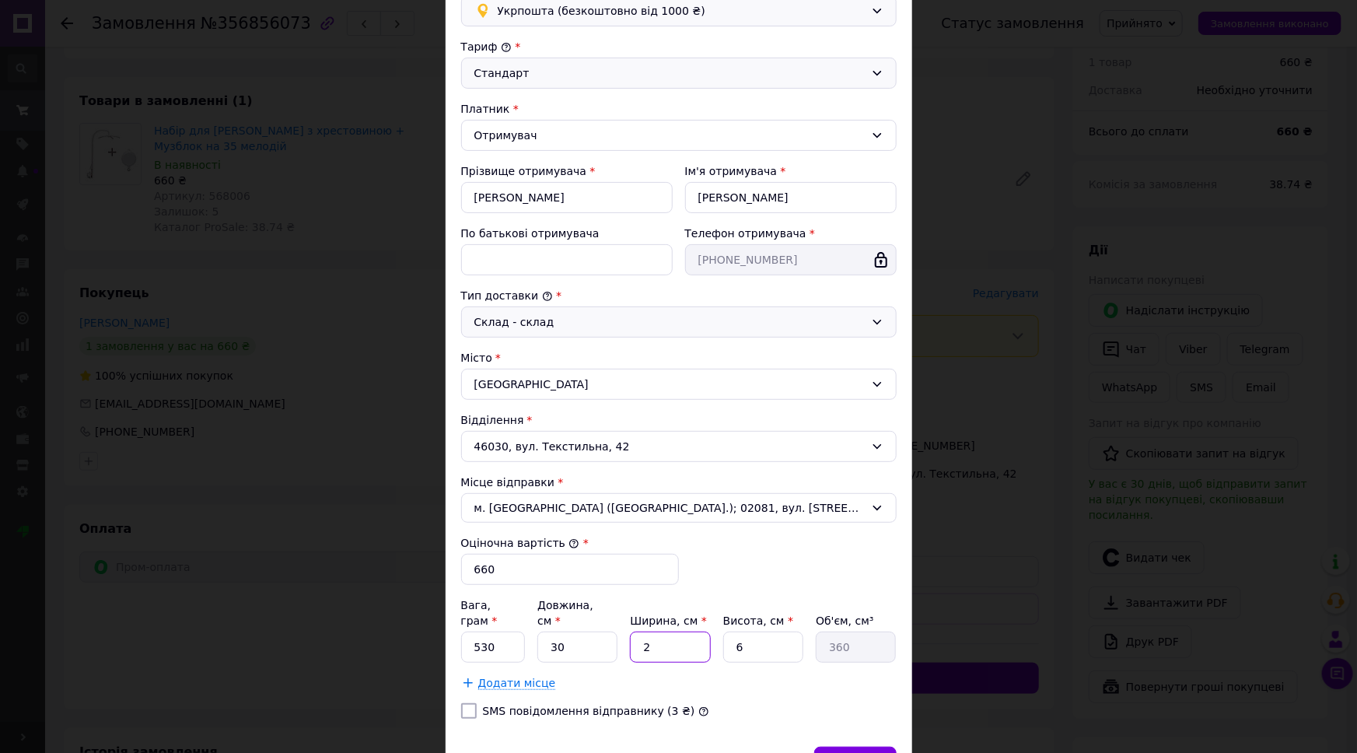
type input "21"
type input "3780"
type input "21"
type input "1"
type input "630"
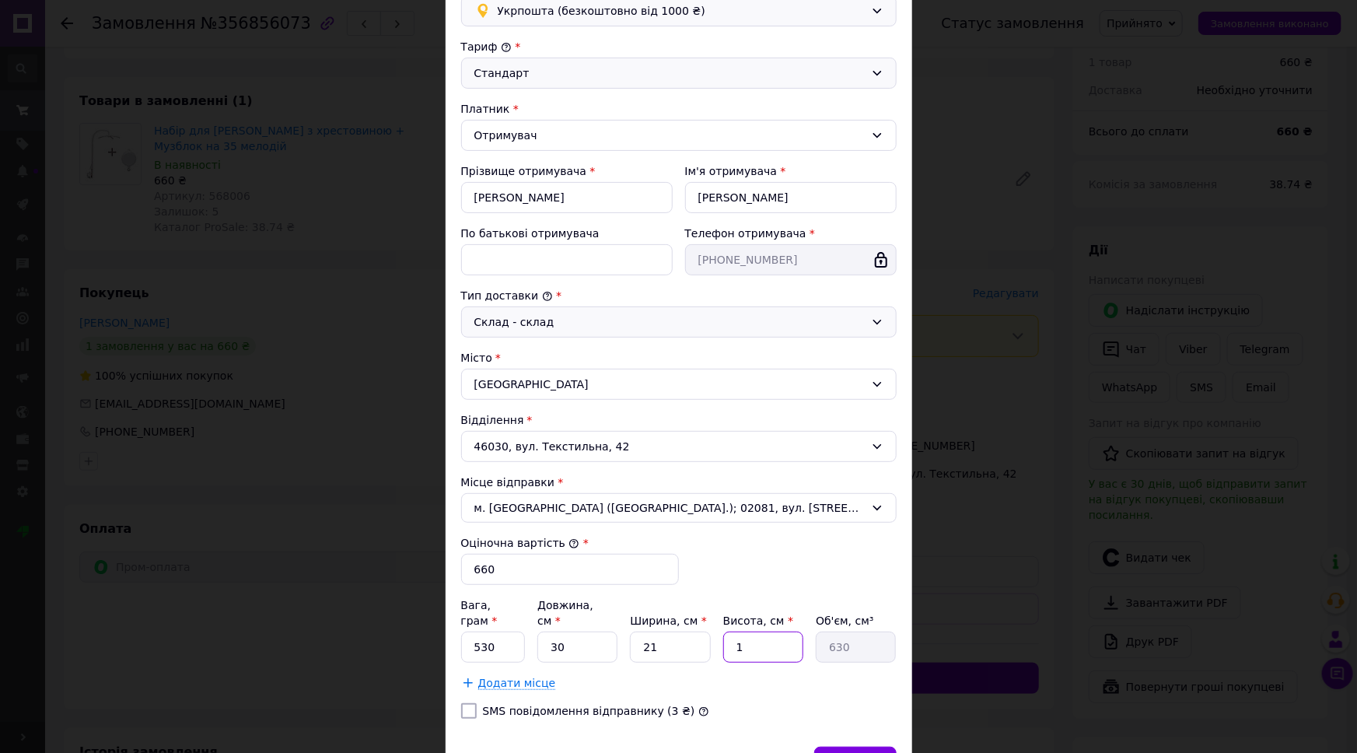
type input "14"
type input "8820"
type input "14"
click at [844, 747] on div "Зберегти" at bounding box center [855, 762] width 82 height 31
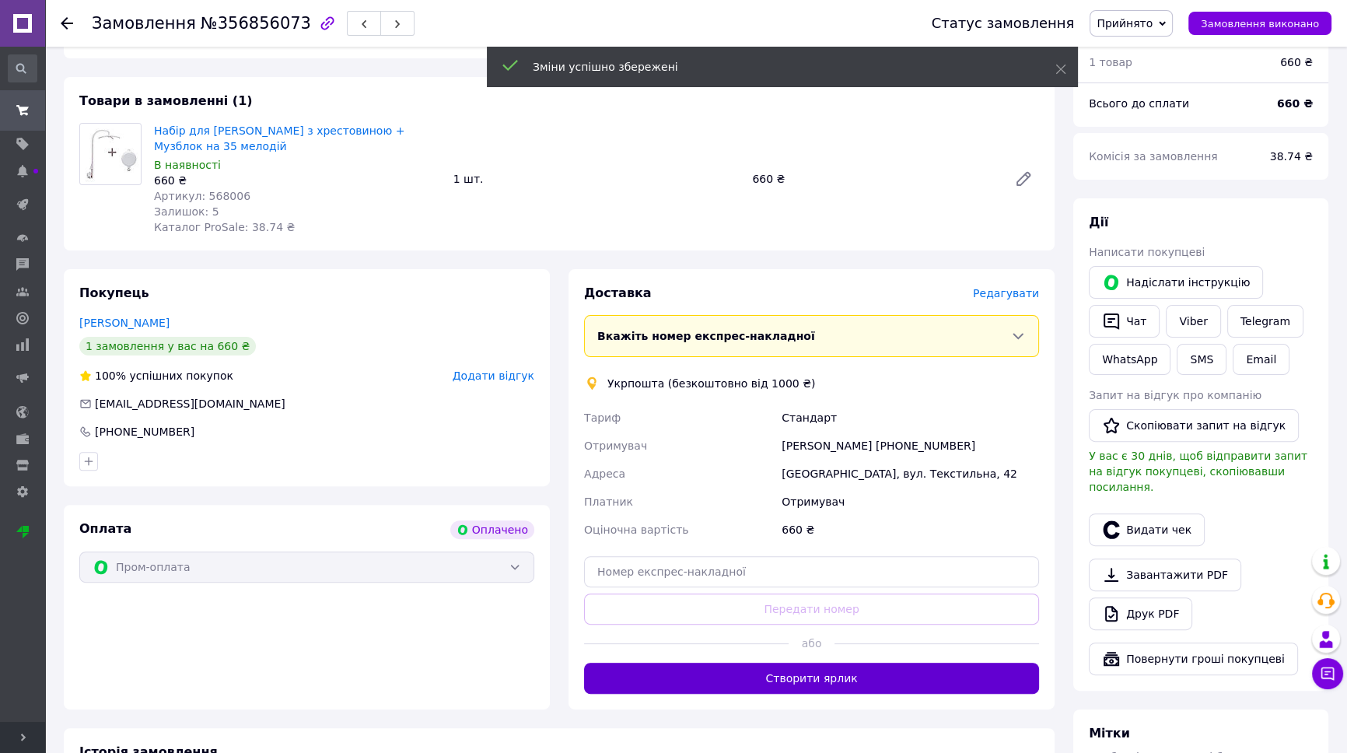
click at [849, 663] on button "Створити ярлик" at bounding box center [811, 678] width 455 height 31
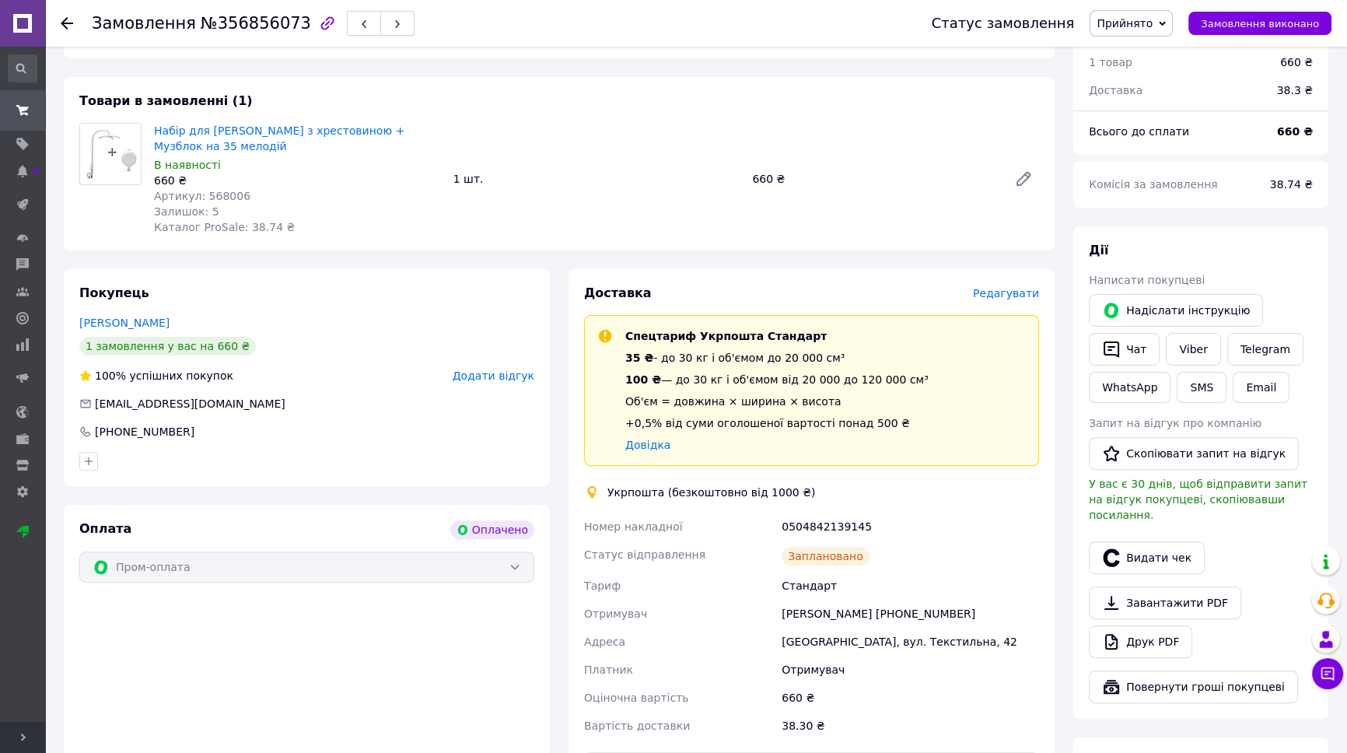
click at [823, 513] on div "0504842139145" at bounding box center [911, 527] width 264 height 28
copy div "0504842139145"
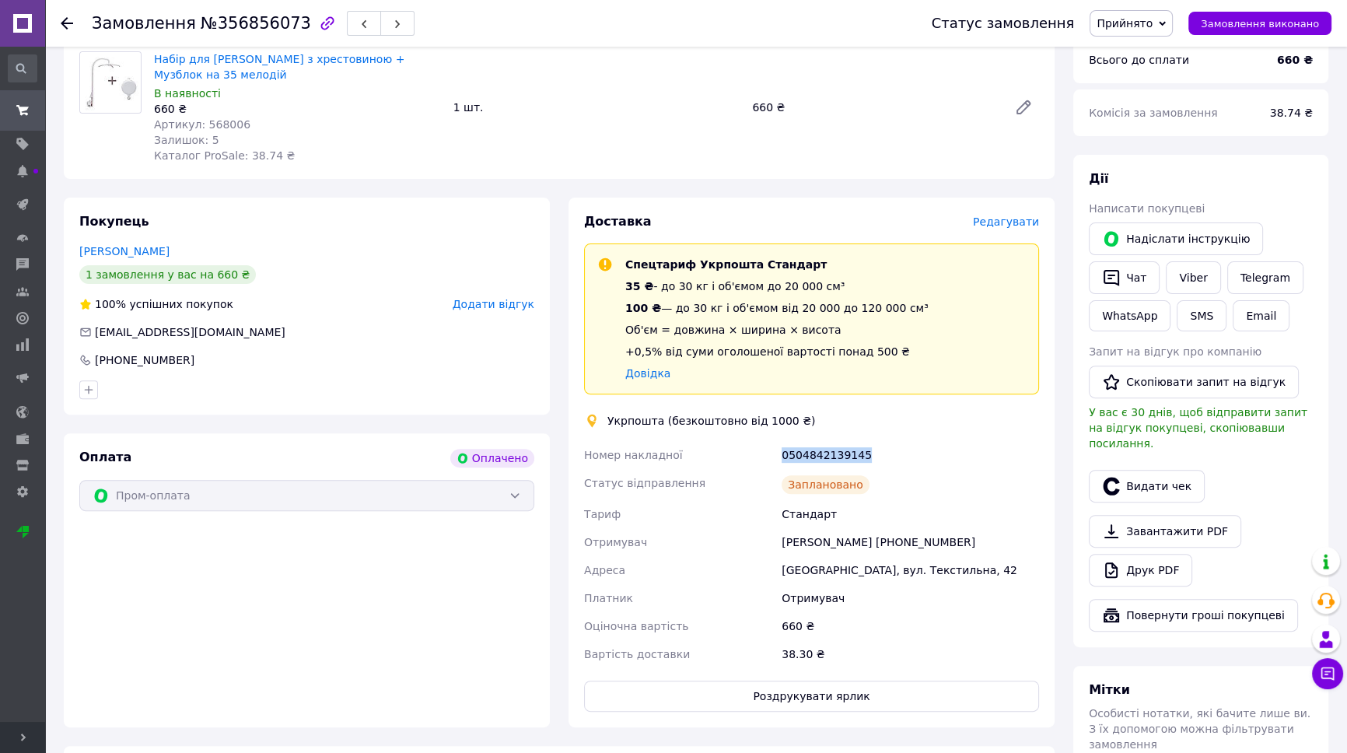
scroll to position [778, 0]
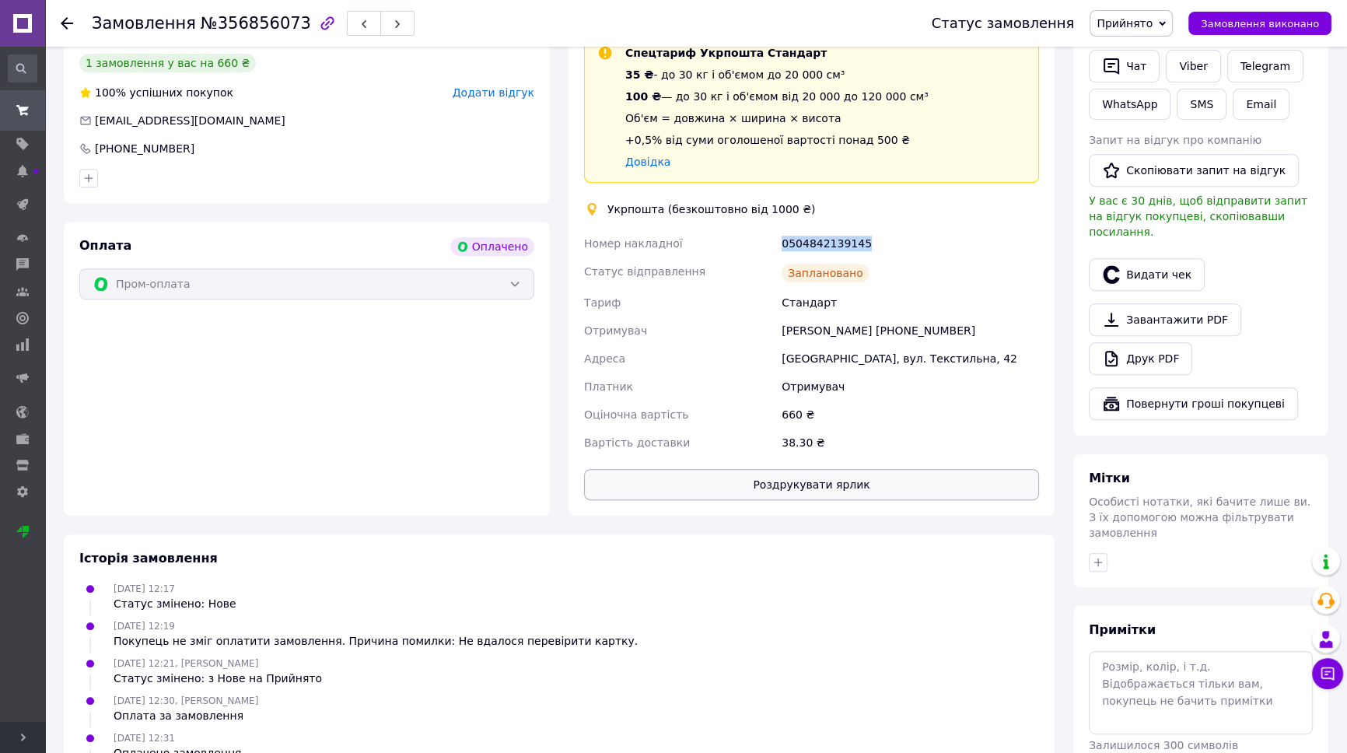
click at [826, 471] on button "Роздрукувати ярлик" at bounding box center [811, 484] width 455 height 31
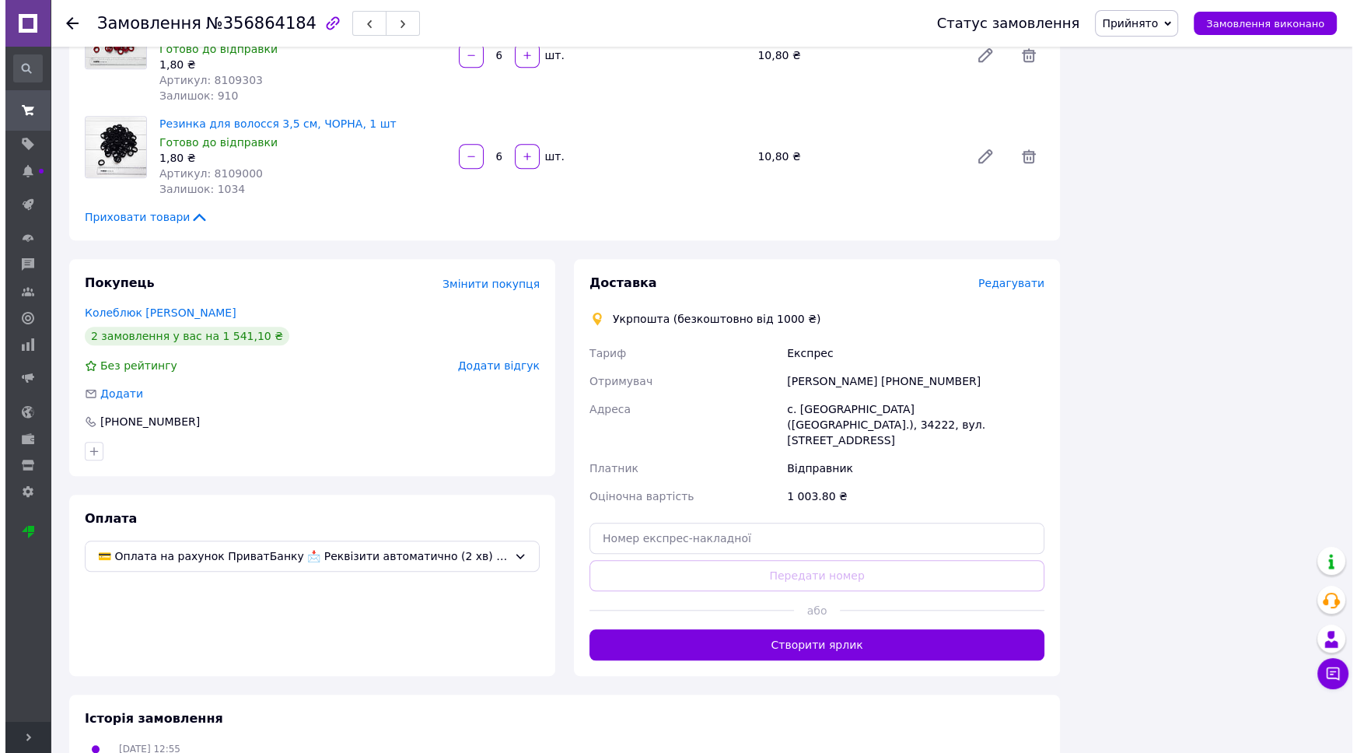
scroll to position [1858, 0]
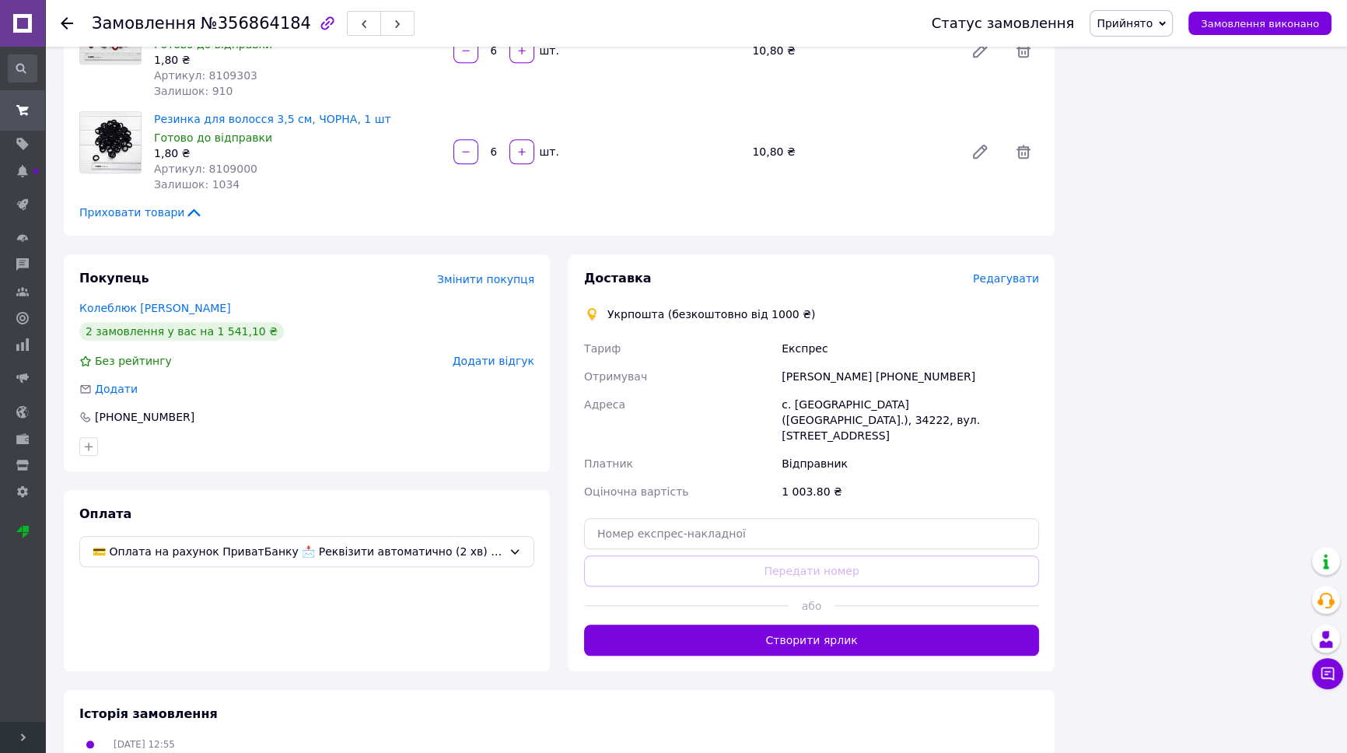
click at [1011, 272] on span "Редагувати" at bounding box center [1006, 278] width 66 height 12
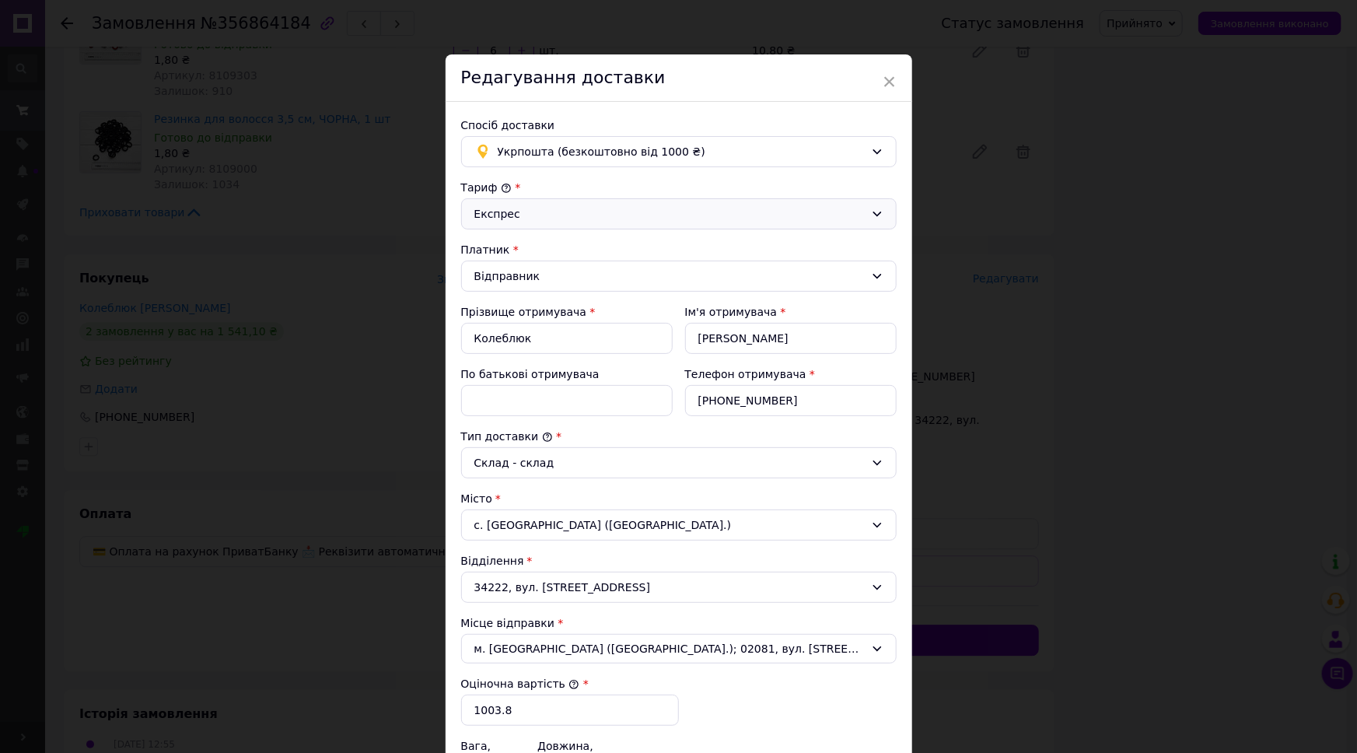
click at [558, 216] on div "Експрес" at bounding box center [670, 213] width 391 height 17
click at [539, 249] on li "Стандарт" at bounding box center [679, 248] width 434 height 30
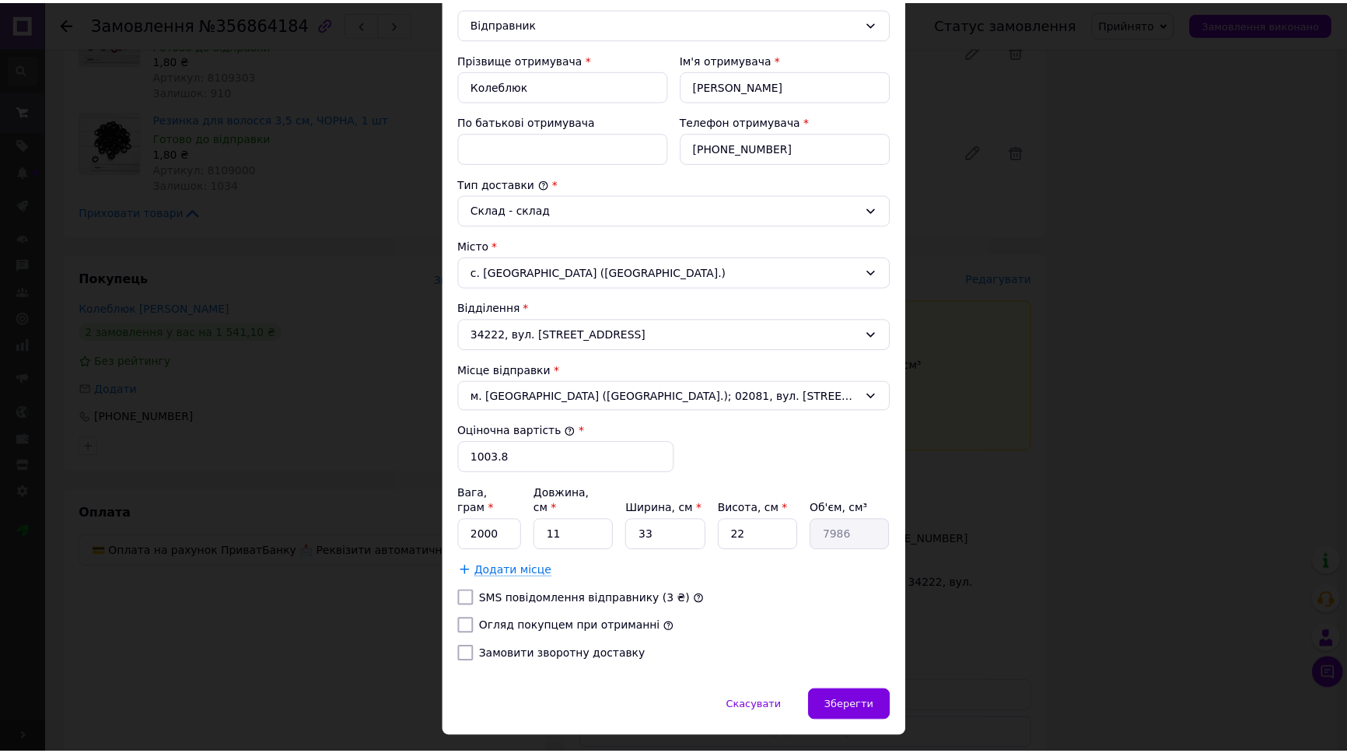
scroll to position [274, 0]
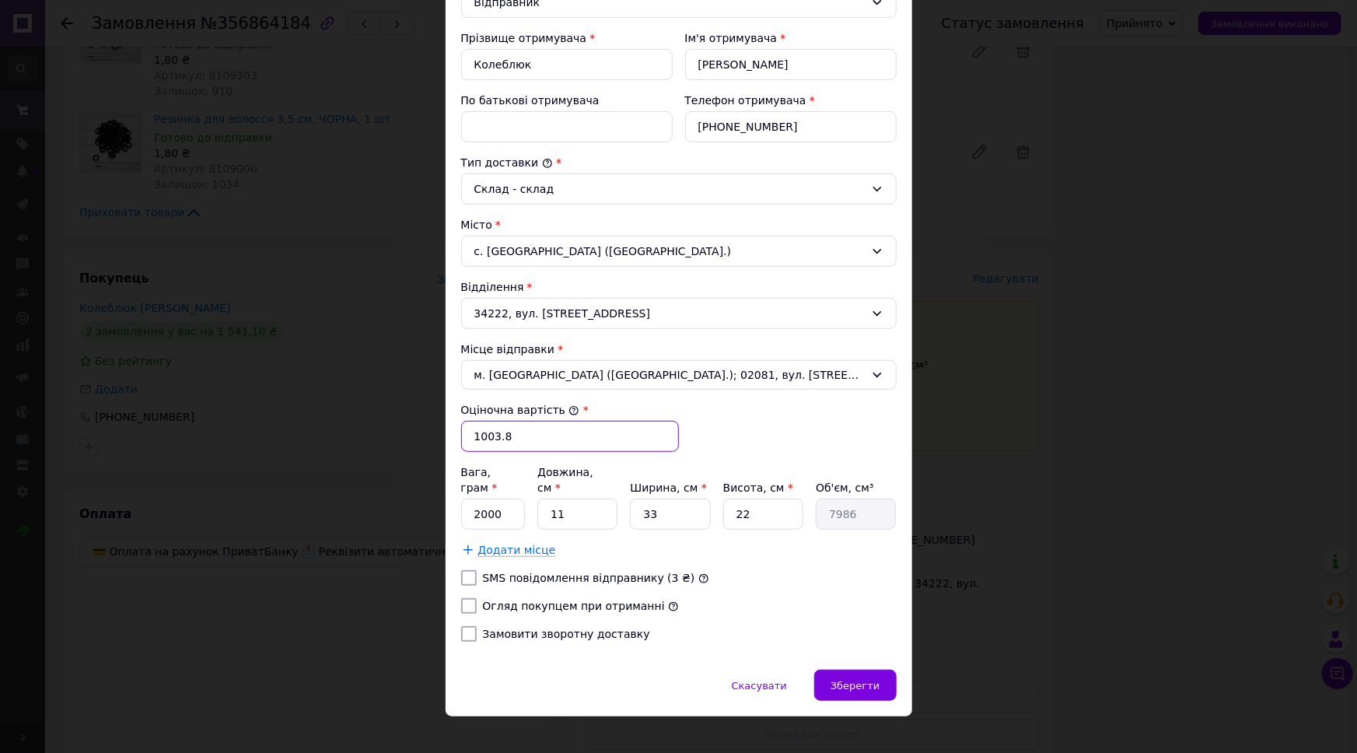
click at [521, 438] on input "1003.8" at bounding box center [570, 436] width 218 height 31
type input "500"
type input "3"
type input "600"
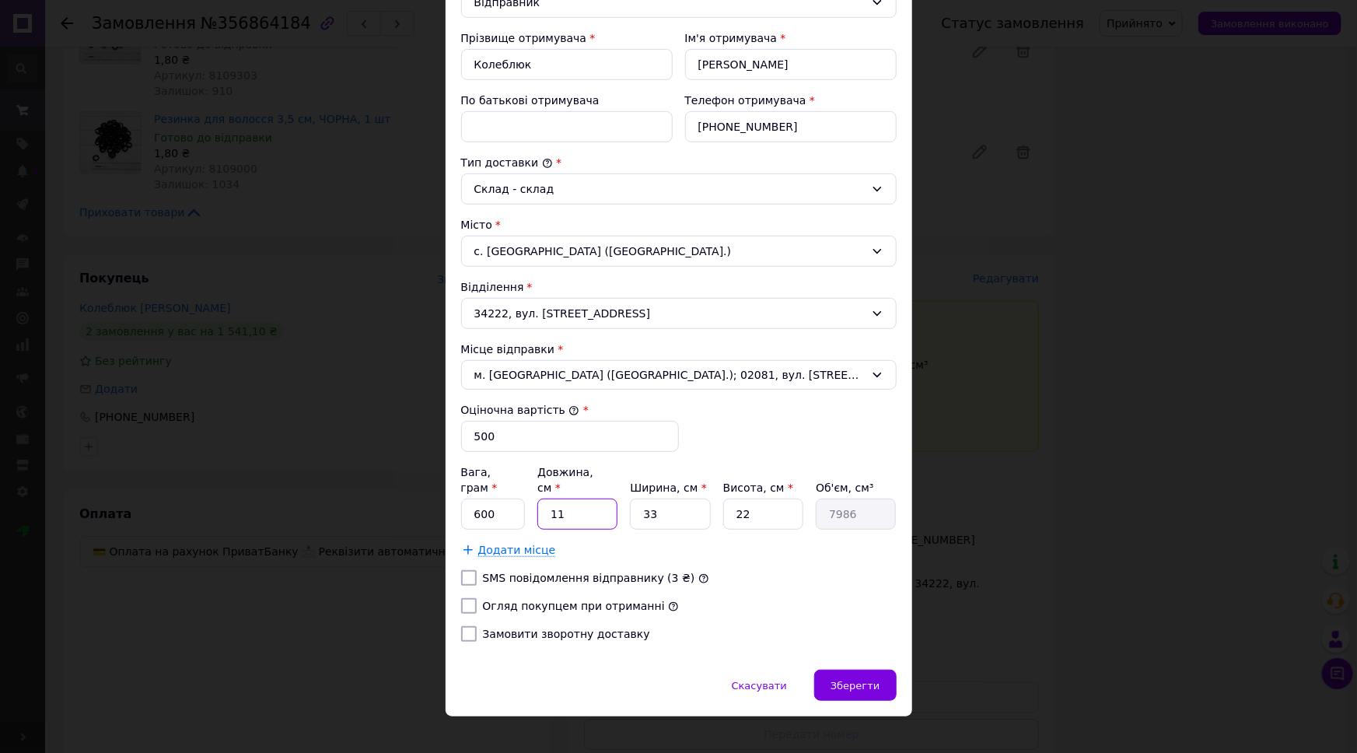
type input "2"
type input "1452"
type input "24"
type input "17424"
type input "24"
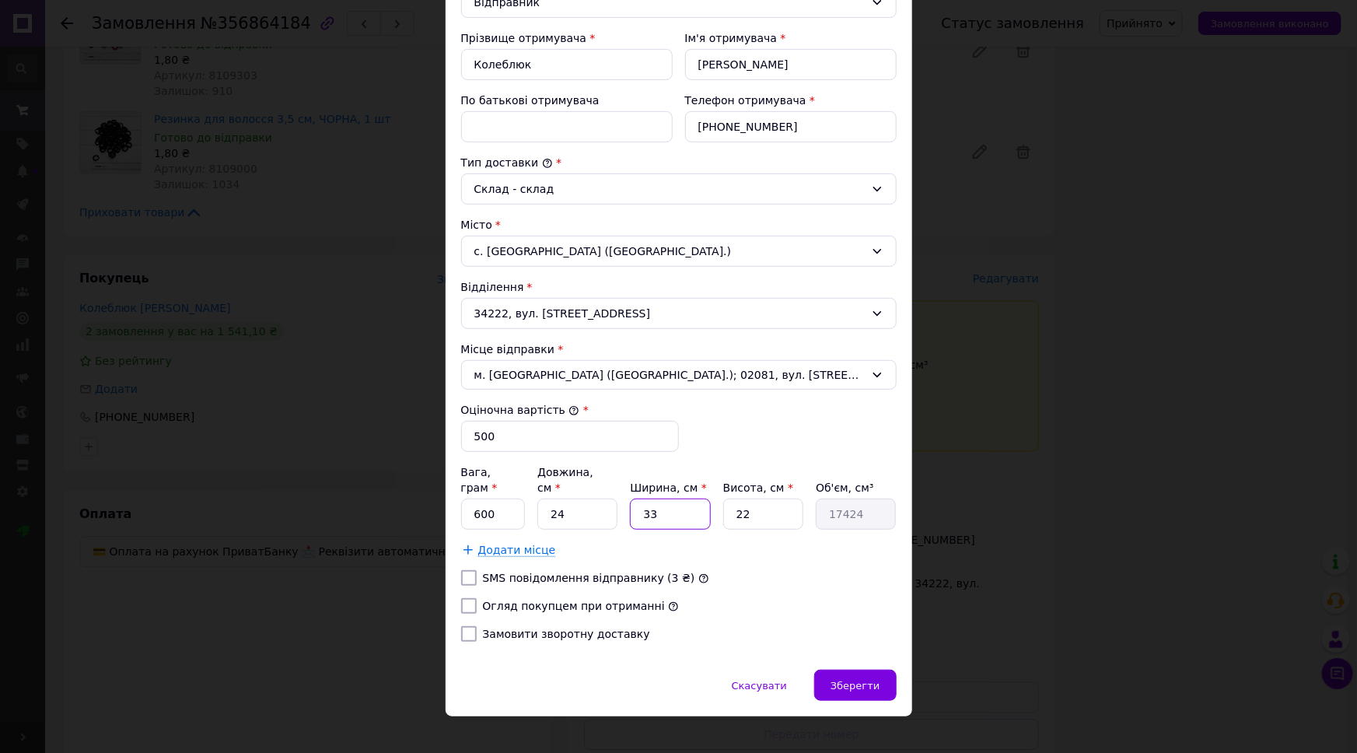
type input "1"
type input "528"
type input "19"
type input "10032"
type input "19"
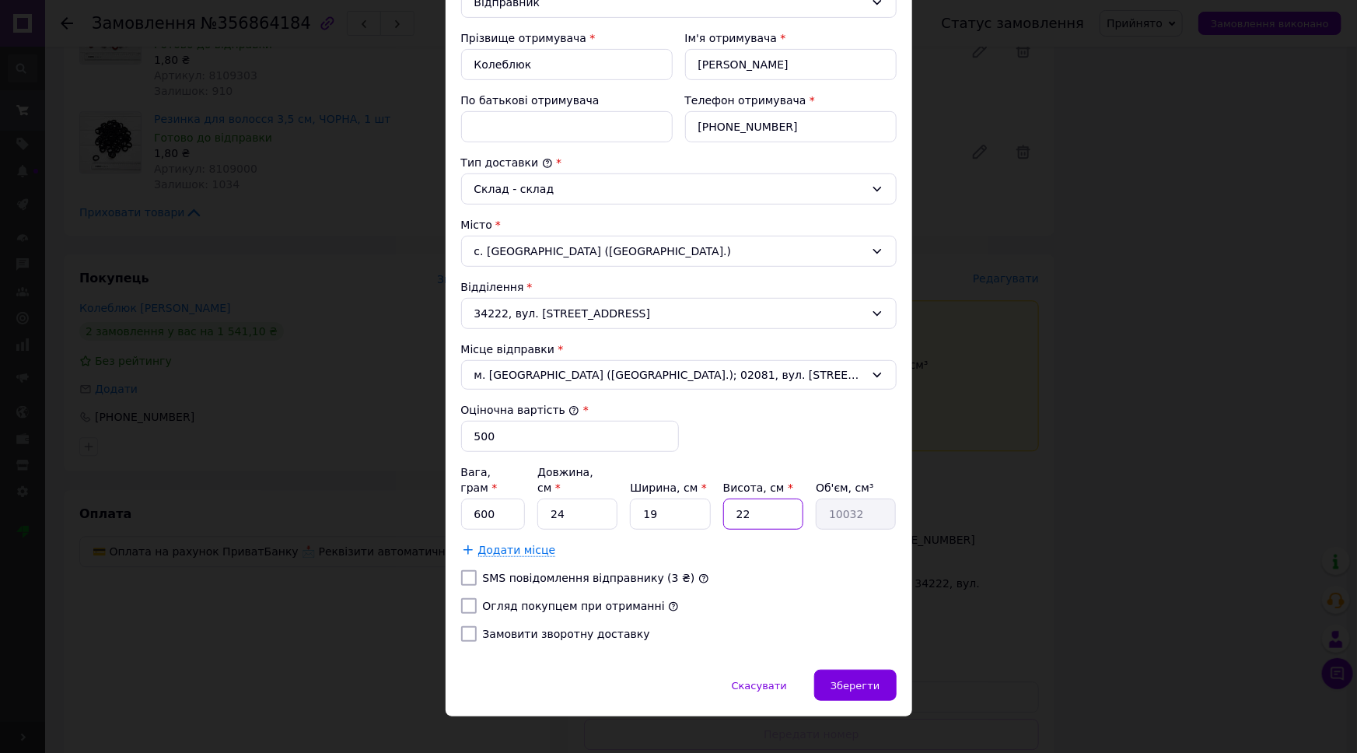
type input "1"
type input "456"
type input "11"
type input "5016"
type input "11"
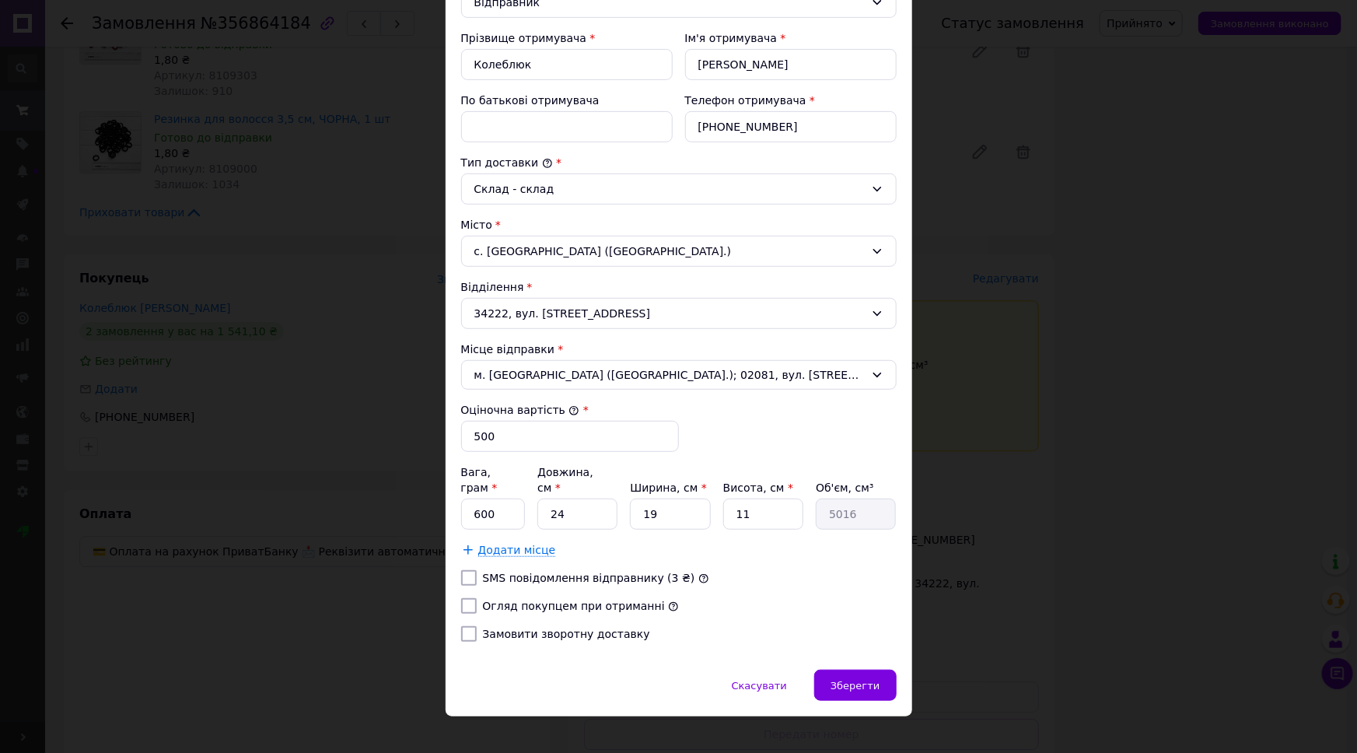
click at [568, 600] on label "Огляд покупцем при отриманні" at bounding box center [574, 606] width 182 height 12
click at [477, 598] on input "Огляд покупцем при отриманні" at bounding box center [469, 606] width 16 height 16
checkbox input "true"
click at [840, 680] on span "Зберегти" at bounding box center [855, 686] width 49 height 12
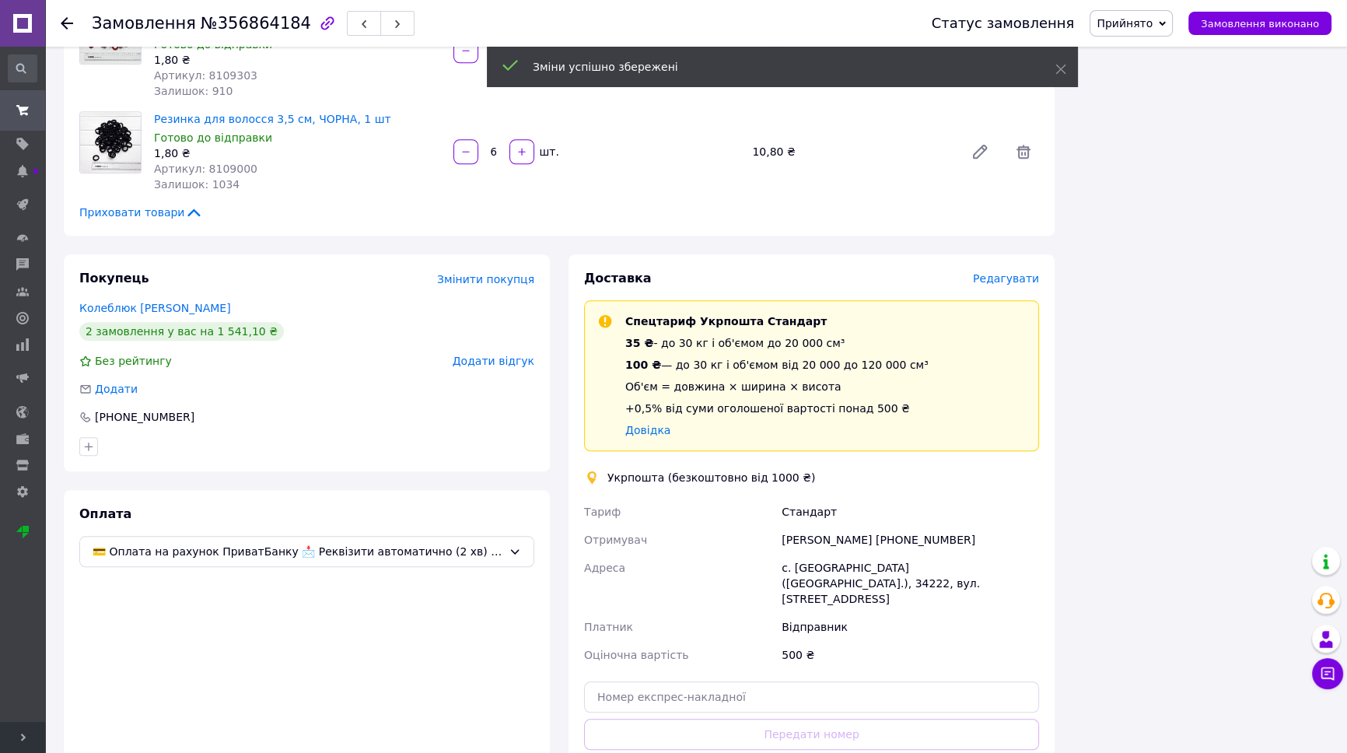
scroll to position [1928, 0]
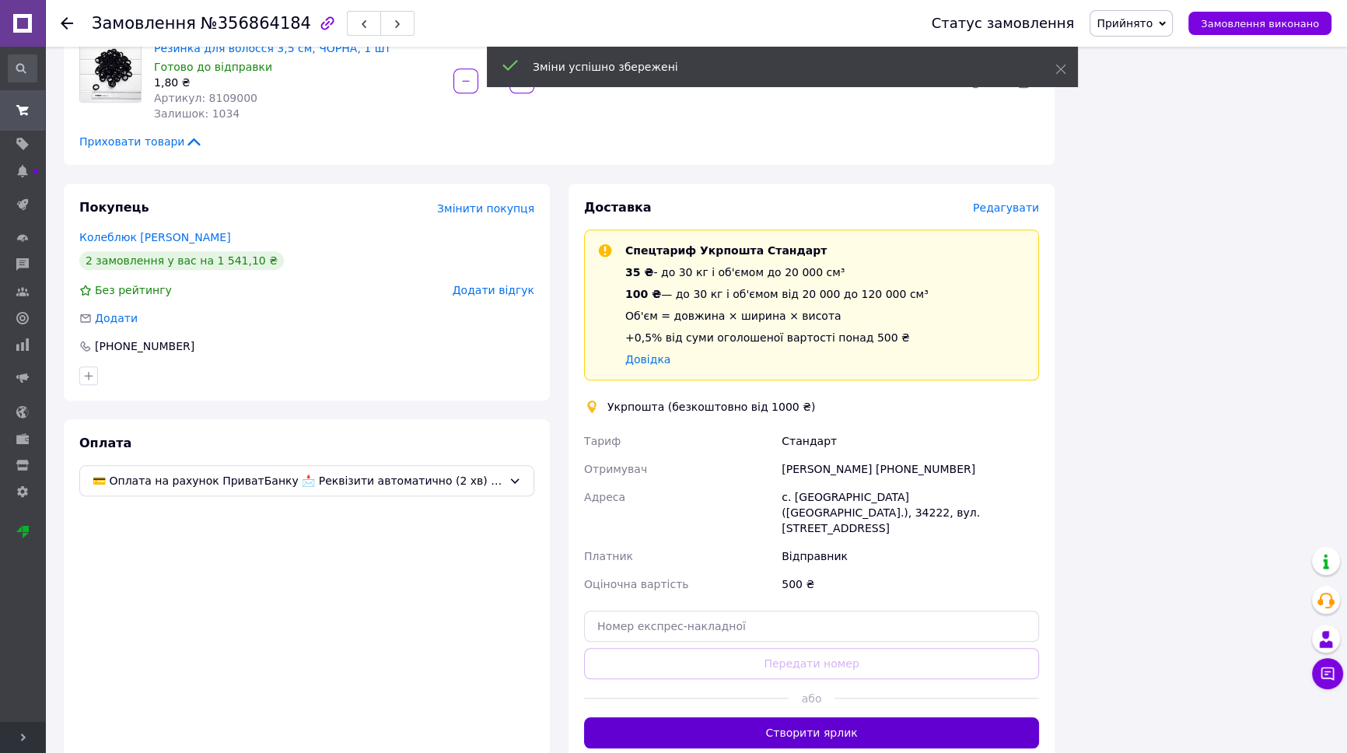
click at [811, 717] on button "Створити ярлик" at bounding box center [811, 732] width 455 height 31
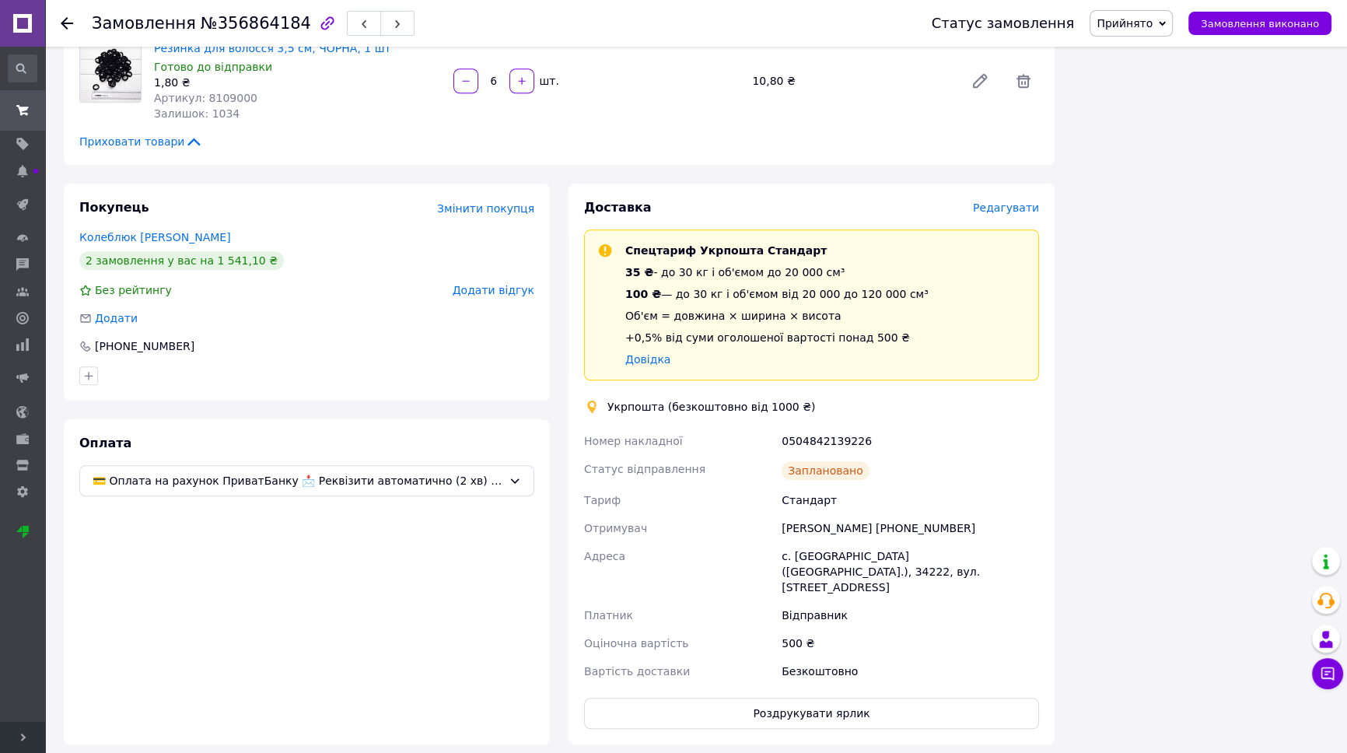
click at [826, 427] on div "0504842139226" at bounding box center [911, 441] width 264 height 28
copy div "0504842139226"
click at [846, 698] on button "Роздрукувати ярлик" at bounding box center [811, 713] width 455 height 31
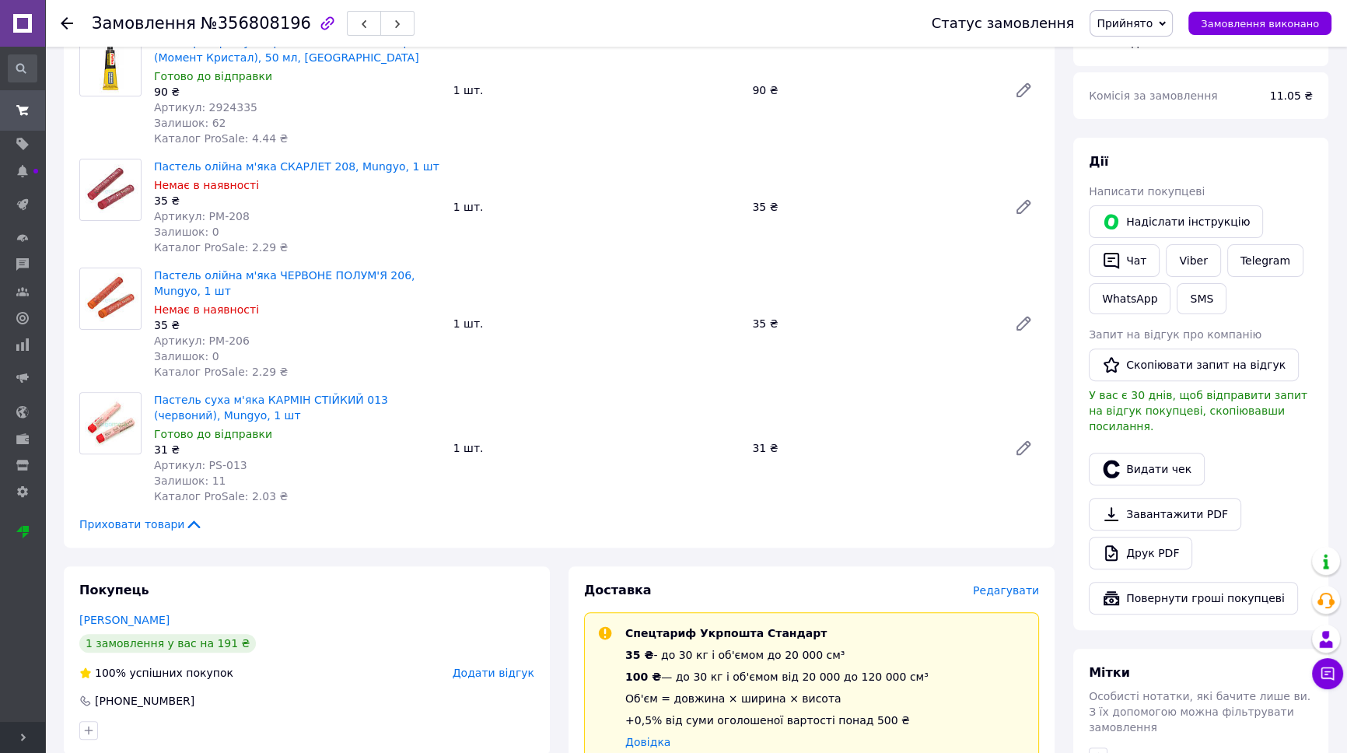
scroll to position [636, 0]
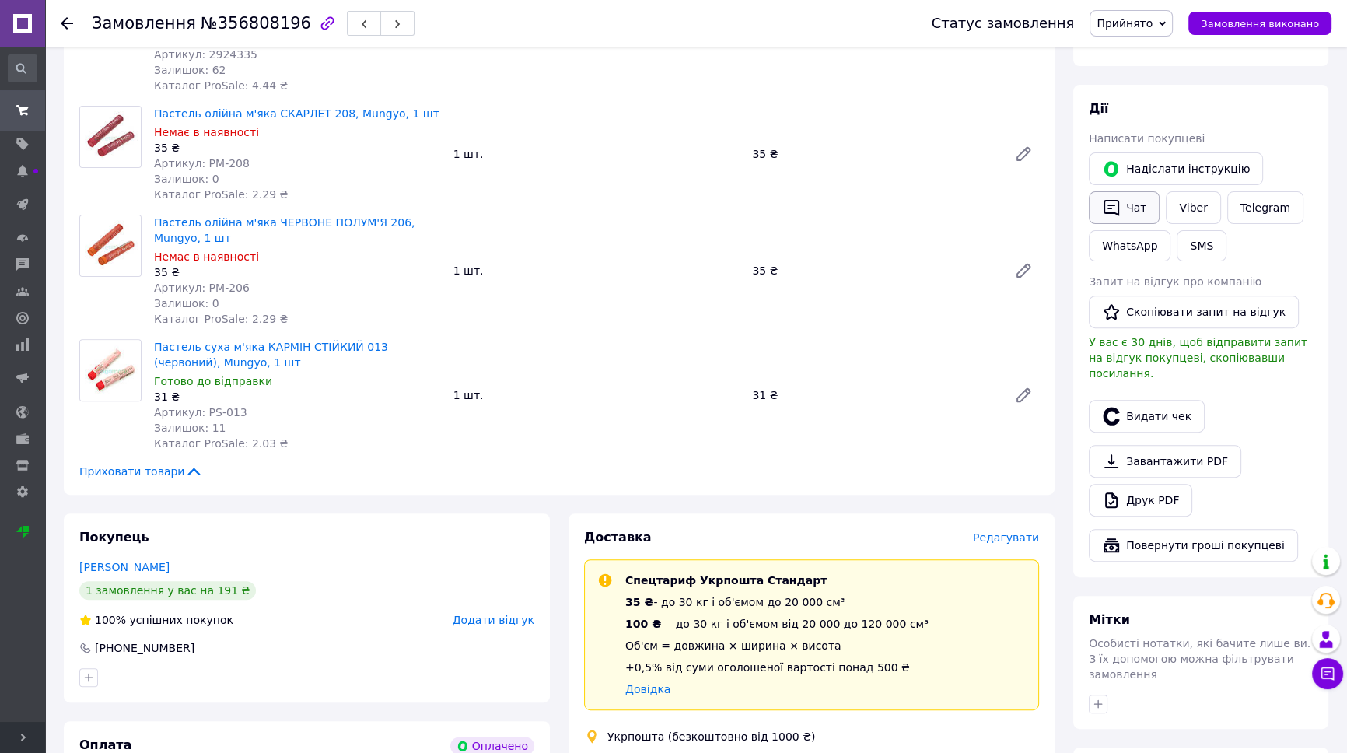
click at [1129, 191] on button "Чат" at bounding box center [1124, 207] width 71 height 33
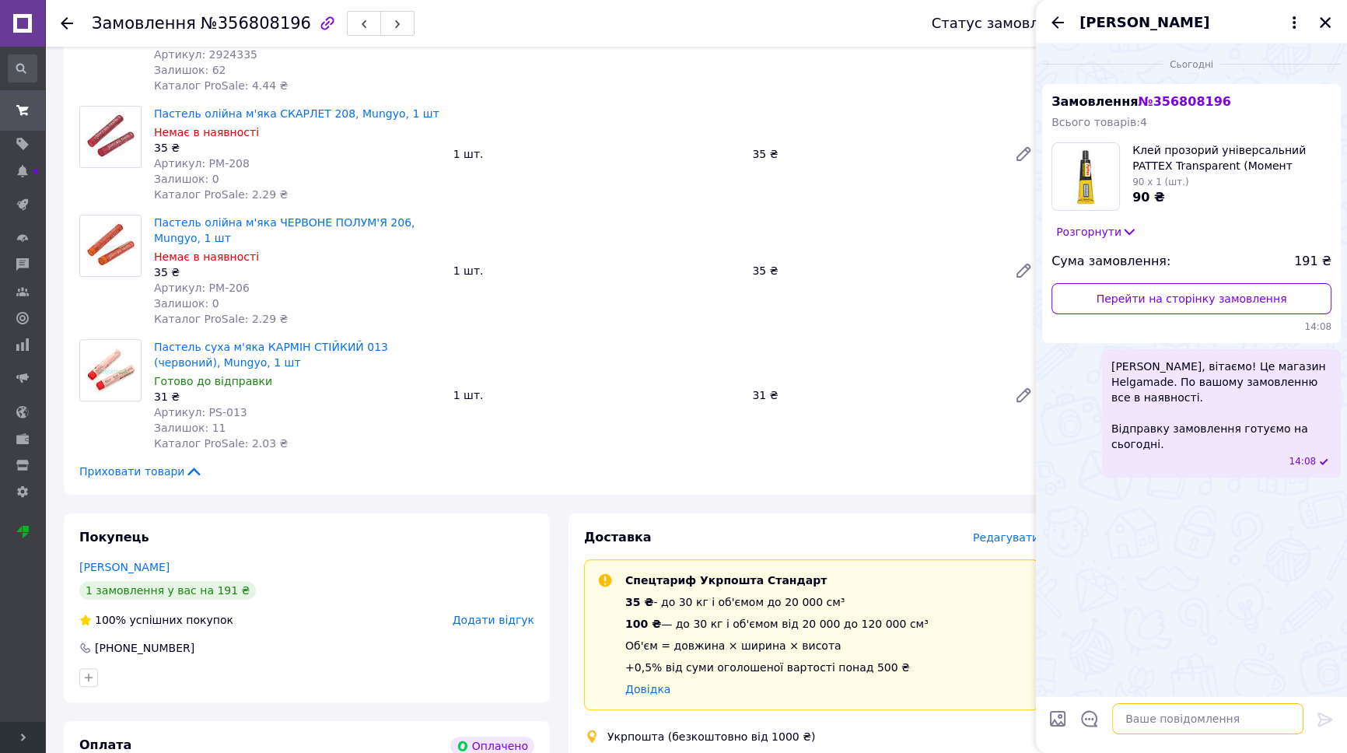
click at [1171, 723] on textarea at bounding box center [1207, 718] width 191 height 31
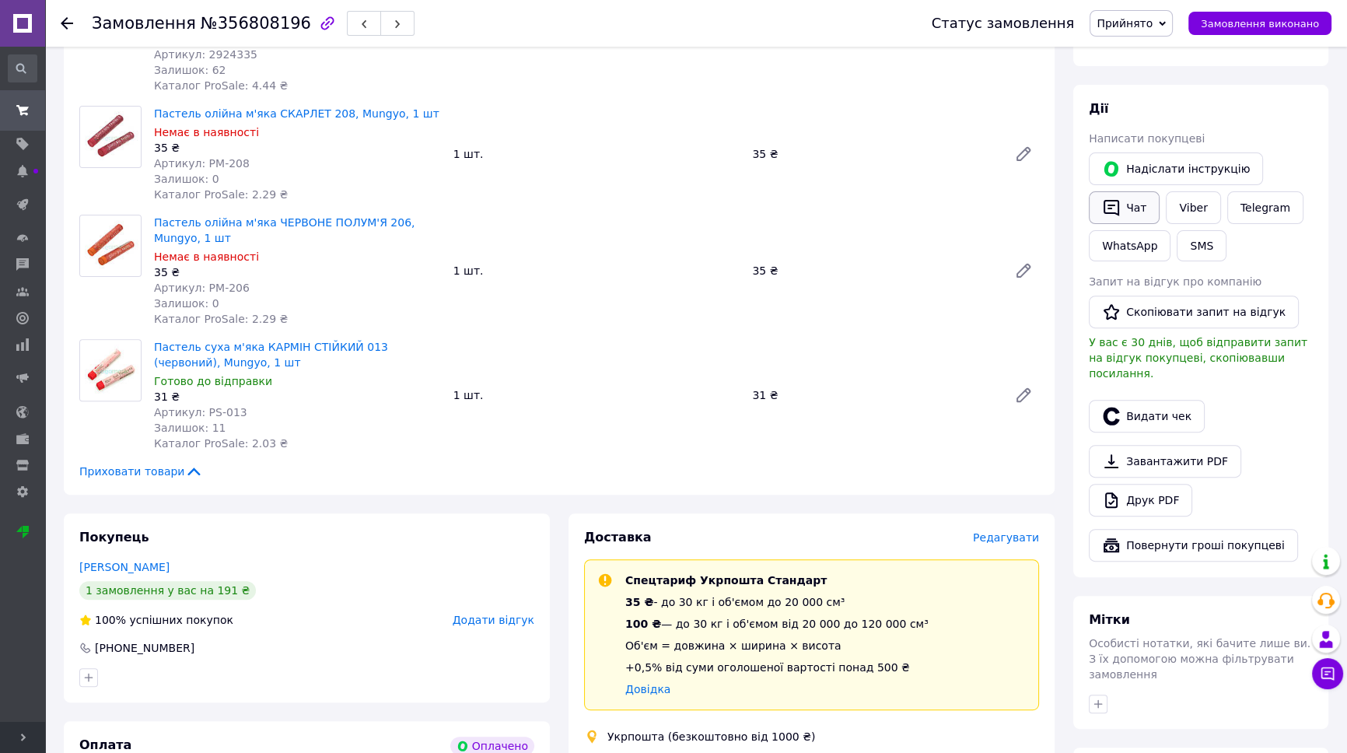
click at [1132, 191] on button "Чат" at bounding box center [1124, 207] width 71 height 33
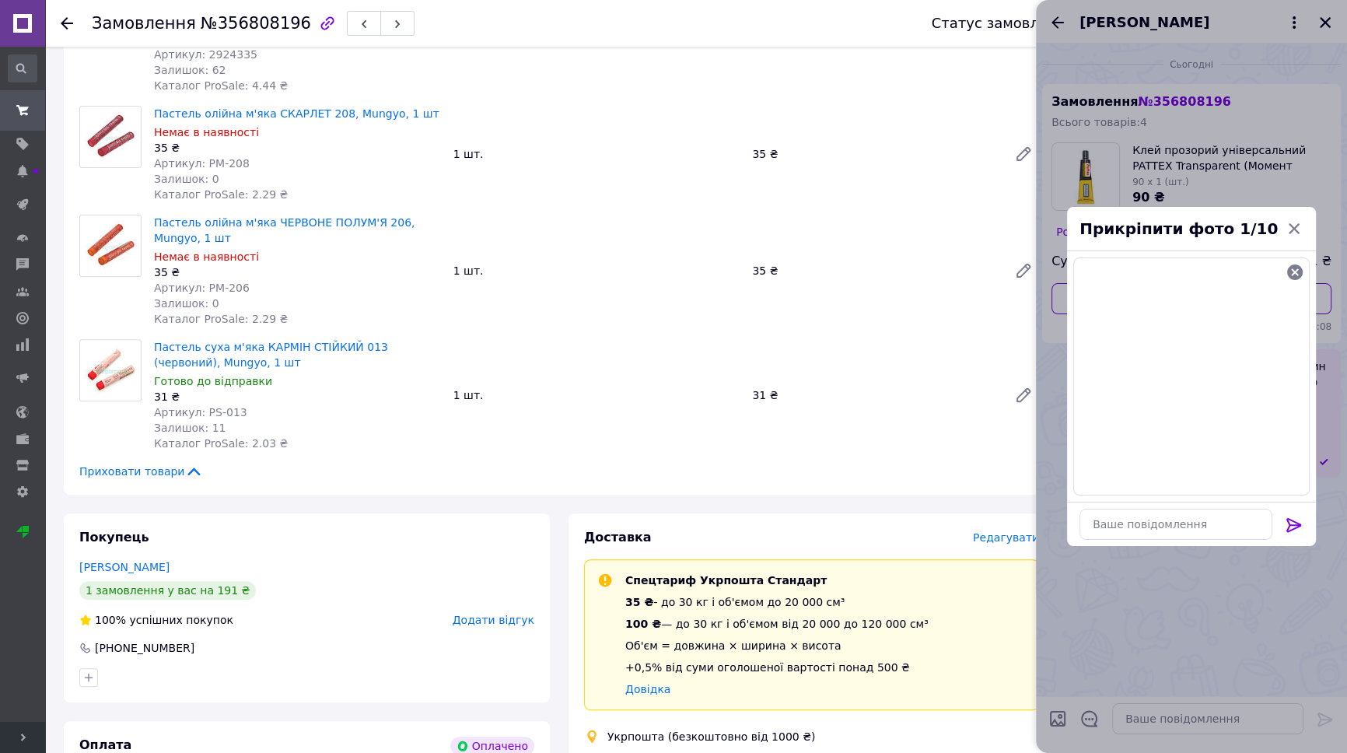
click at [1290, 521] on icon at bounding box center [1294, 525] width 19 height 19
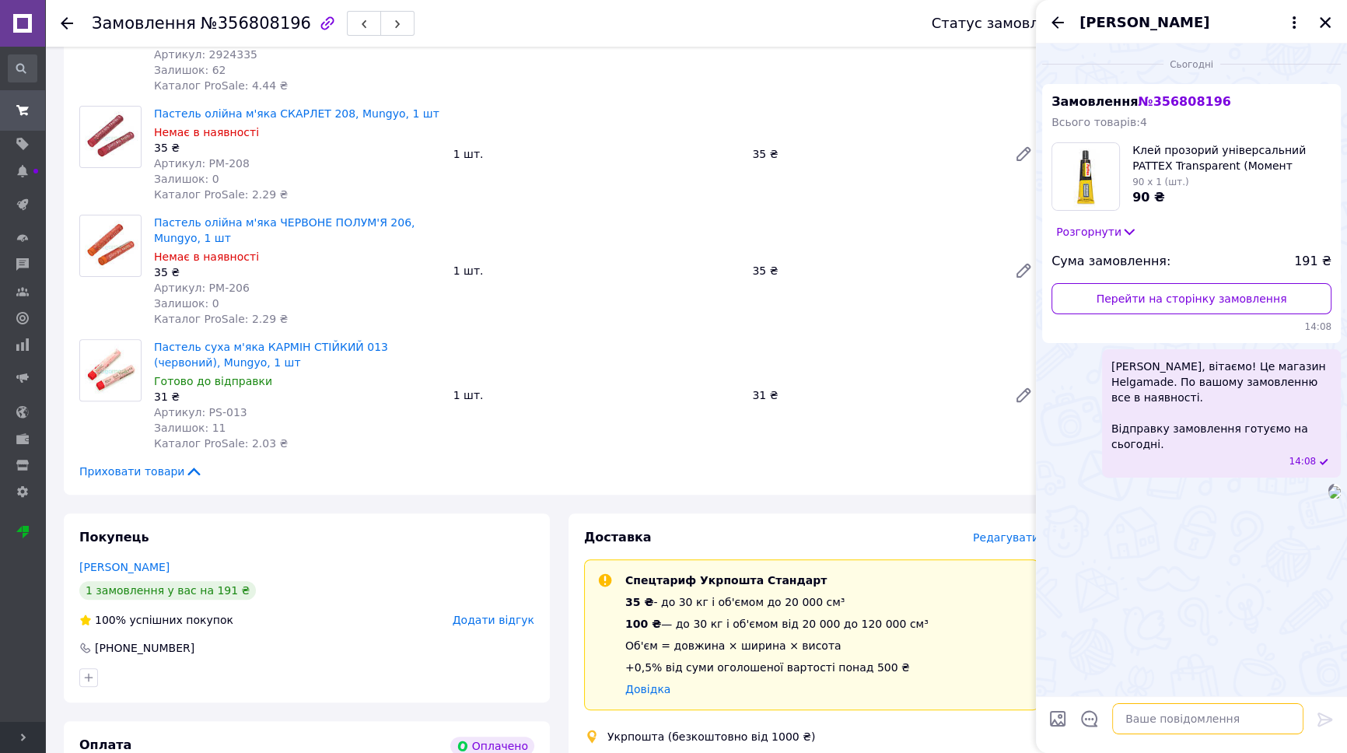
click at [1175, 713] on textarea at bounding box center [1207, 718] width 191 height 31
paste textarea "Ваше замовлення відправлене, ТТН 0504842138963. Дякуємо за покупку!"
drag, startPoint x: 1114, startPoint y: 688, endPoint x: 1250, endPoint y: 689, distance: 136.1
click at [1250, 689] on textarea "Ваше замовлення відправлене, ТТН 0504842138963. Дякуємо за покупку!" at bounding box center [1192, 703] width 222 height 64
type textarea "Ваша ТТН 0504842138963. Дякуємо за покупку!"
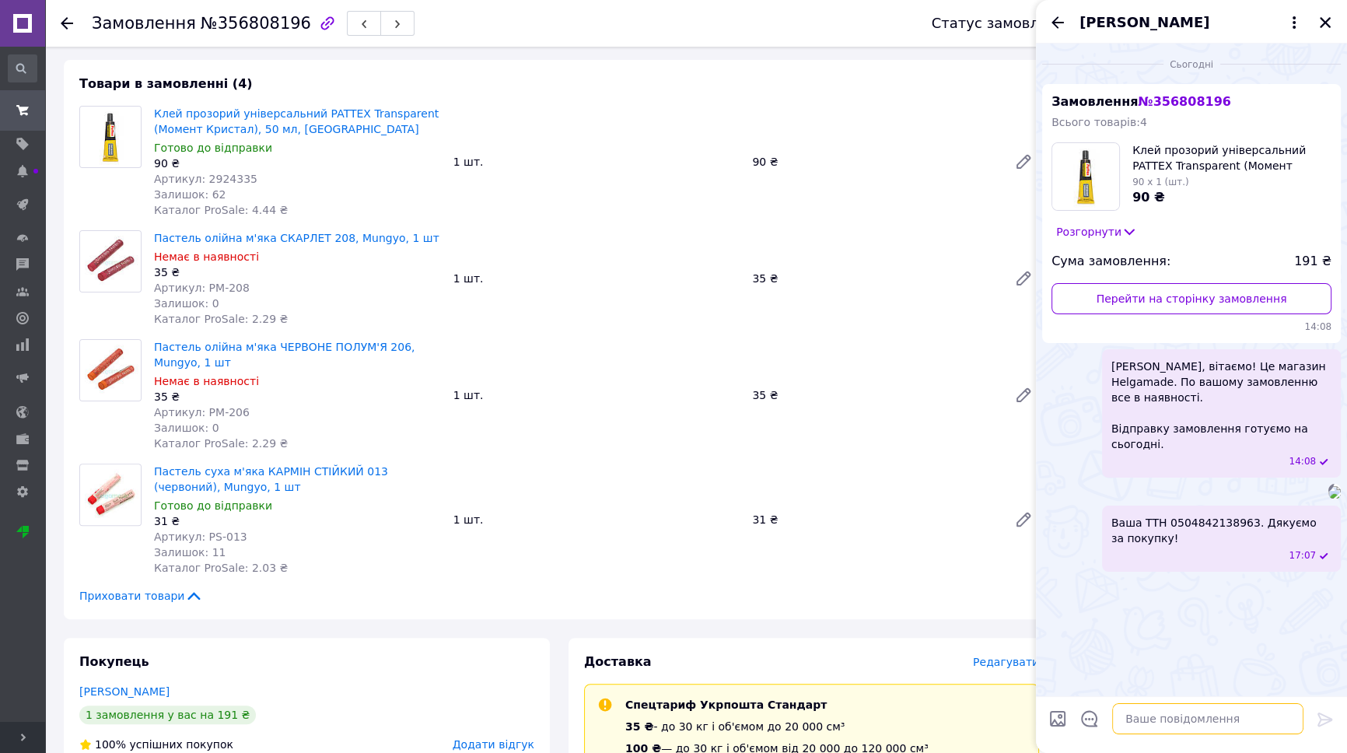
scroll to position [495, 0]
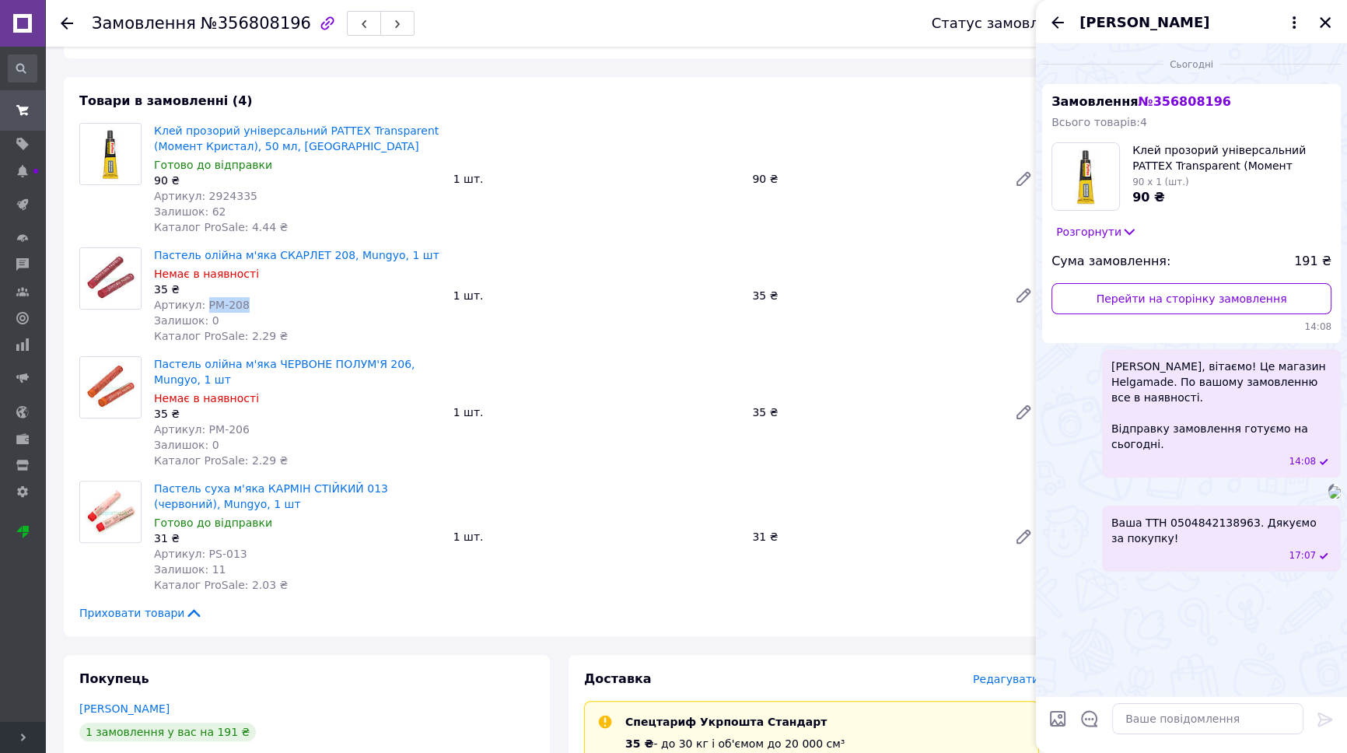
drag, startPoint x: 241, startPoint y: 285, endPoint x: 201, endPoint y: 287, distance: 40.5
click at [201, 297] on div "Артикул: PM-208" at bounding box center [297, 305] width 287 height 16
copy span "PM-208"
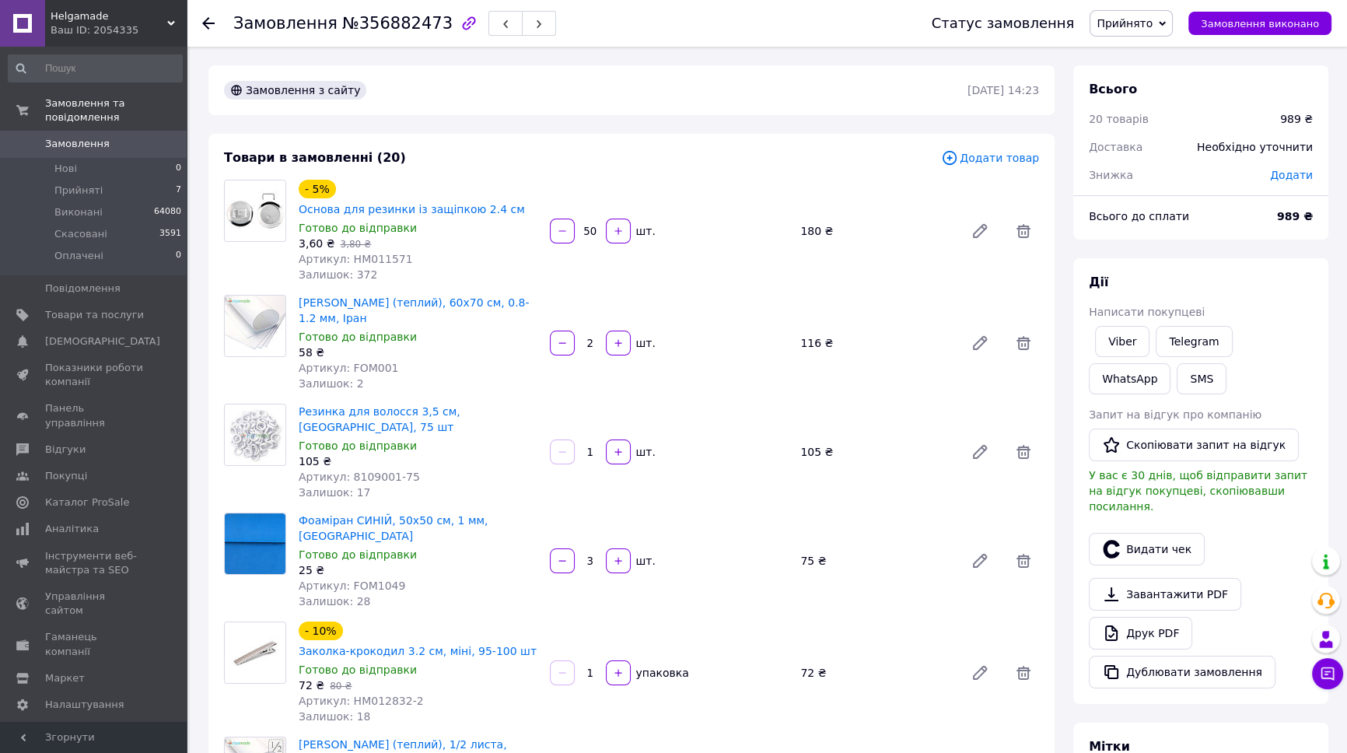
click at [363, 362] on span "Артикул: FOM001" at bounding box center [349, 368] width 100 height 12
copy span "FOM001"
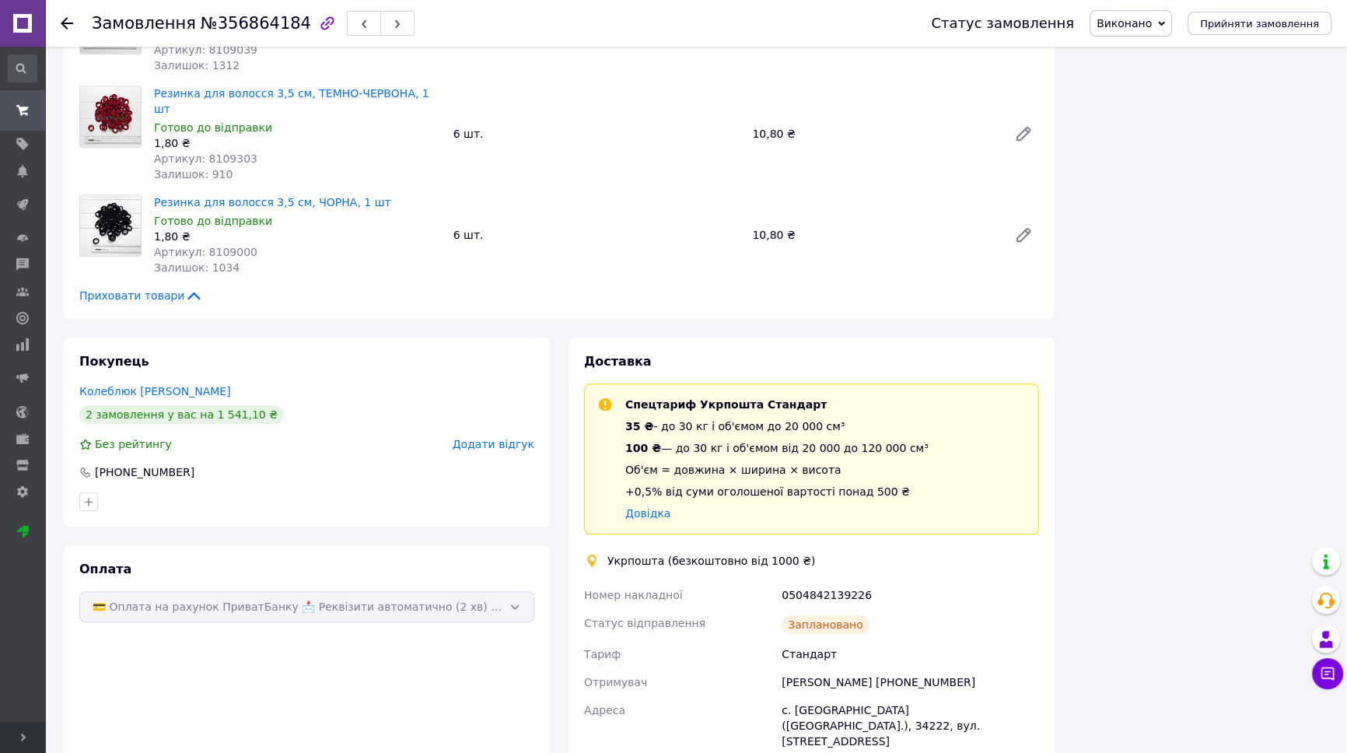
scroll to position [1767, 0]
